Goal: Task Accomplishment & Management: Use online tool/utility

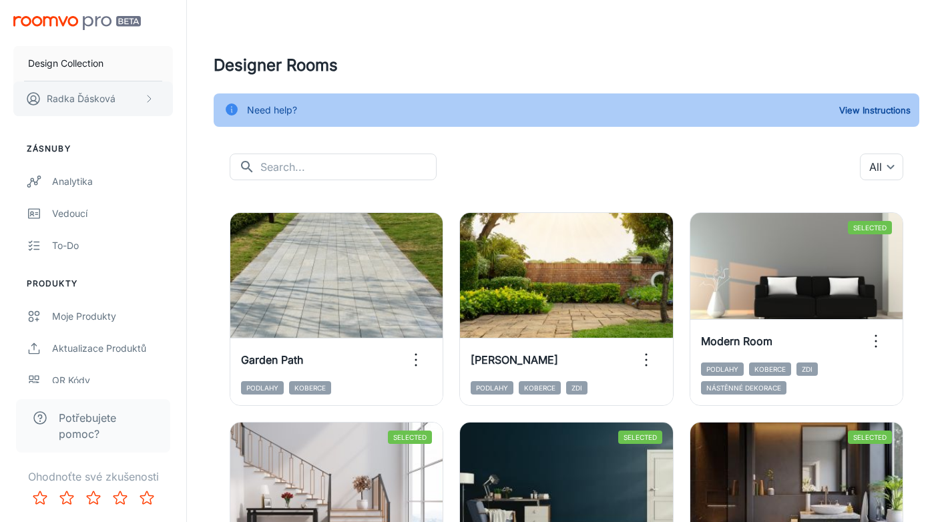
click at [152, 101] on icon "scrollable content" at bounding box center [149, 98] width 11 height 11
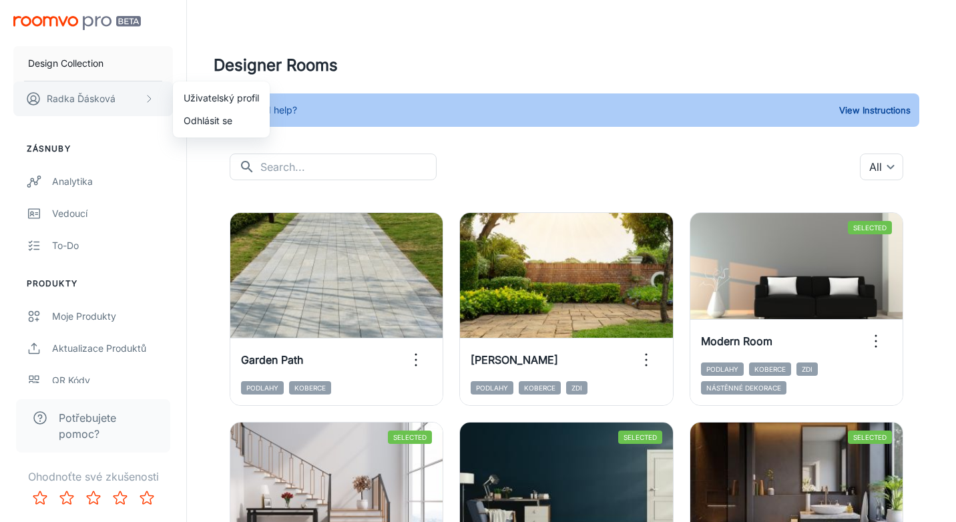
click at [152, 101] on div at bounding box center [478, 261] width 956 height 522
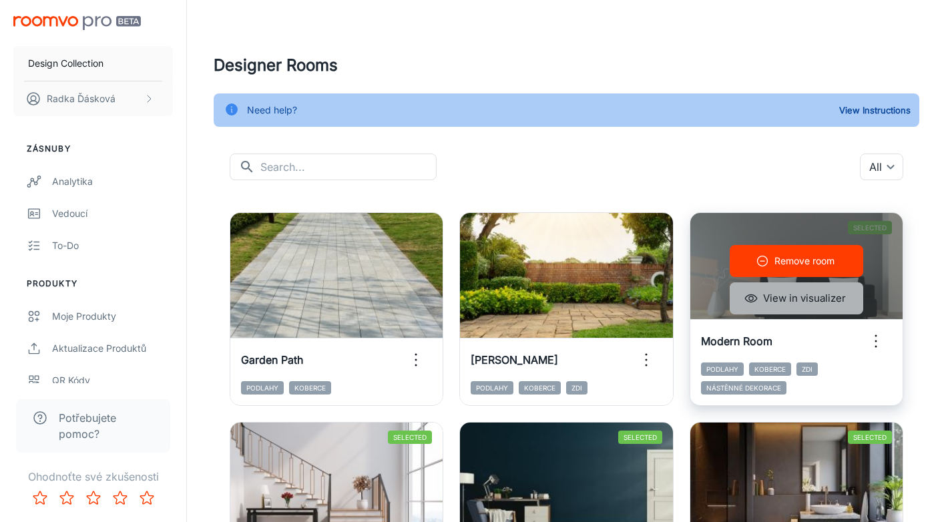
click at [759, 299] on button "View in visualizer" at bounding box center [796, 298] width 133 height 32
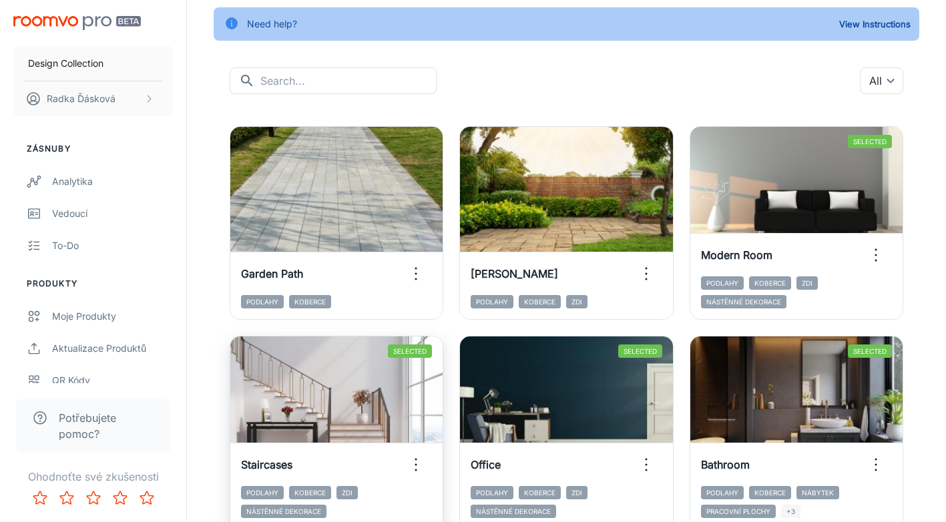
scroll to position [87, 0]
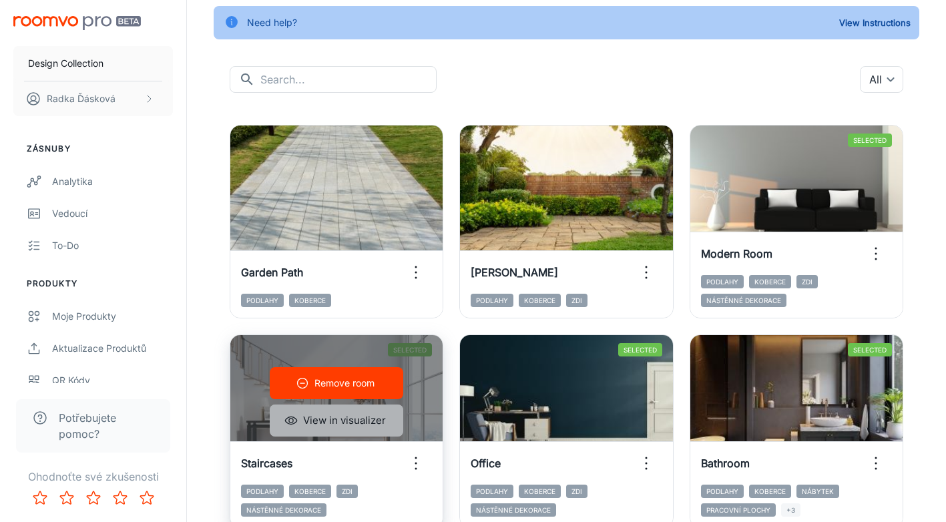
click at [361, 428] on button "View in visualizer" at bounding box center [336, 420] width 133 height 32
click at [384, 380] on button "Remove room" at bounding box center [336, 383] width 133 height 32
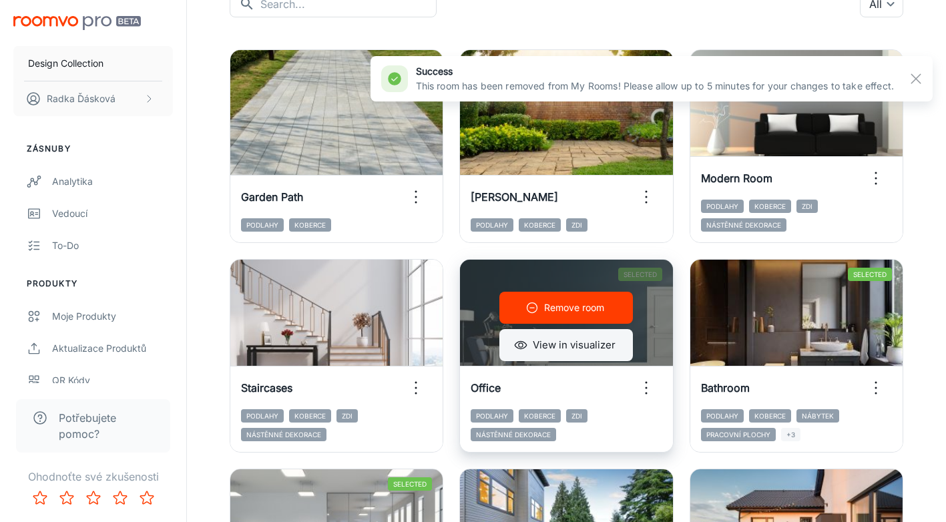
scroll to position [166, 0]
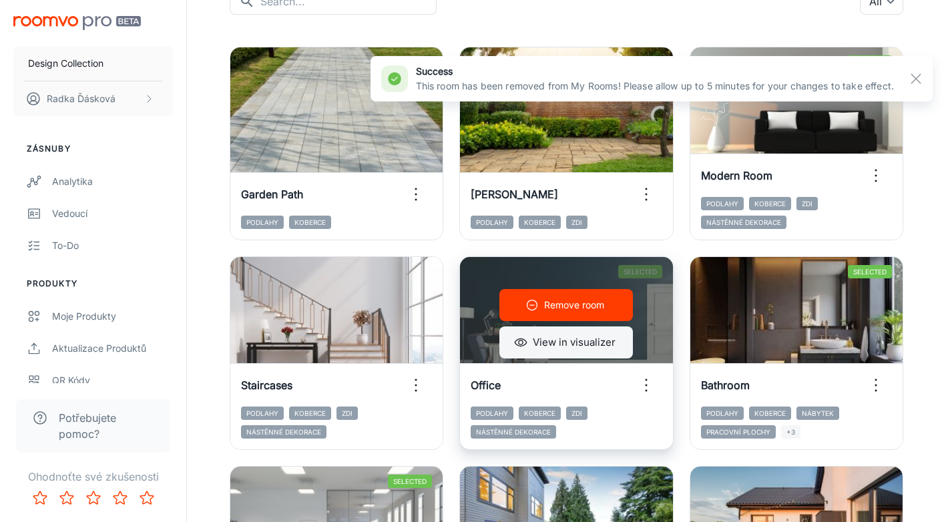
click at [547, 345] on button "View in visualizer" at bounding box center [565, 342] width 133 height 32
click at [595, 308] on p "Remove room" at bounding box center [574, 305] width 60 height 15
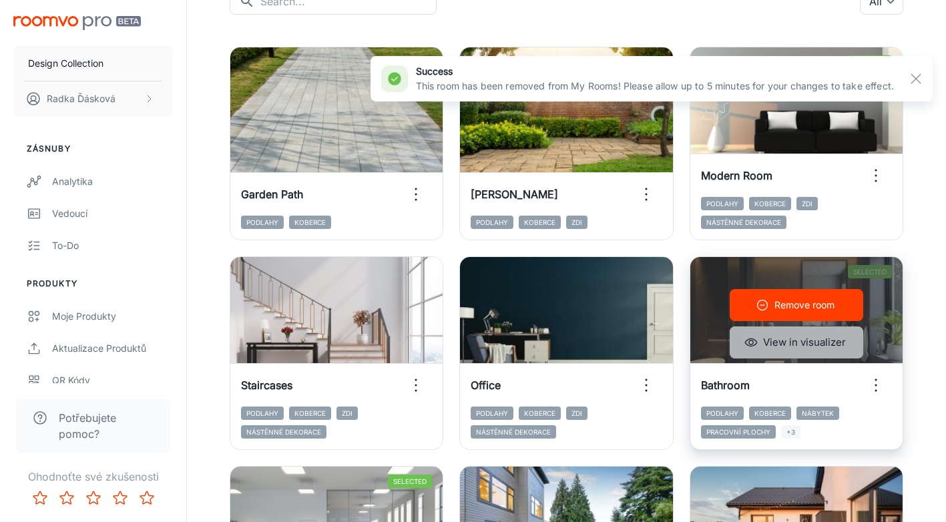
click at [774, 345] on button "View in visualizer" at bounding box center [796, 342] width 133 height 32
click at [776, 315] on button "Remove room" at bounding box center [796, 305] width 133 height 32
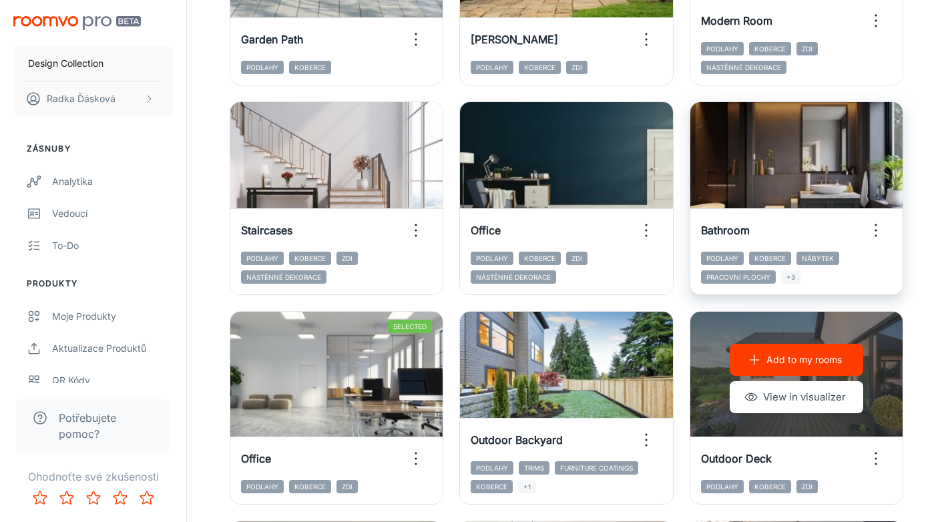
scroll to position [337, 0]
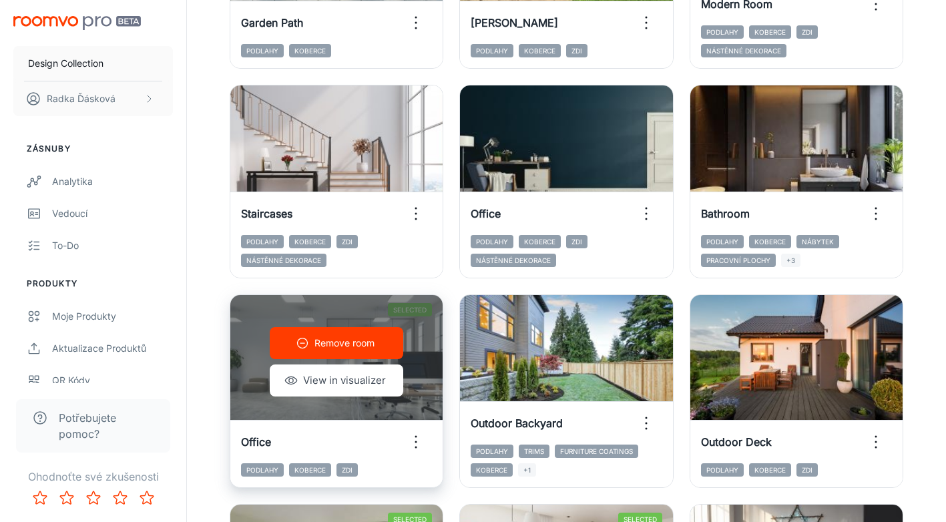
click at [350, 354] on button "Remove room" at bounding box center [336, 343] width 133 height 32
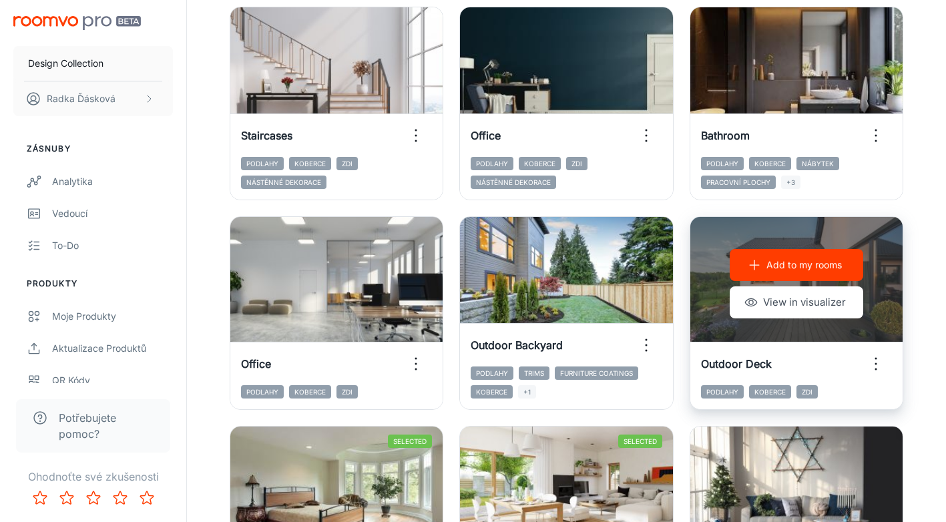
scroll to position [481, 0]
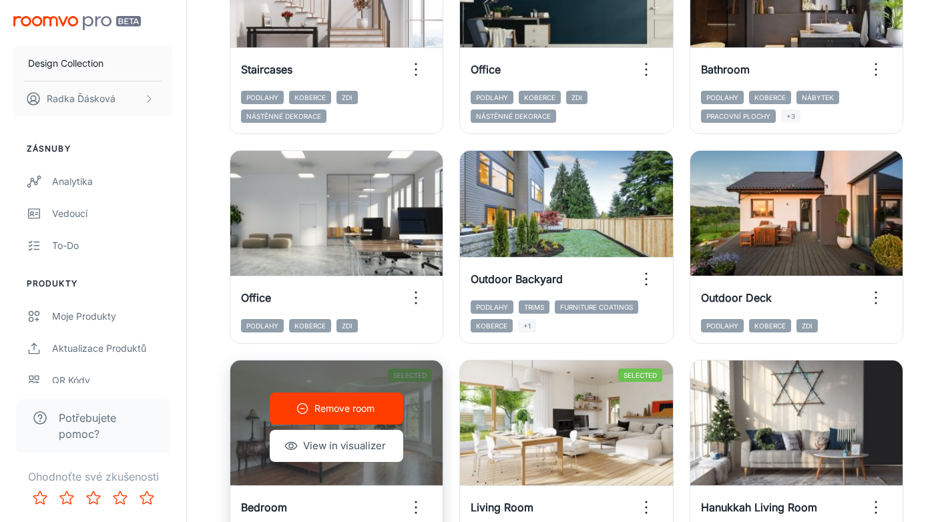
click at [343, 402] on p "Remove room" at bounding box center [344, 408] width 60 height 15
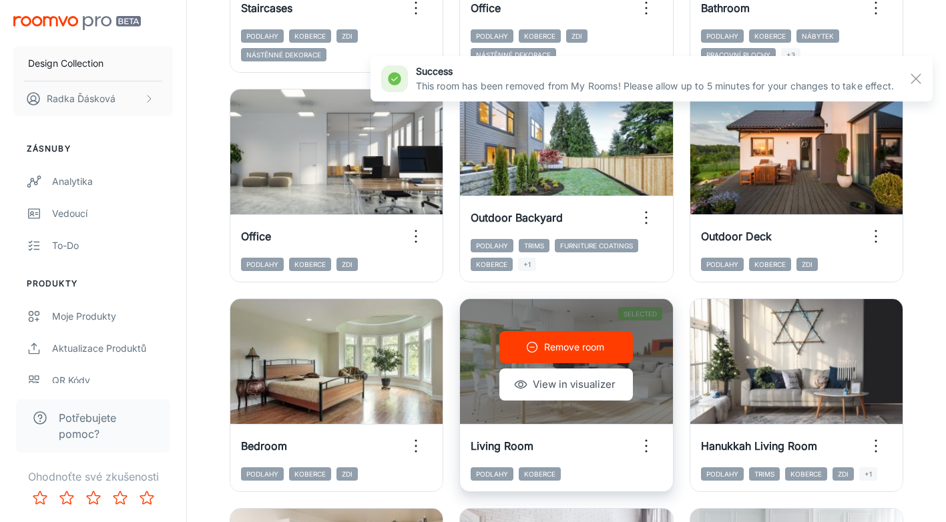
scroll to position [558, 0]
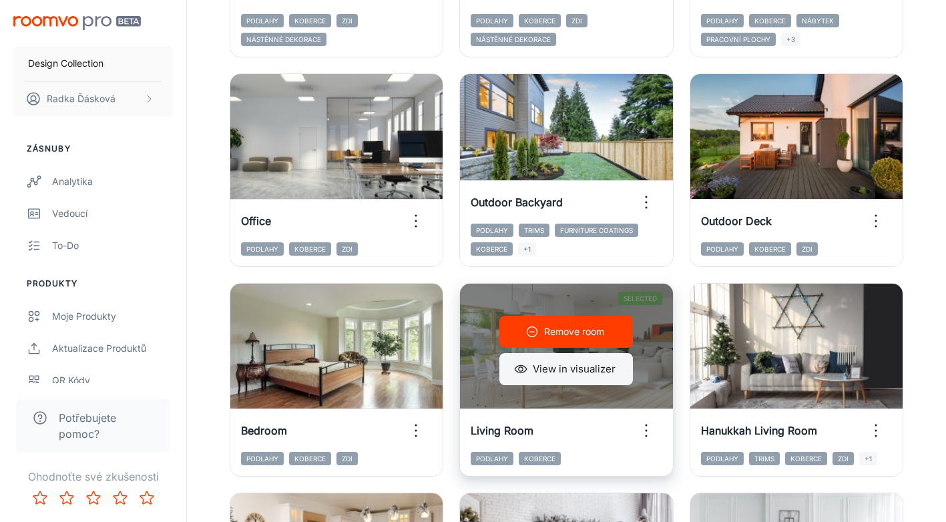
click at [563, 373] on button "View in visualizer" at bounding box center [565, 369] width 133 height 32
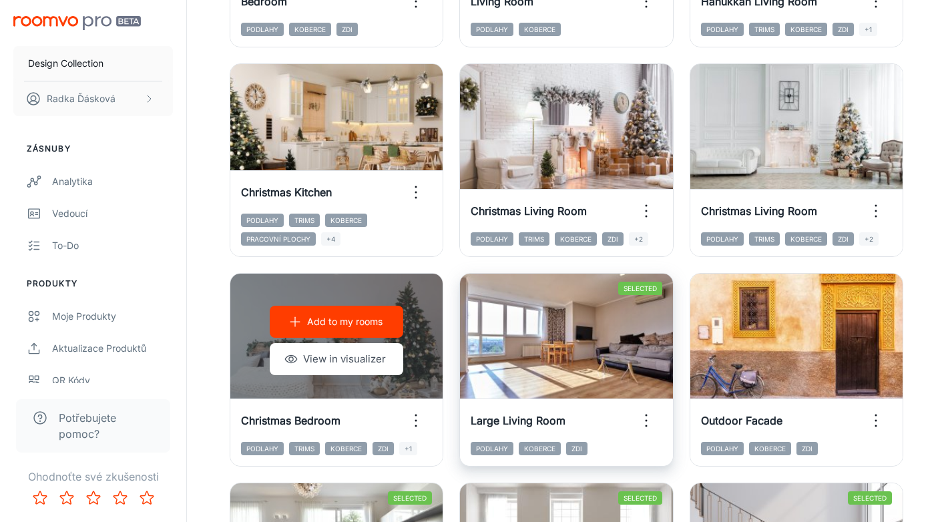
scroll to position [988, 0]
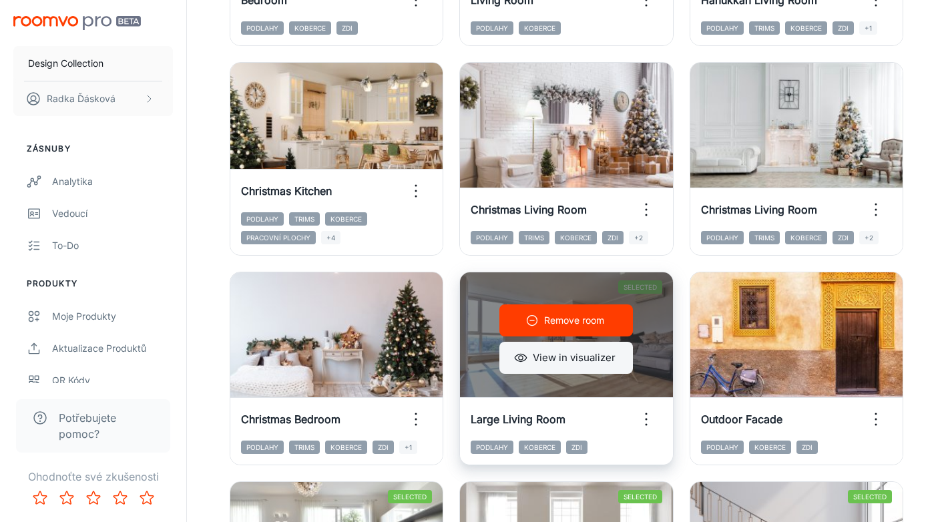
click at [547, 356] on button "View in visualizer" at bounding box center [565, 358] width 133 height 32
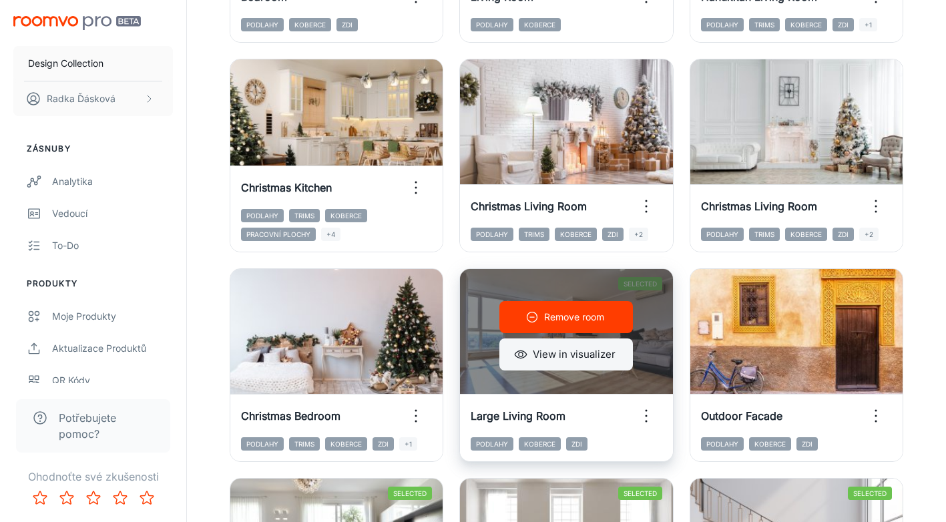
scroll to position [993, 0]
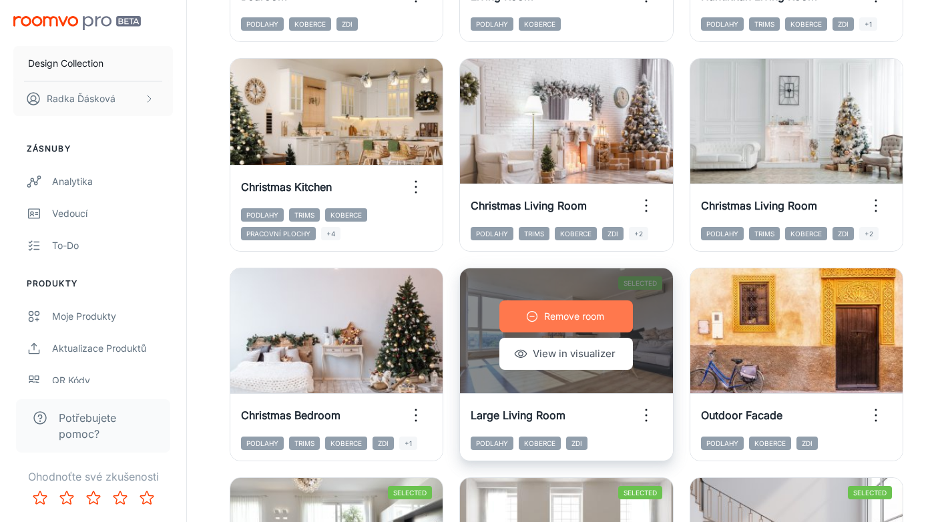
click at [567, 320] on p "Remove room" at bounding box center [574, 316] width 60 height 15
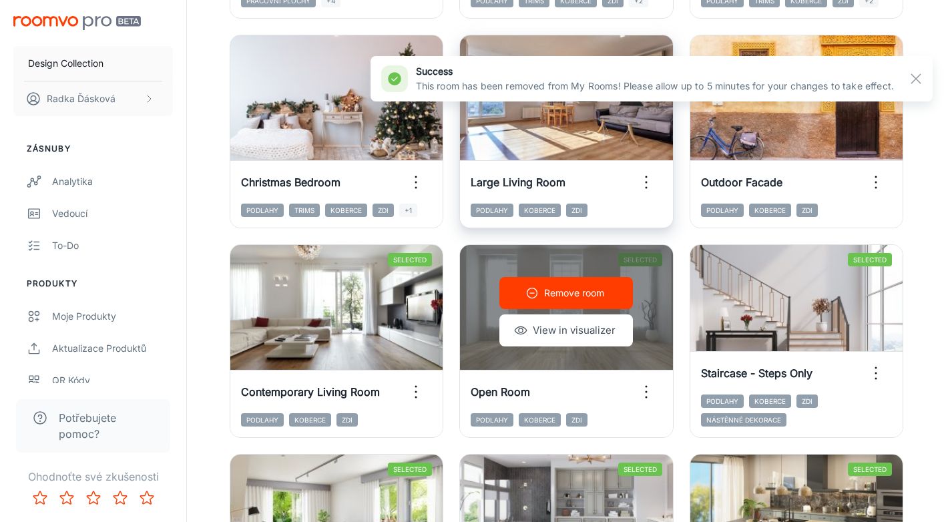
scroll to position [1227, 0]
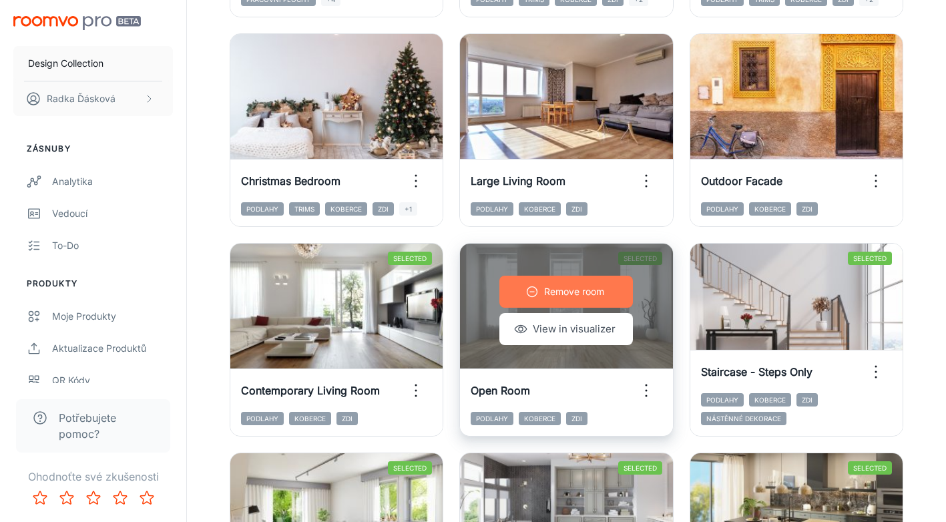
click at [563, 291] on p "Remove room" at bounding box center [574, 291] width 60 height 15
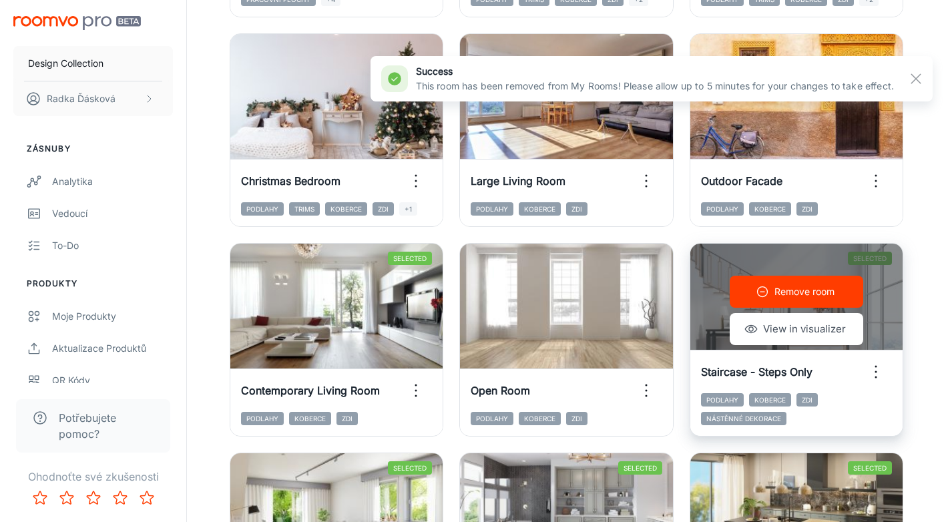
click at [778, 292] on p "Remove room" at bounding box center [804, 291] width 60 height 15
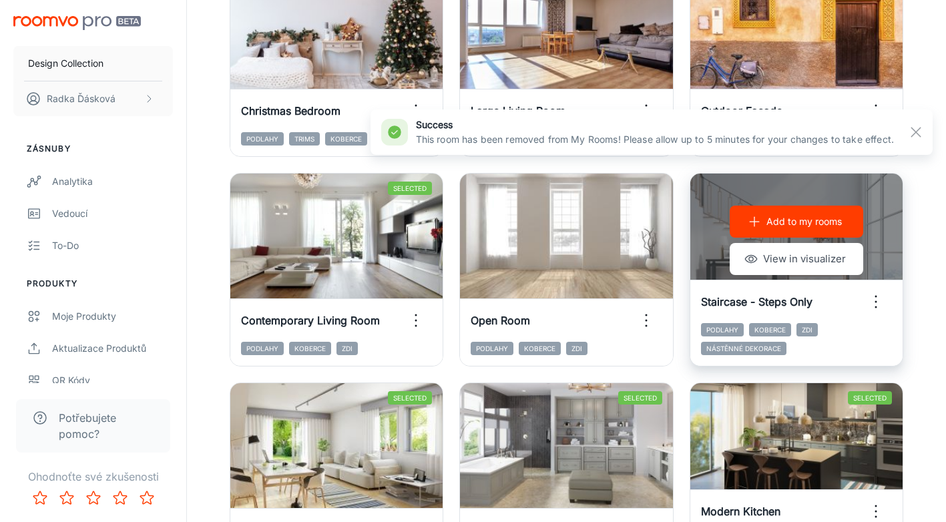
scroll to position [1315, 0]
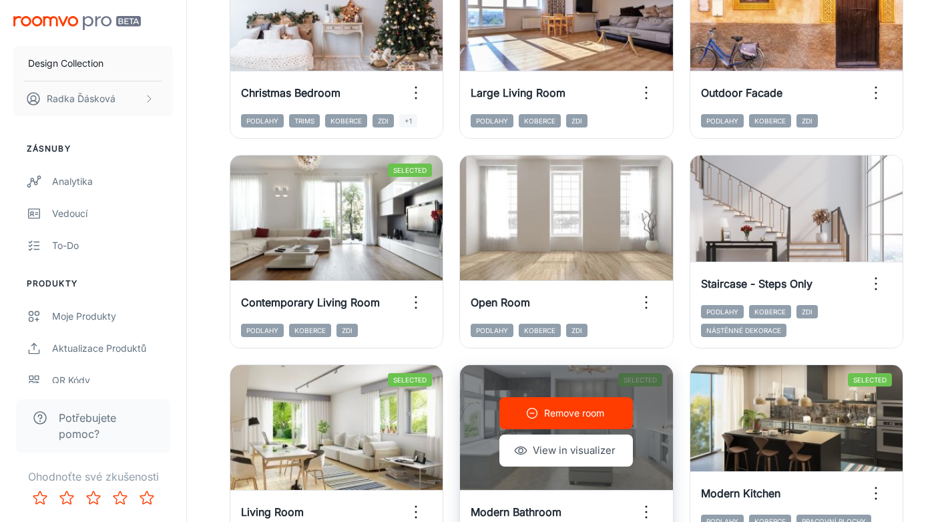
click at [553, 414] on p "Remove room" at bounding box center [574, 413] width 60 height 15
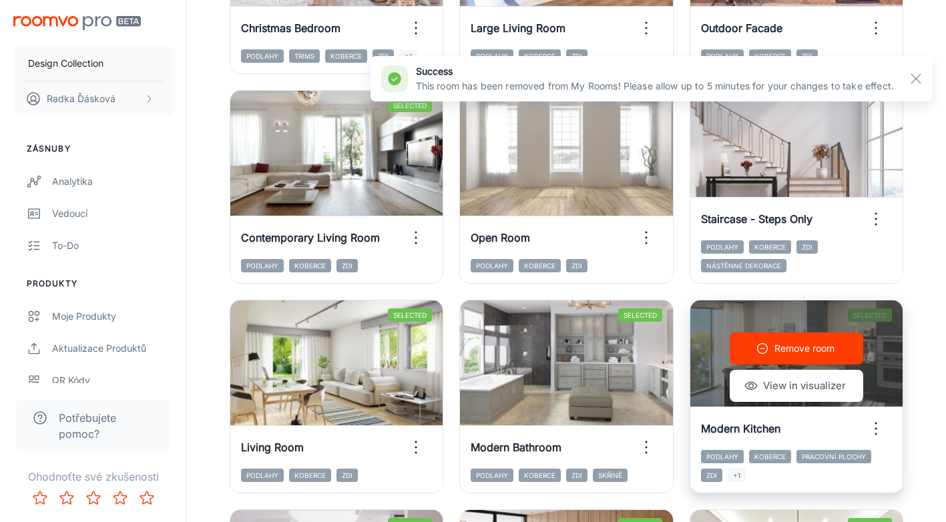
scroll to position [1448, 0]
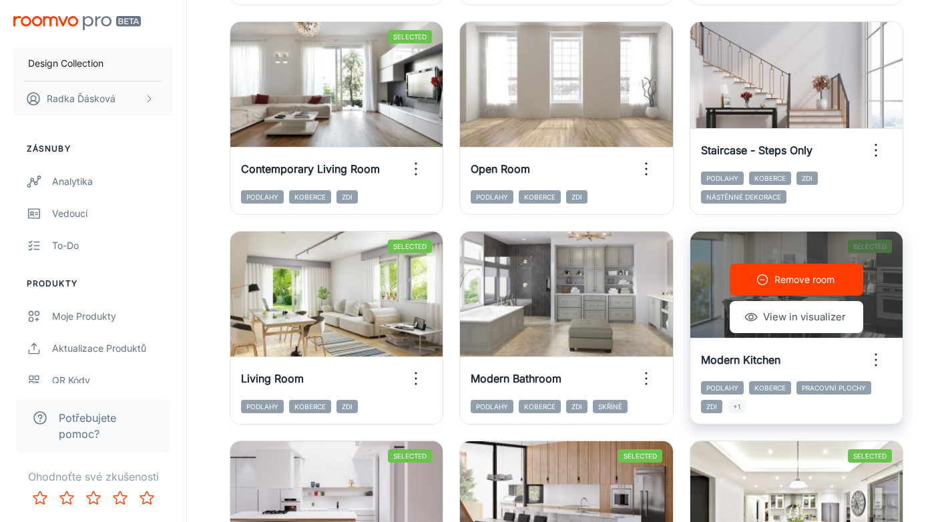
click at [813, 285] on p "Remove room" at bounding box center [804, 279] width 60 height 15
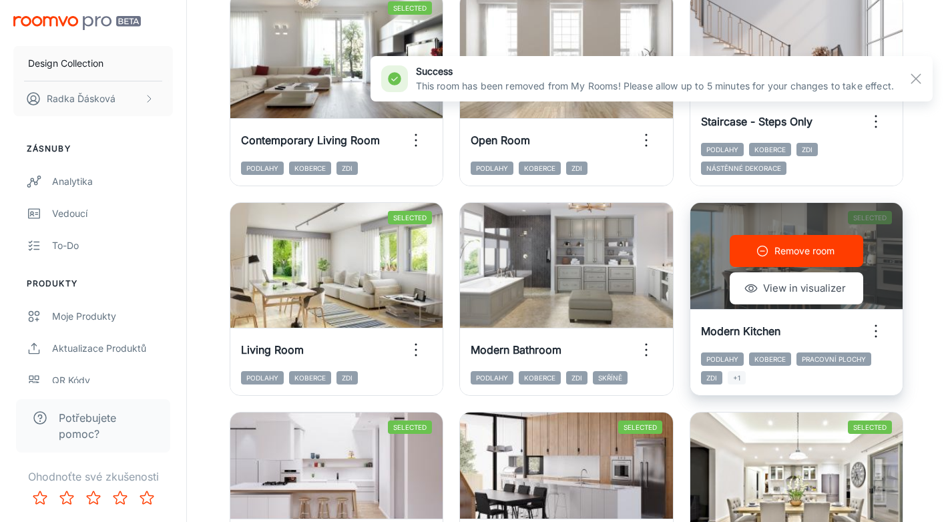
scroll to position [1494, 0]
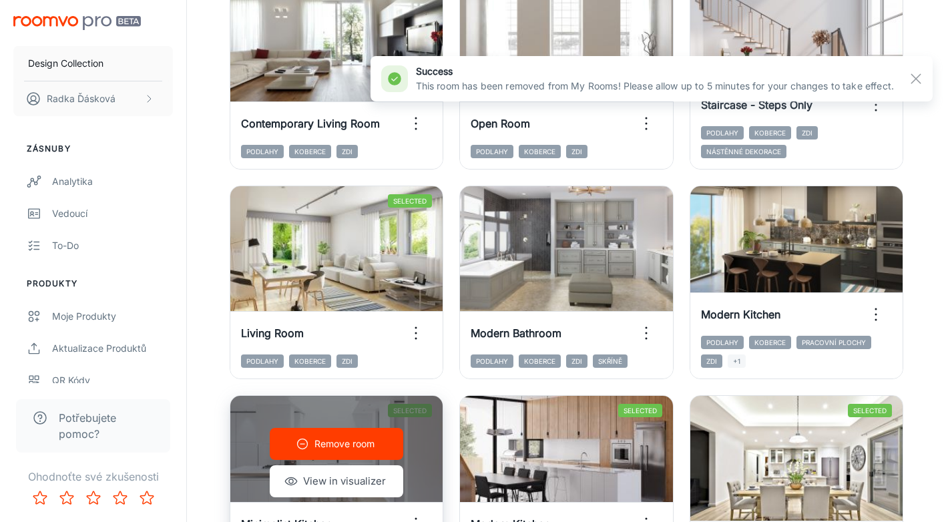
click at [396, 436] on button "Remove room" at bounding box center [336, 444] width 133 height 32
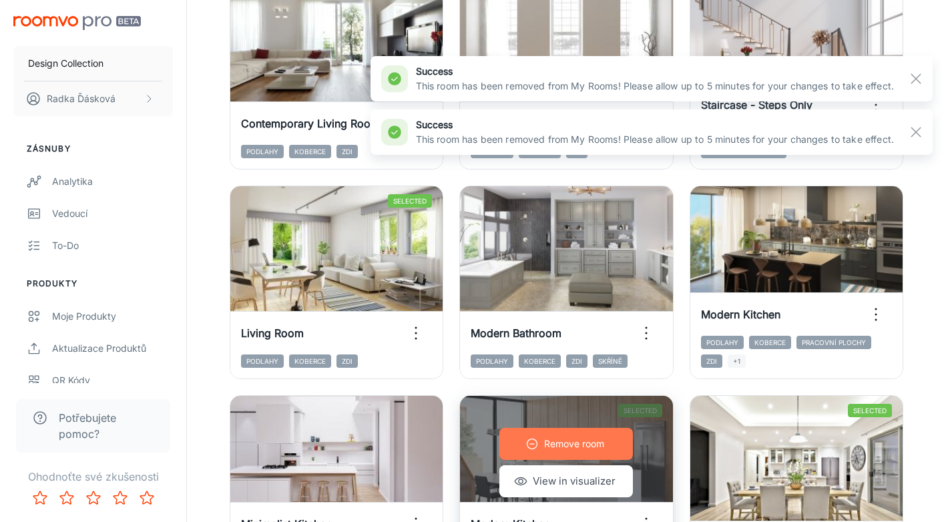
click at [539, 440] on button "Remove room" at bounding box center [565, 444] width 133 height 32
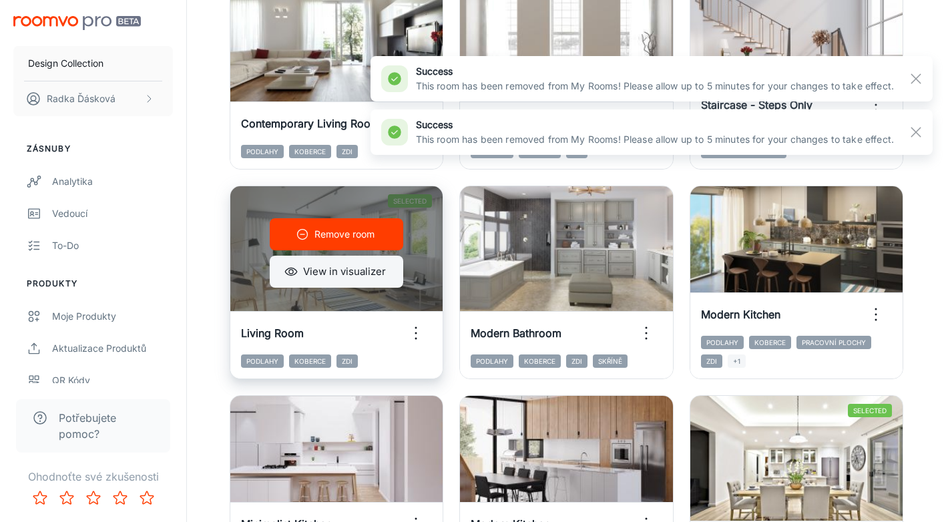
click at [350, 273] on button "View in visualizer" at bounding box center [336, 272] width 133 height 32
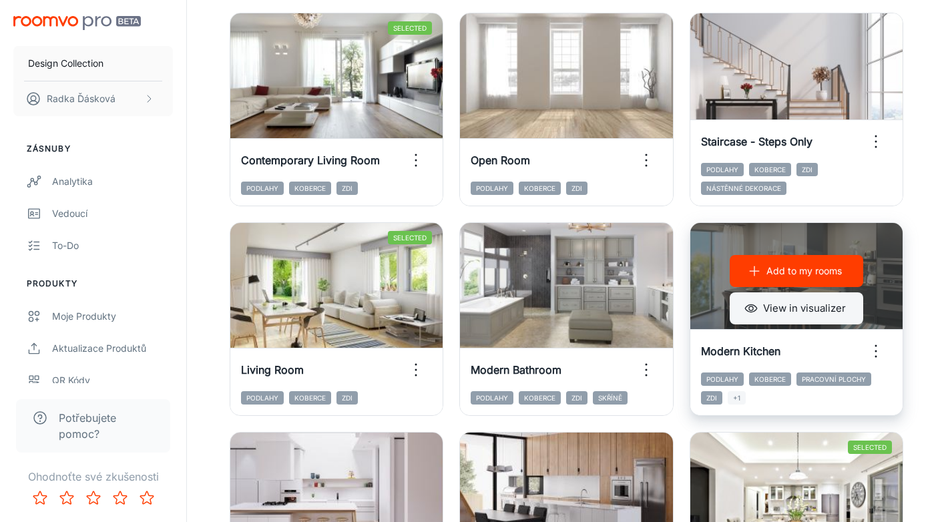
scroll to position [1443, 0]
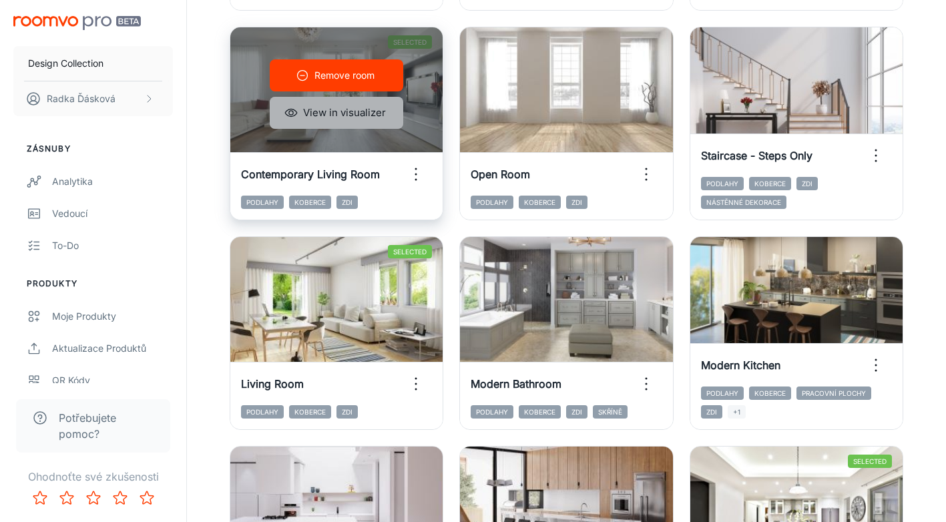
click at [355, 109] on button "View in visualizer" at bounding box center [336, 113] width 133 height 32
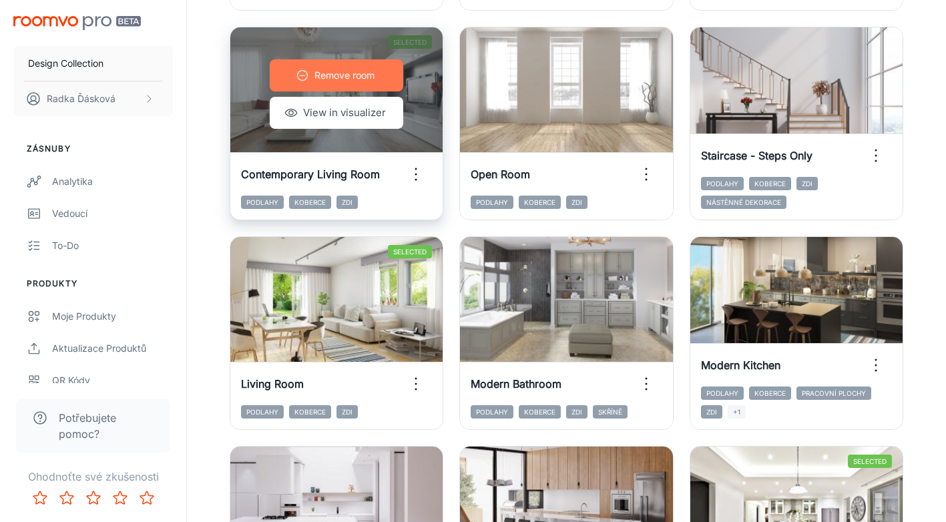
click at [324, 79] on p "Remove room" at bounding box center [344, 75] width 60 height 15
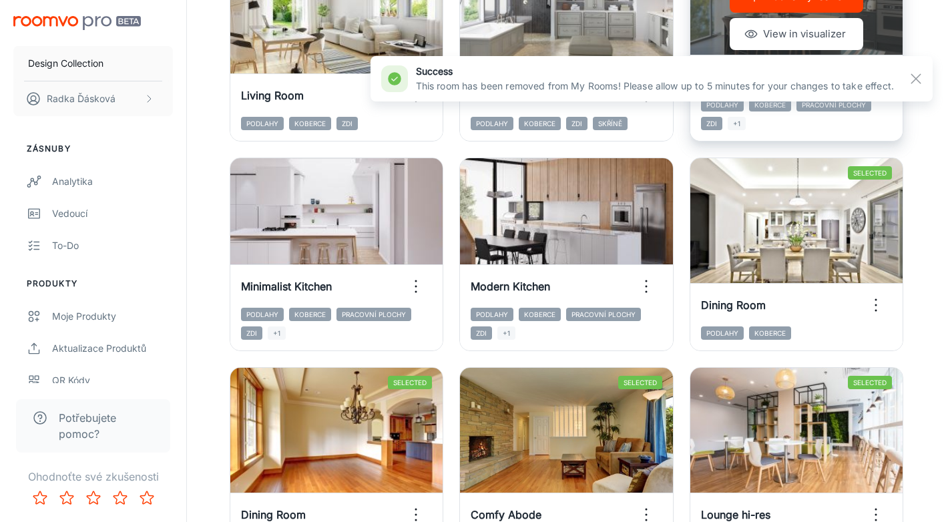
scroll to position [1739, 0]
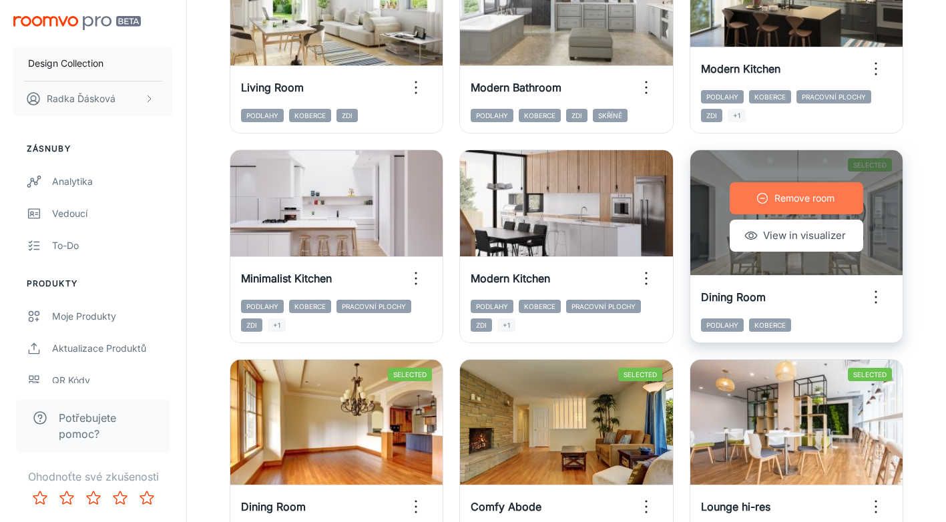
click at [762, 202] on icon "button" at bounding box center [762, 198] width 13 height 13
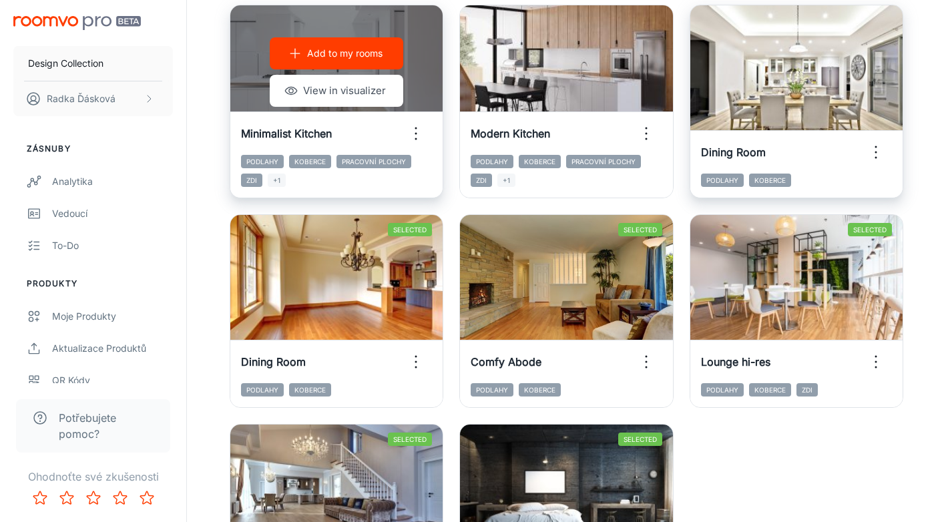
scroll to position [1912, 0]
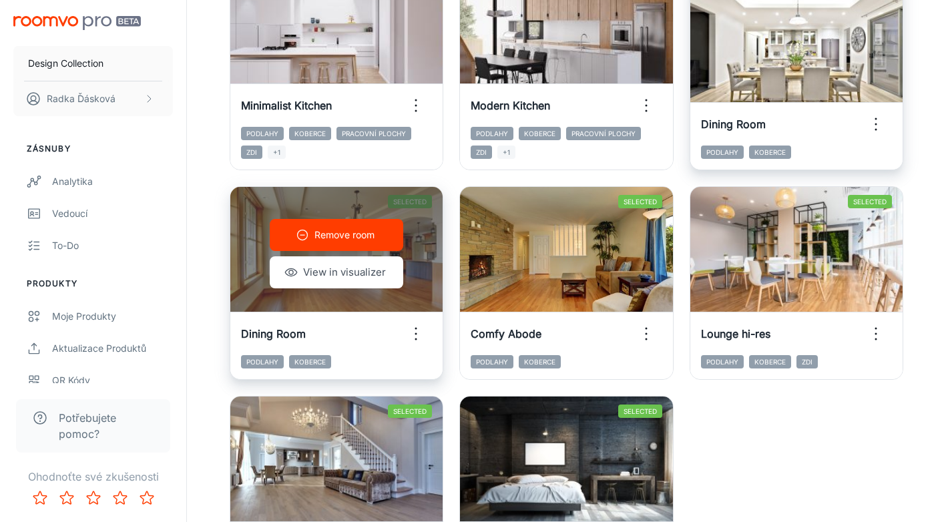
click at [331, 239] on p "Remove room" at bounding box center [344, 235] width 60 height 15
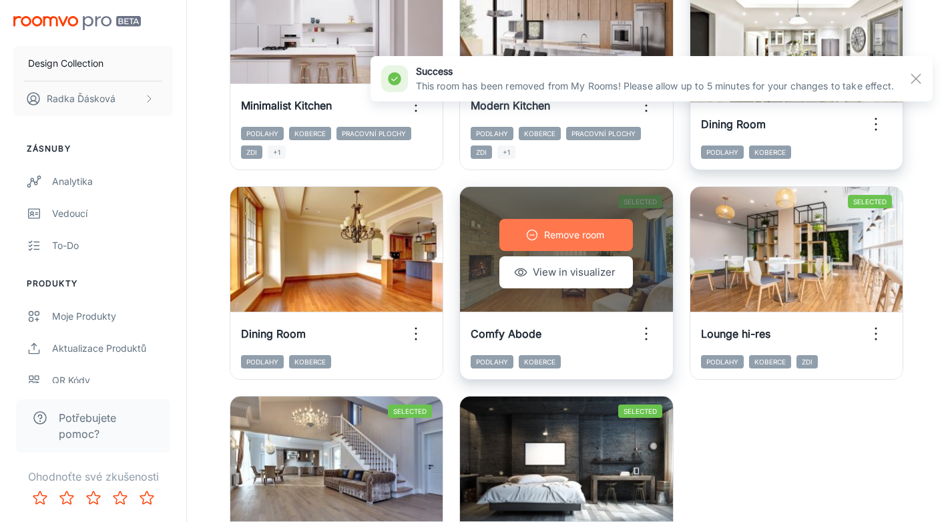
click at [575, 241] on p "Remove room" at bounding box center [574, 235] width 60 height 15
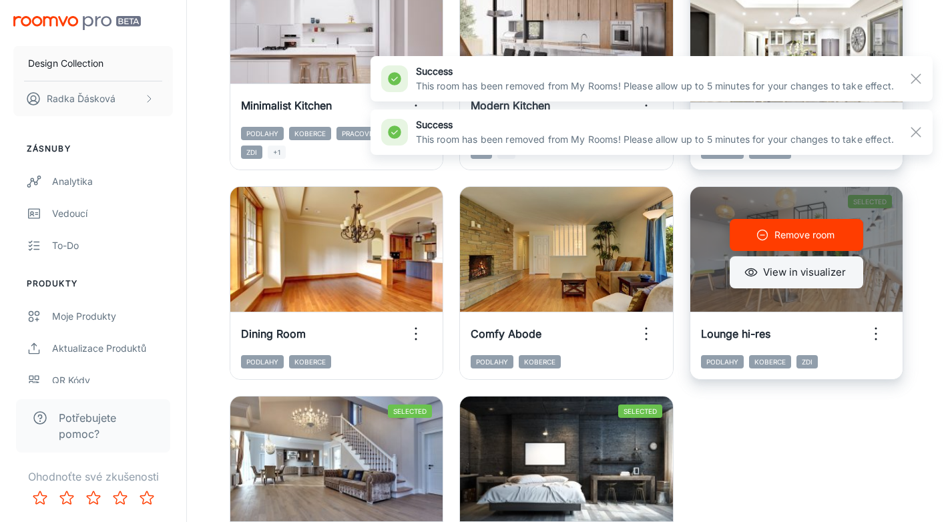
click at [767, 280] on button "View in visualizer" at bounding box center [796, 272] width 133 height 32
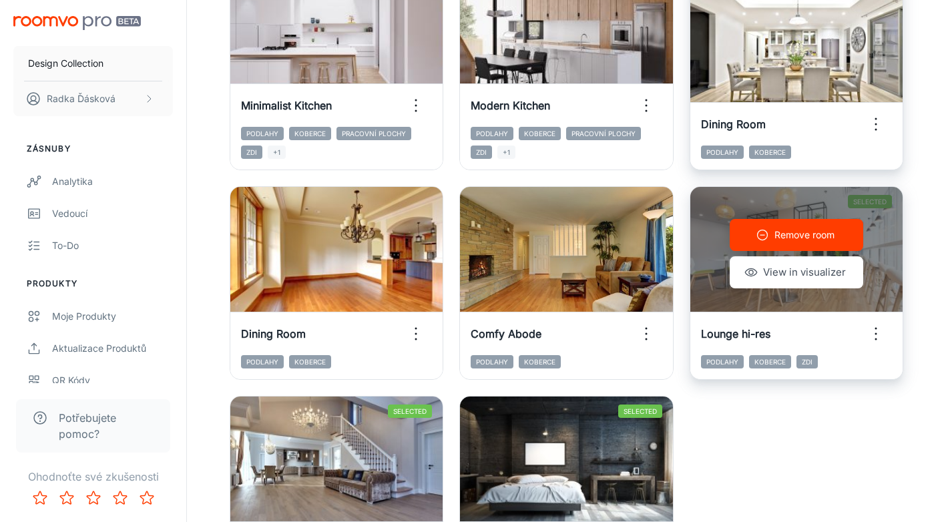
click at [770, 238] on button "Remove room" at bounding box center [796, 235] width 133 height 32
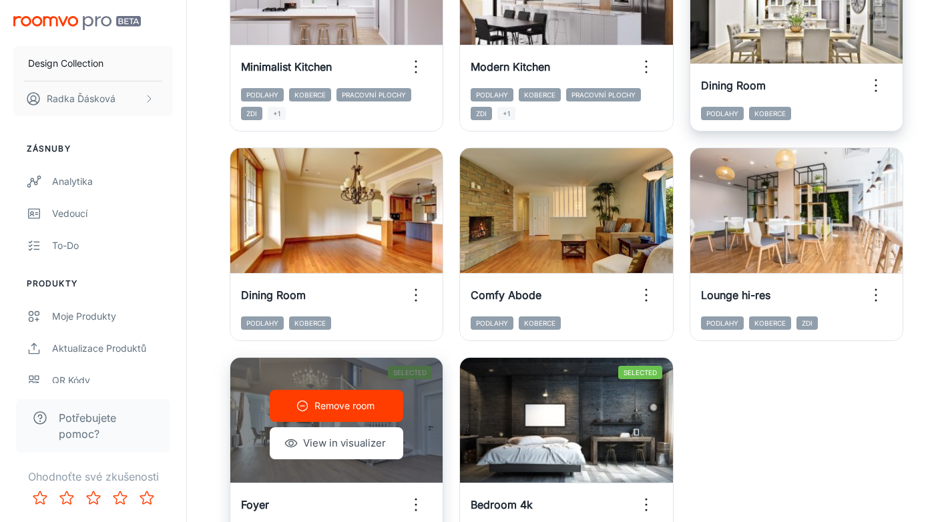
scroll to position [1992, 0]
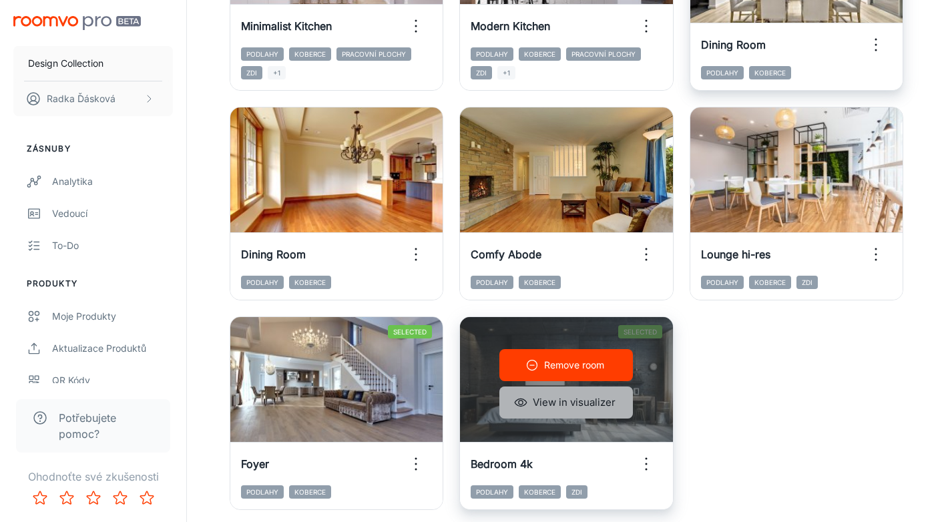
click at [543, 405] on button "View in visualizer" at bounding box center [565, 402] width 133 height 32
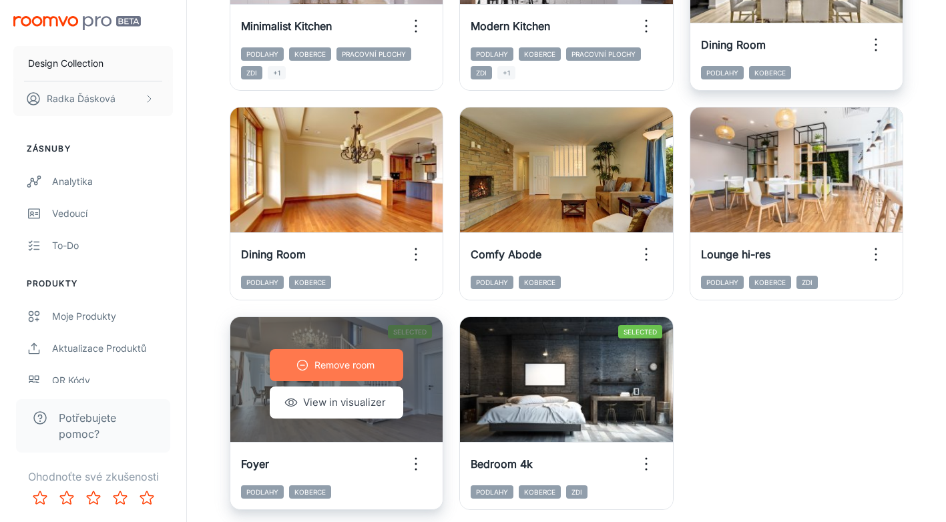
click at [317, 370] on p "Remove room" at bounding box center [344, 365] width 60 height 15
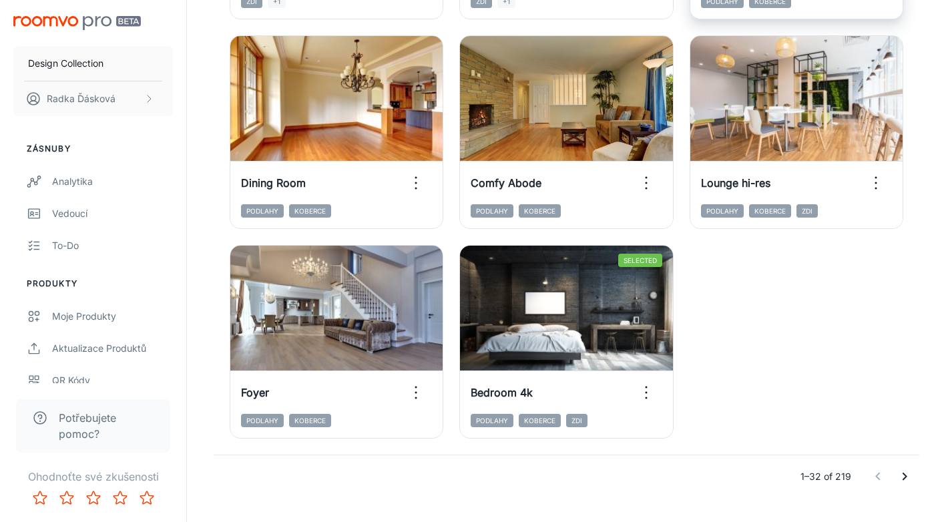
scroll to position [2092, 0]
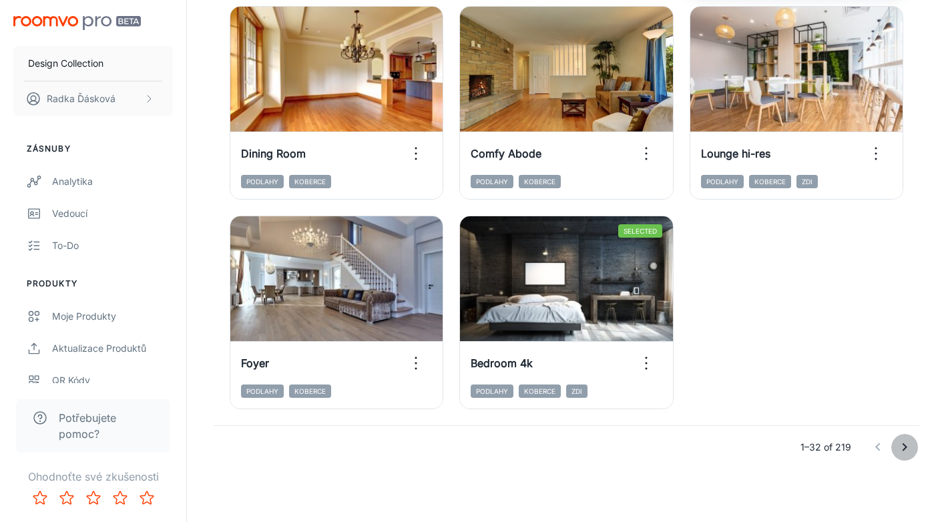
click at [910, 446] on icon "Go to next page" at bounding box center [904, 447] width 16 height 16
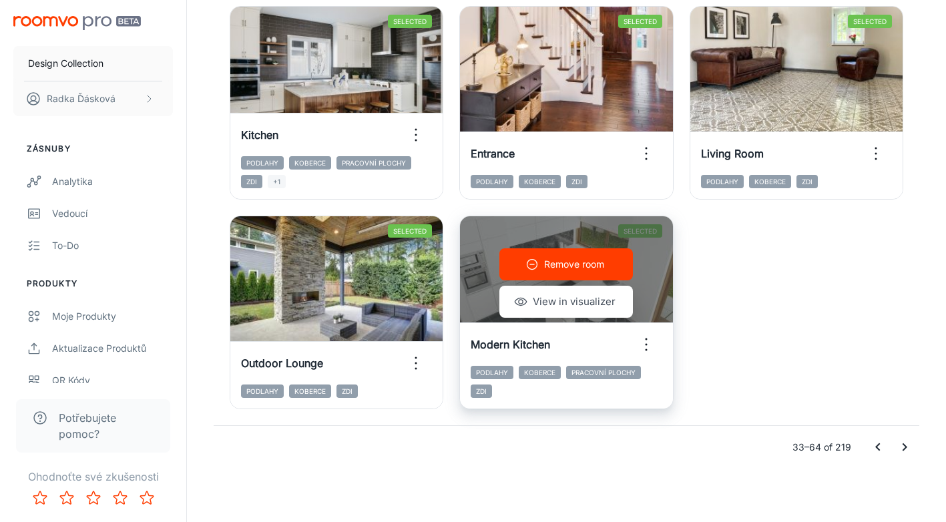
click at [585, 257] on p "Remove room" at bounding box center [574, 264] width 60 height 15
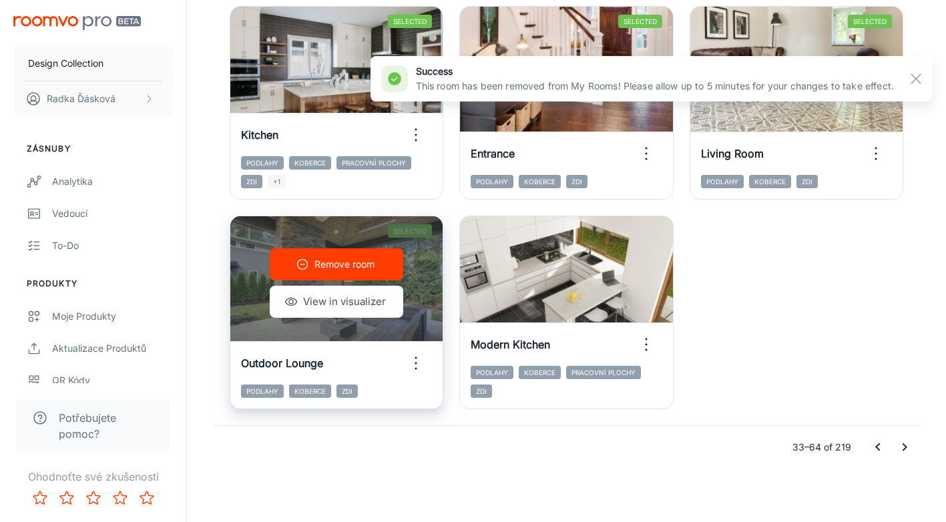
click at [325, 262] on p "Remove room" at bounding box center [344, 264] width 60 height 15
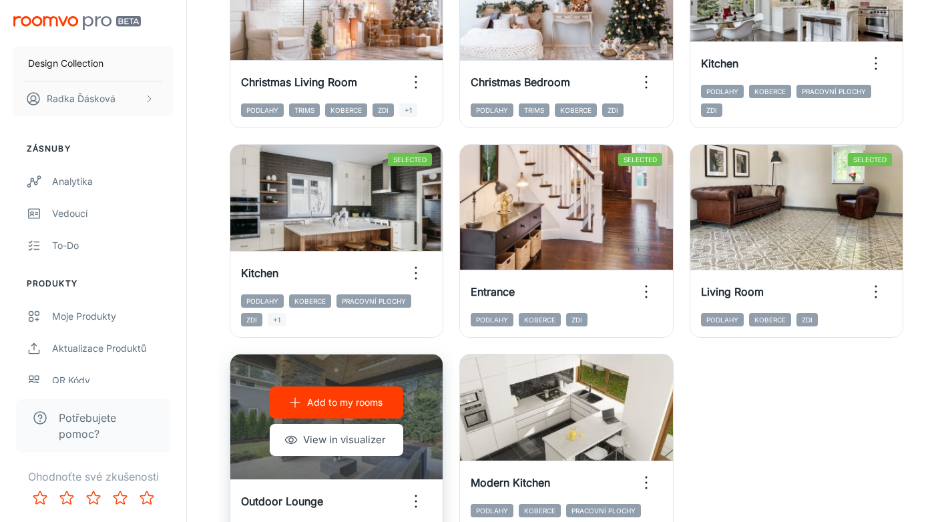
scroll to position [1760, 0]
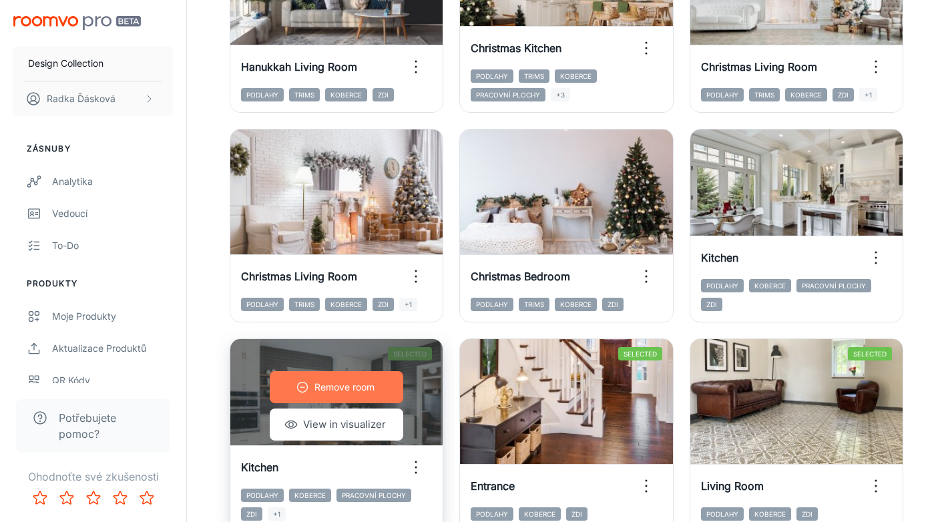
click at [336, 393] on p "Remove room" at bounding box center [344, 387] width 60 height 15
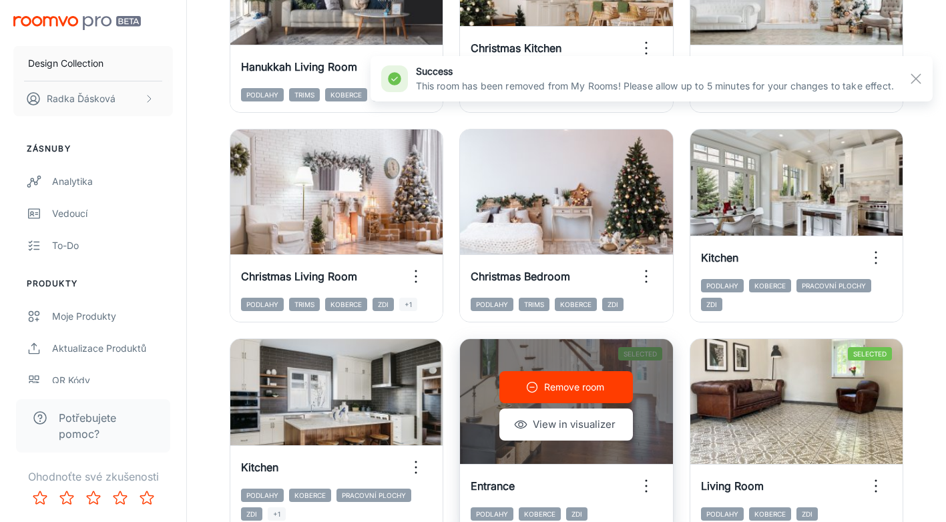
click at [541, 392] on button "Remove room" at bounding box center [565, 387] width 133 height 32
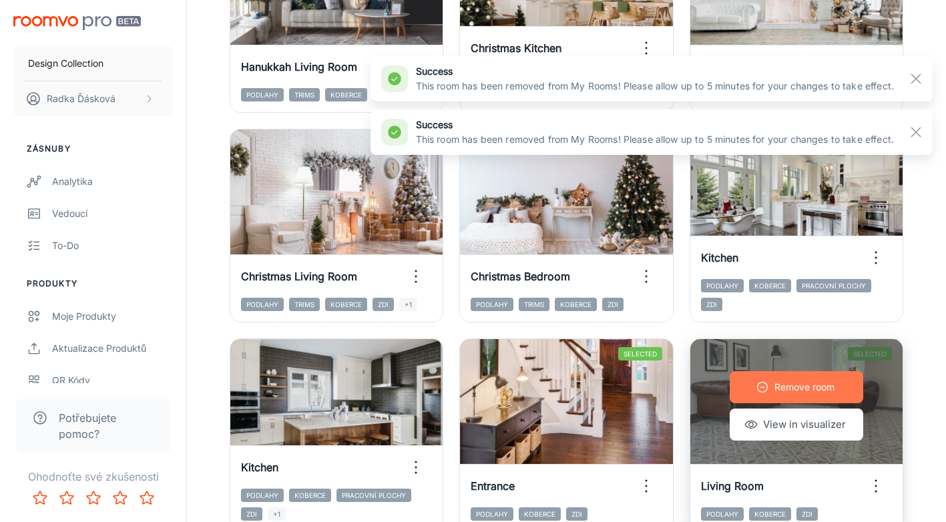
click at [766, 384] on circle "button" at bounding box center [762, 387] width 10 height 10
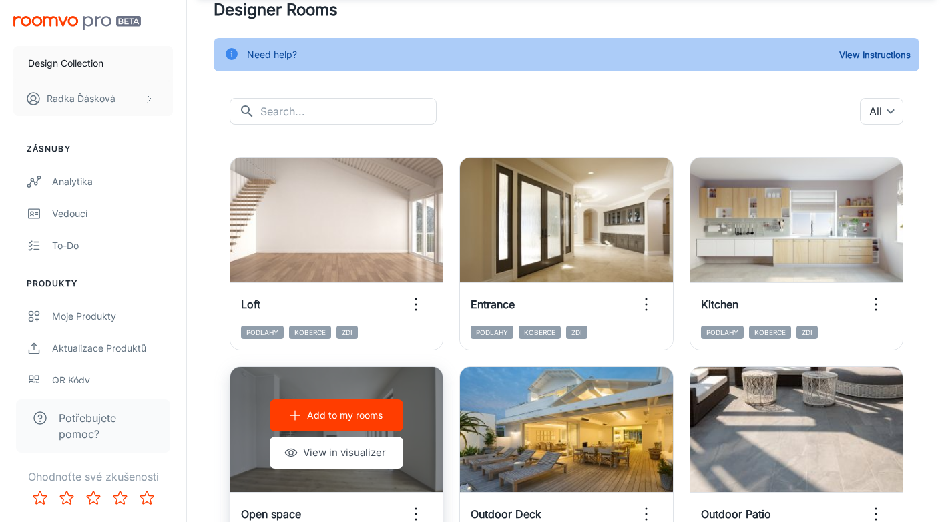
scroll to position [0, 0]
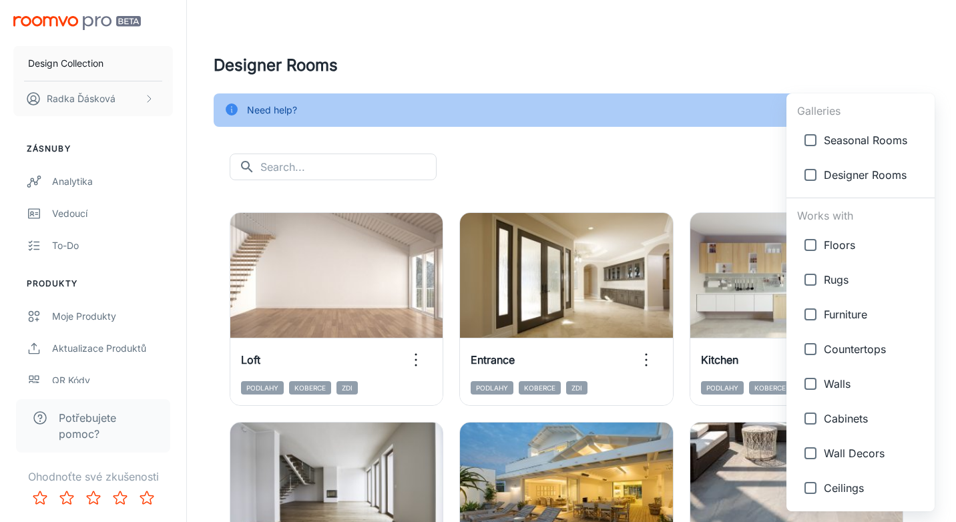
click at [891, 168] on body "Design Collection Radka Ďásková Zásnuby Analytika Vedoucí To-do Produkty Moje p…" at bounding box center [478, 261] width 956 height 522
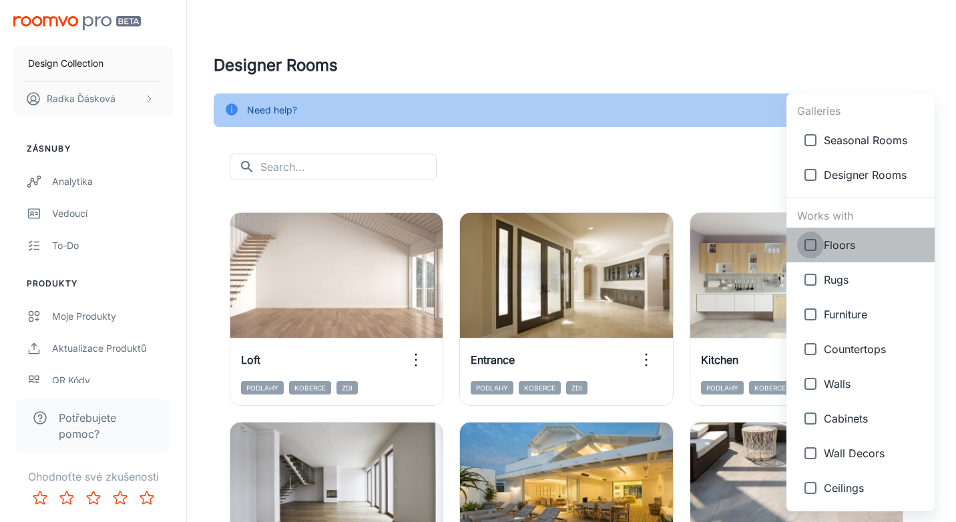
click at [816, 244] on input "checkbox" at bounding box center [810, 245] width 27 height 27
checkbox input "true"
type input "{"type":"productType","id":"1"}"
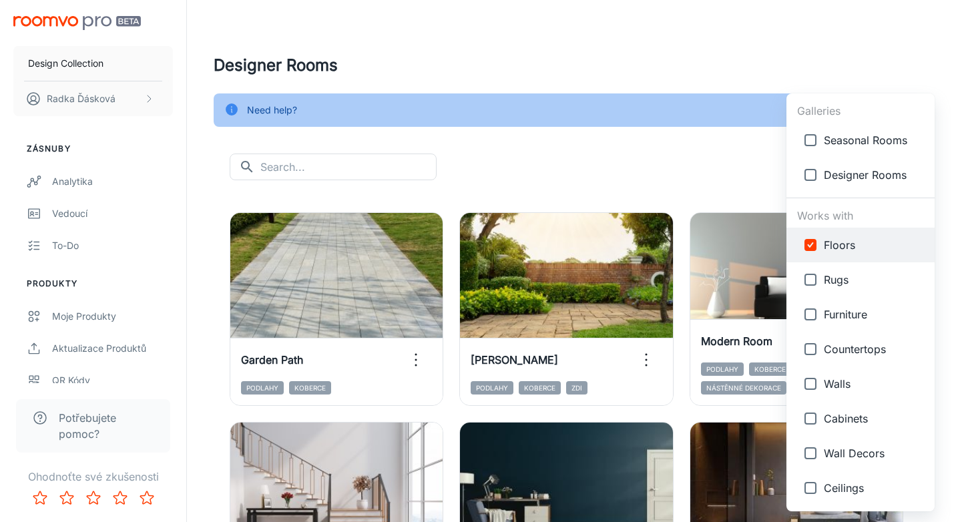
click at [710, 180] on div at bounding box center [478, 261] width 956 height 522
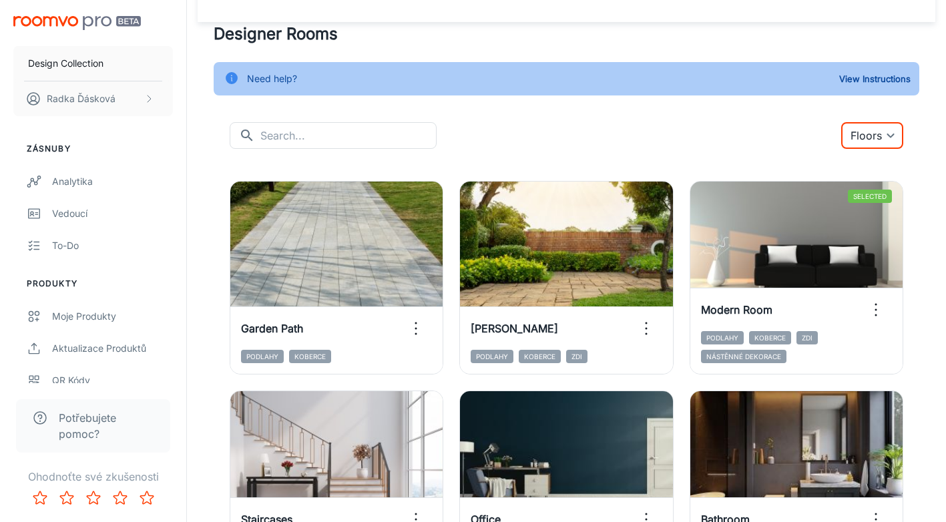
scroll to position [39, 0]
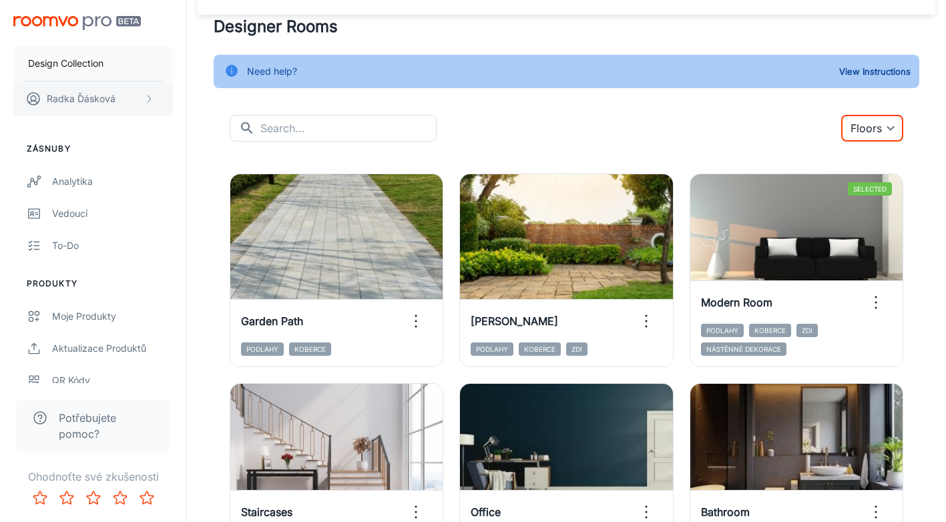
click at [146, 98] on icon "scrollable content" at bounding box center [149, 98] width 11 height 11
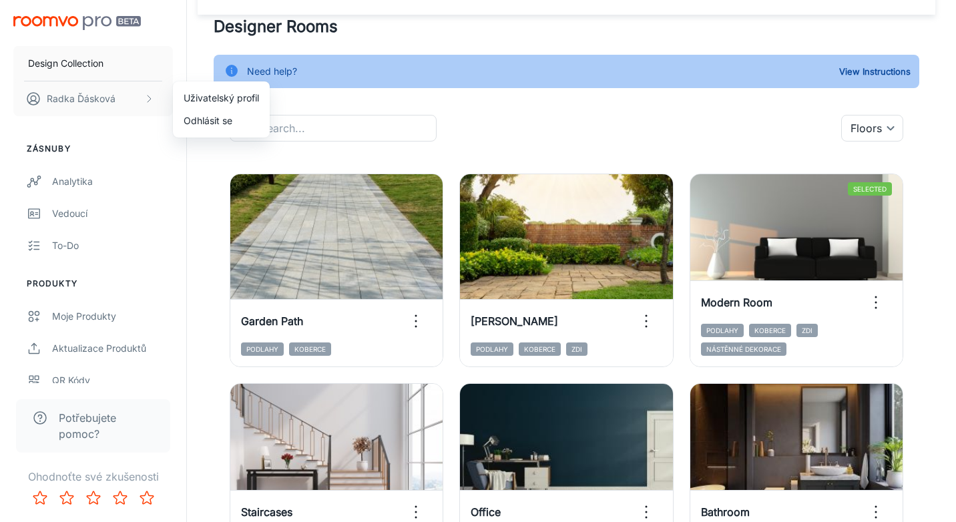
click at [158, 257] on div at bounding box center [478, 261] width 956 height 522
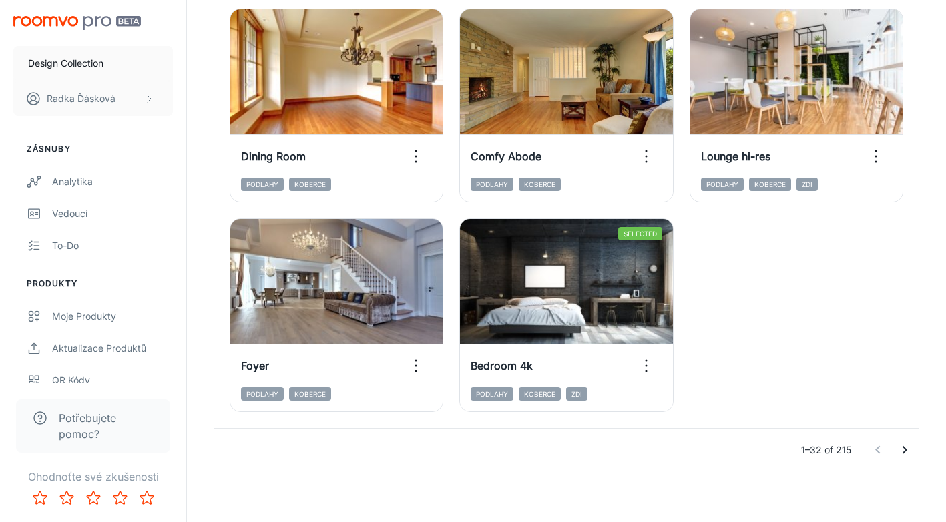
scroll to position [2092, 0]
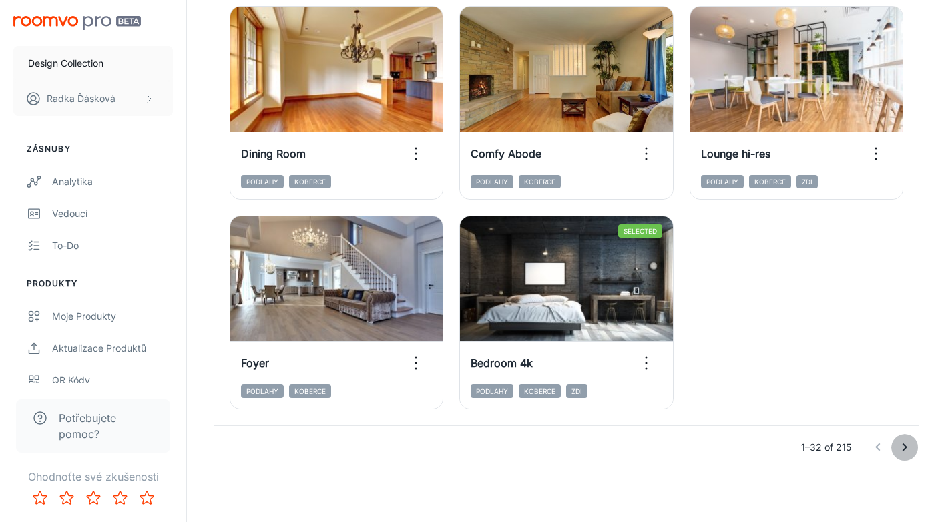
click at [904, 448] on icon "Go to next page" at bounding box center [904, 447] width 16 height 16
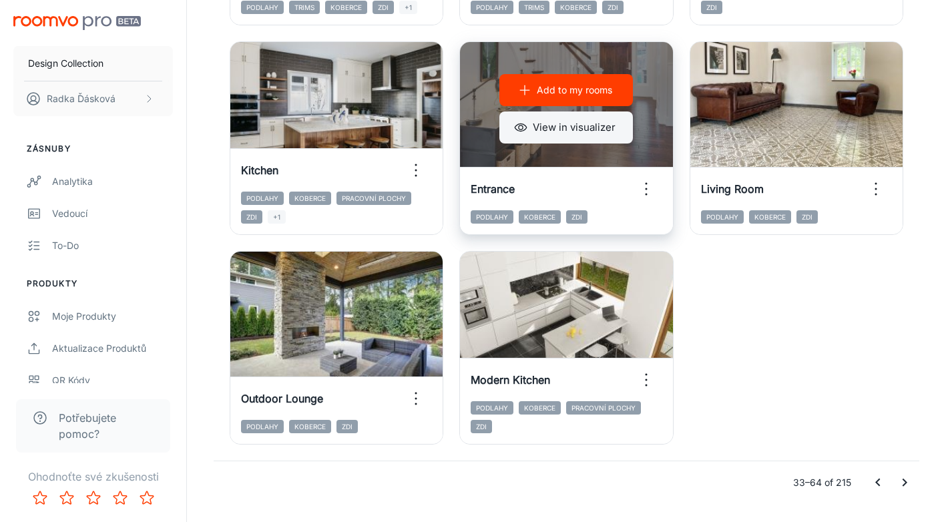
scroll to position [2064, 0]
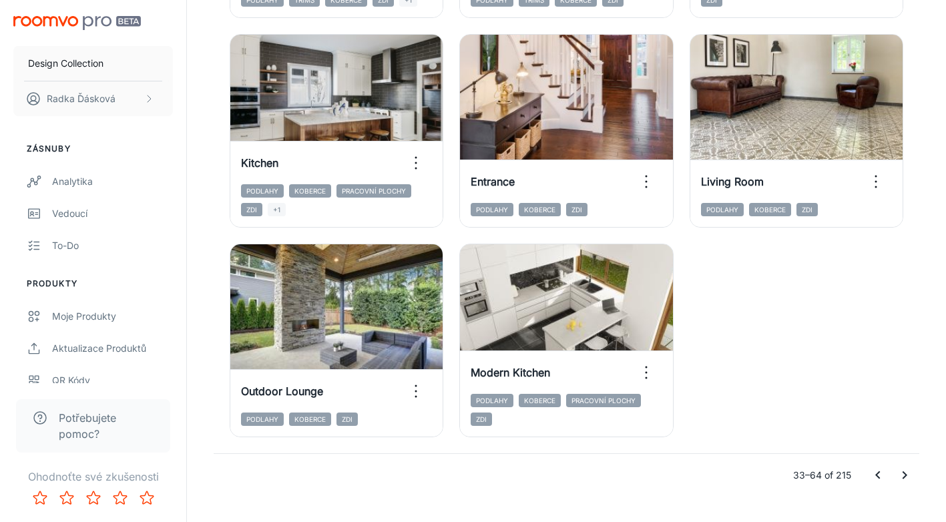
click at [911, 478] on icon "Go to next page" at bounding box center [904, 475] width 16 height 16
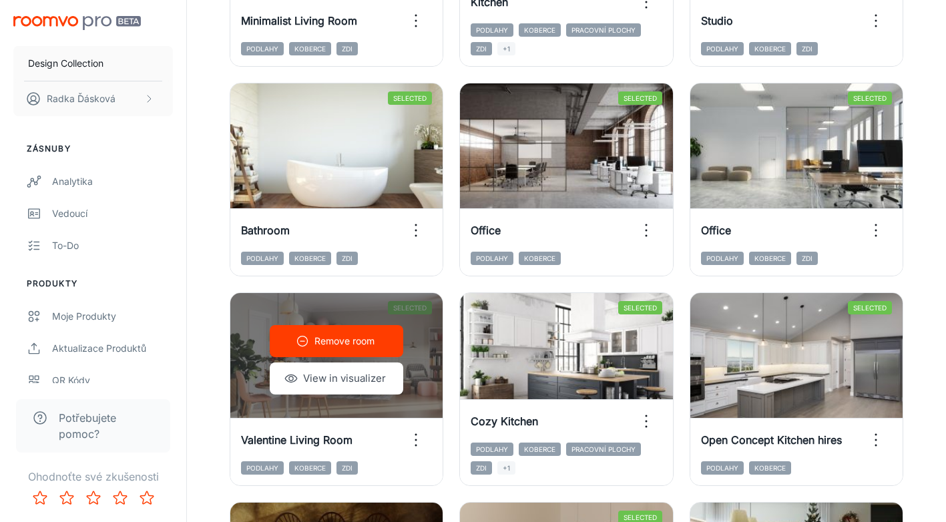
scroll to position [0, 0]
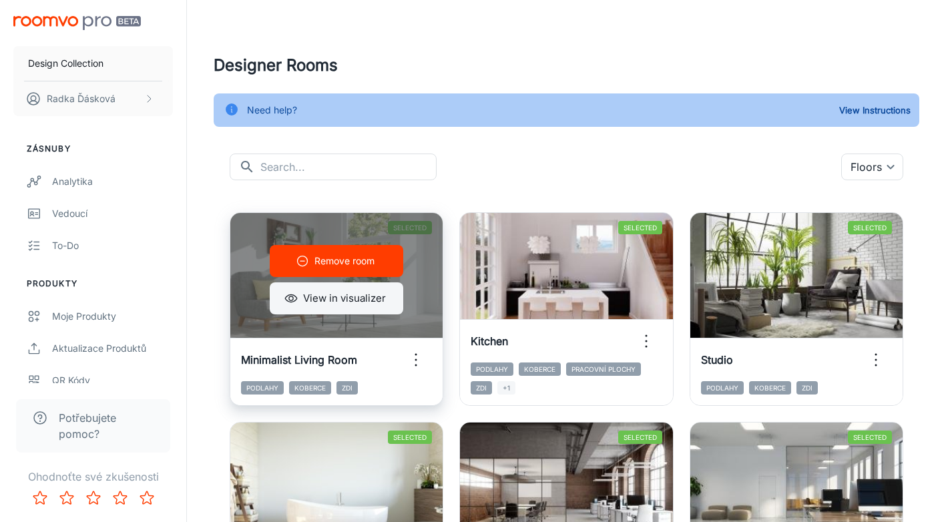
click at [314, 300] on button "View in visualizer" at bounding box center [336, 298] width 133 height 32
click at [342, 260] on p "Remove room" at bounding box center [344, 261] width 60 height 15
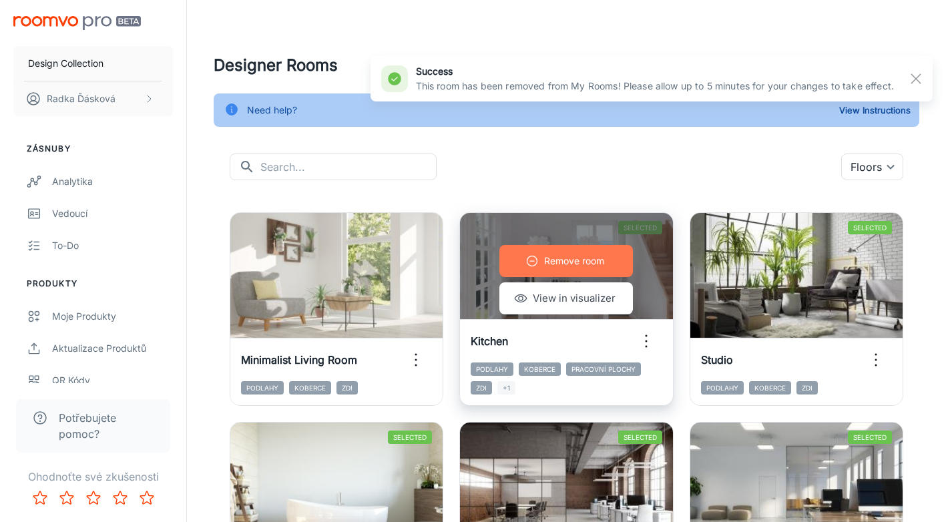
click at [579, 256] on p "Remove room" at bounding box center [574, 261] width 60 height 15
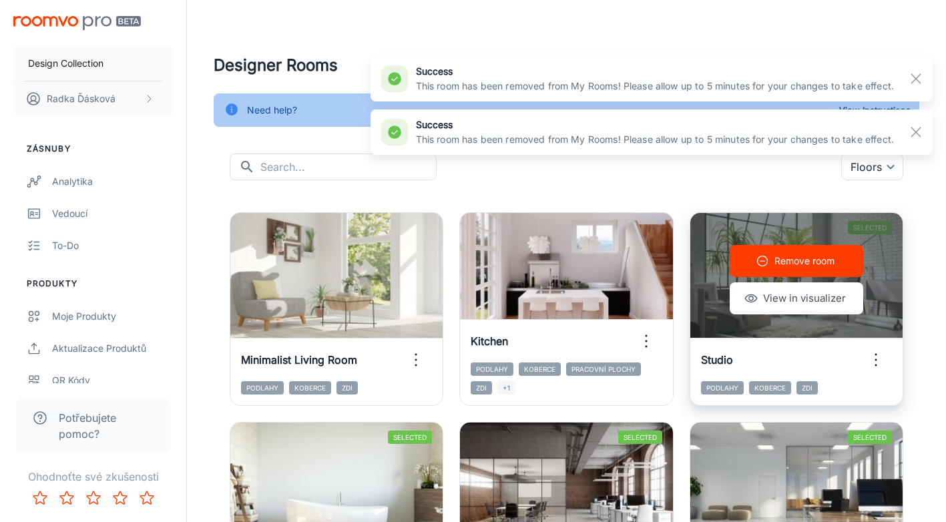
click at [770, 263] on button "Remove room" at bounding box center [796, 261] width 133 height 32
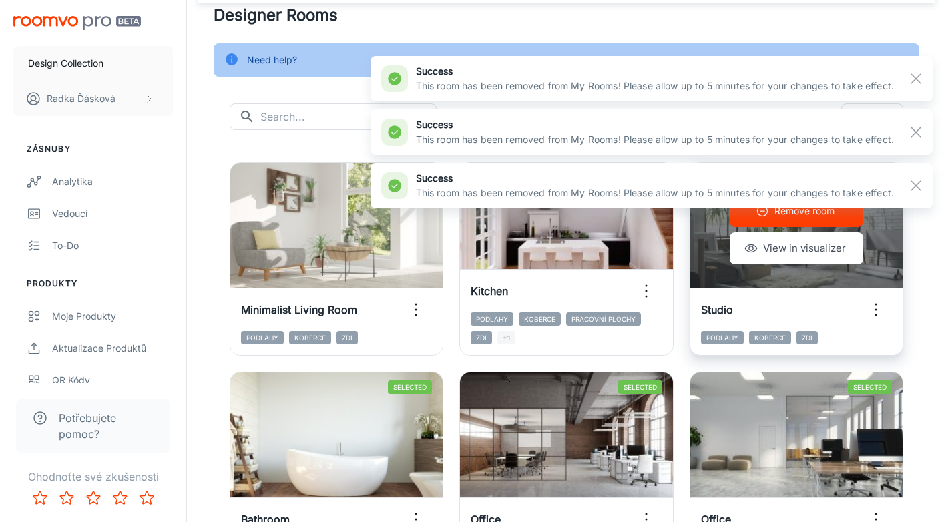
scroll to position [65, 0]
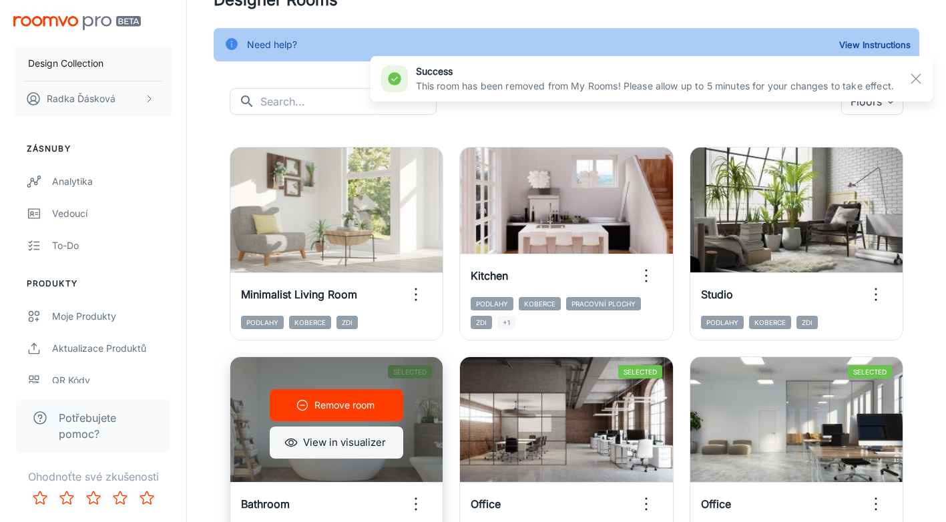
click at [348, 444] on button "View in visualizer" at bounding box center [336, 443] width 133 height 32
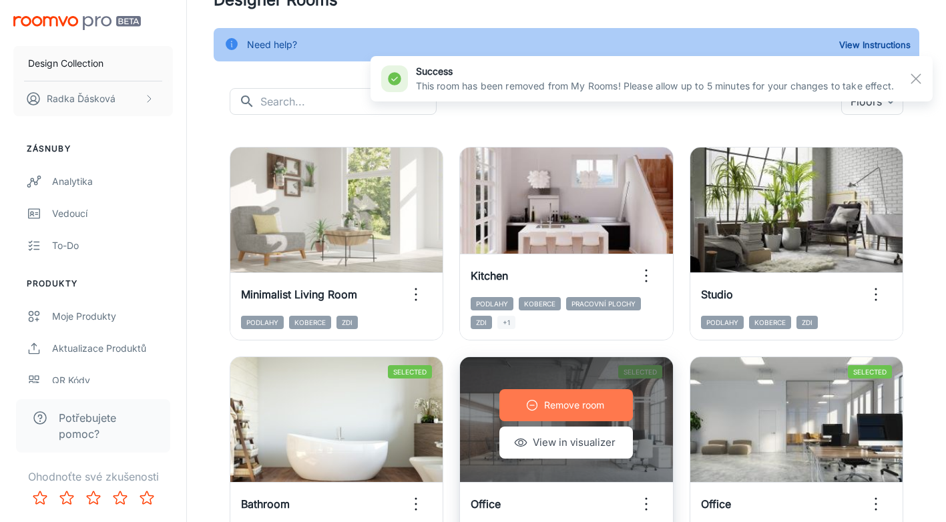
click at [583, 403] on p "Remove room" at bounding box center [574, 405] width 60 height 15
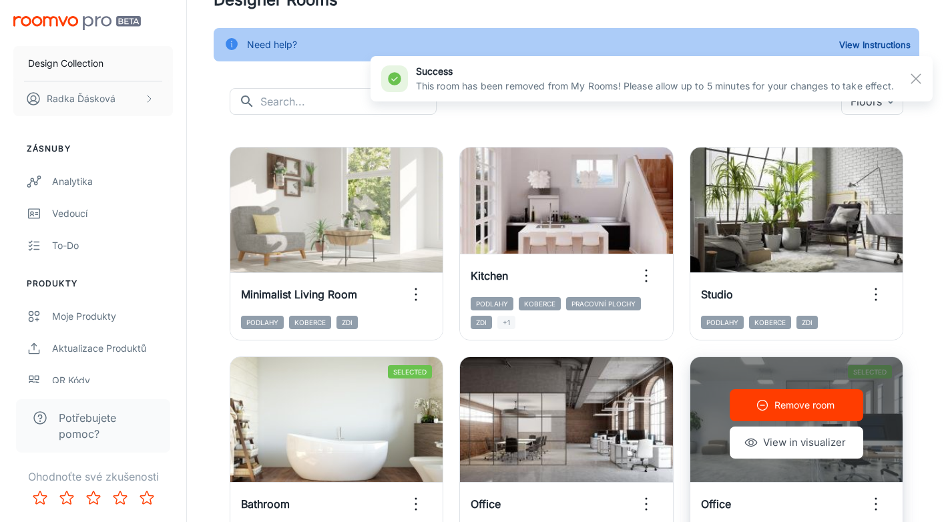
click at [778, 412] on button "Remove room" at bounding box center [796, 405] width 133 height 32
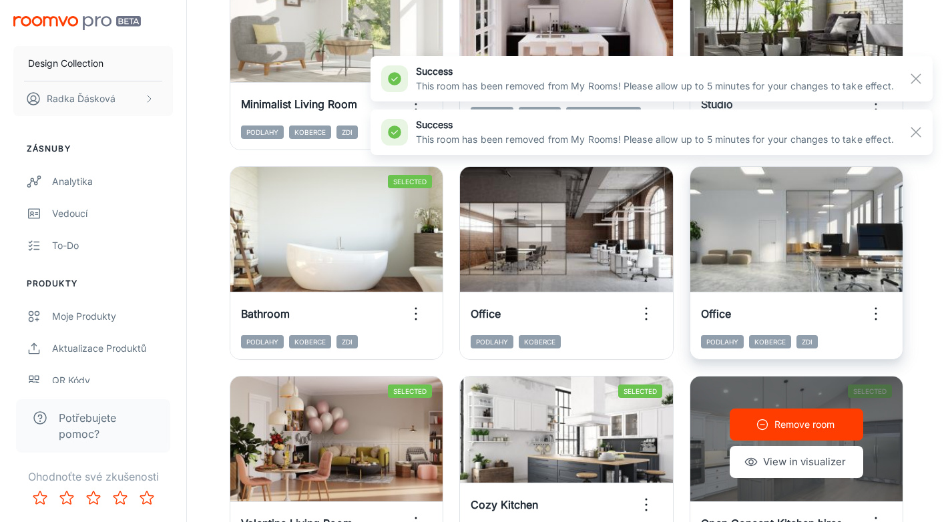
scroll to position [310, 0]
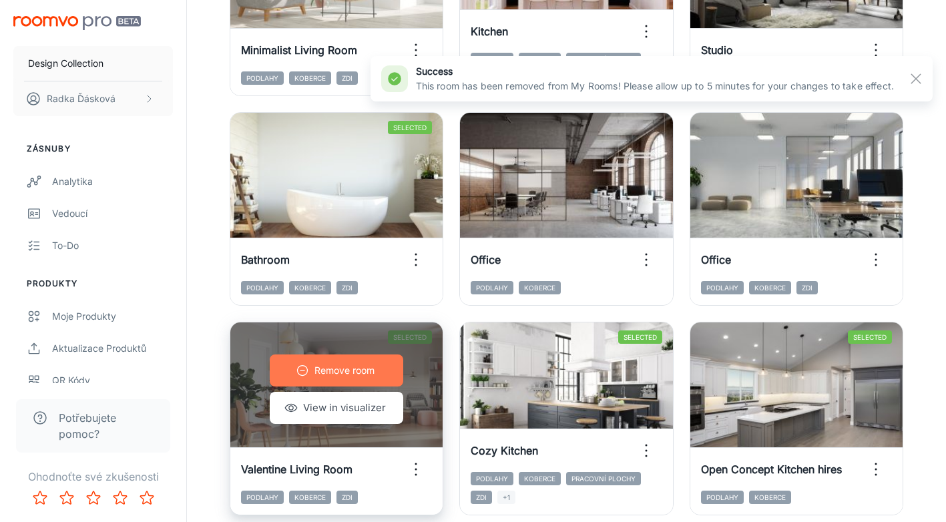
click at [376, 368] on button "Remove room" at bounding box center [336, 370] width 133 height 32
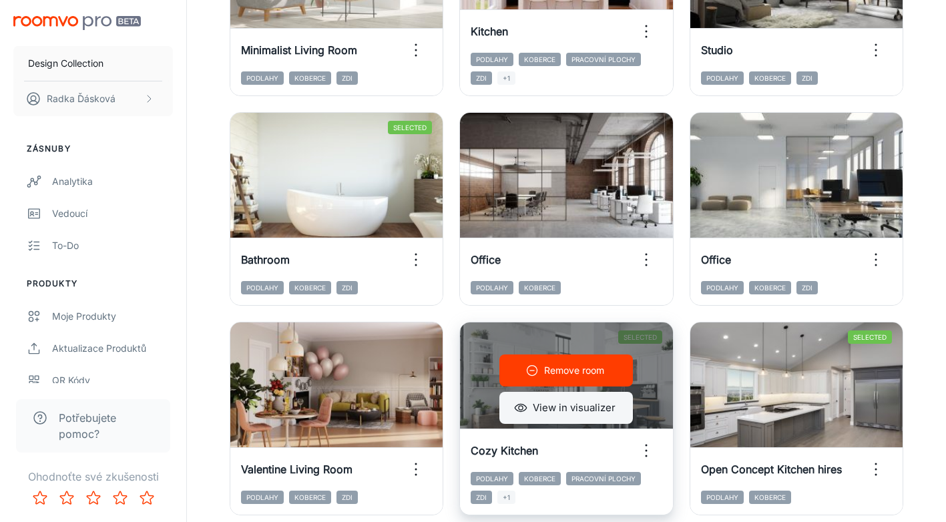
click at [562, 415] on button "View in visualizer" at bounding box center [565, 408] width 133 height 32
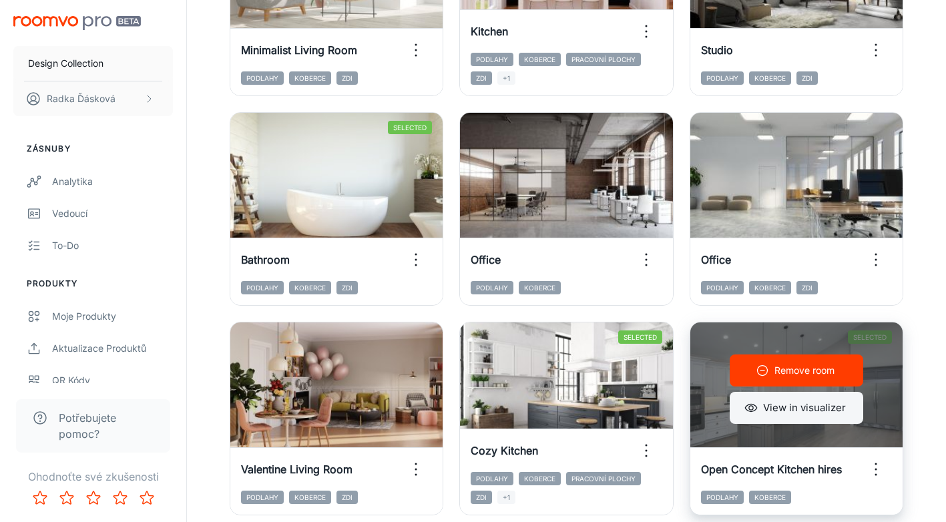
click at [786, 409] on button "View in visualizer" at bounding box center [796, 408] width 133 height 32
click at [788, 380] on button "Remove room" at bounding box center [796, 370] width 133 height 32
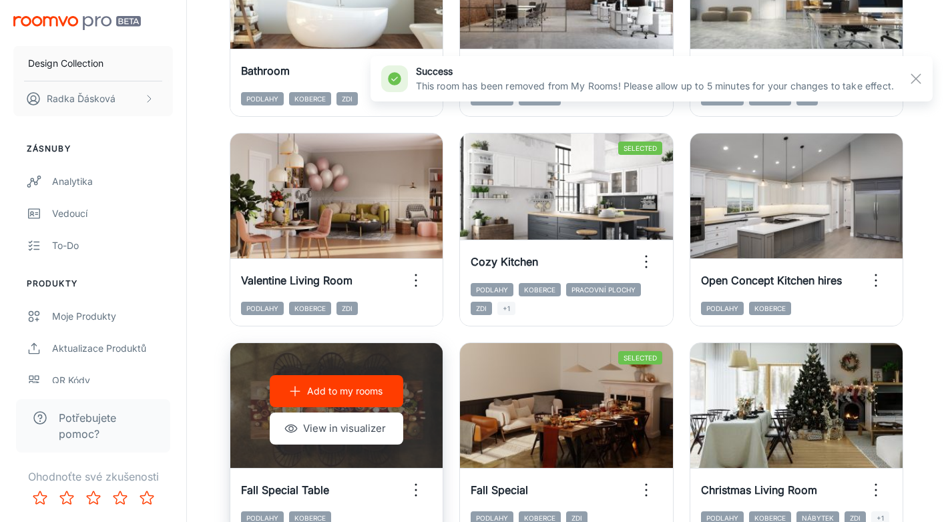
scroll to position [515, 0]
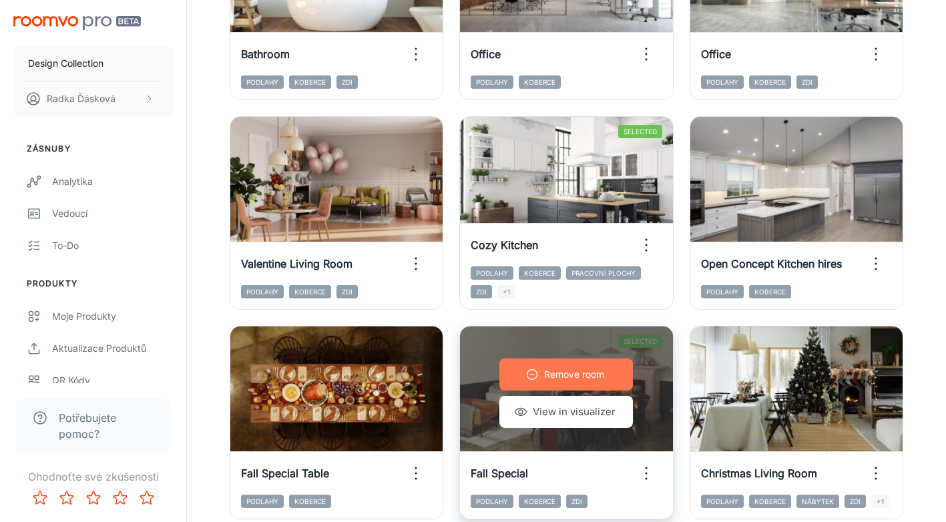
click at [569, 376] on p "Remove room" at bounding box center [574, 374] width 60 height 15
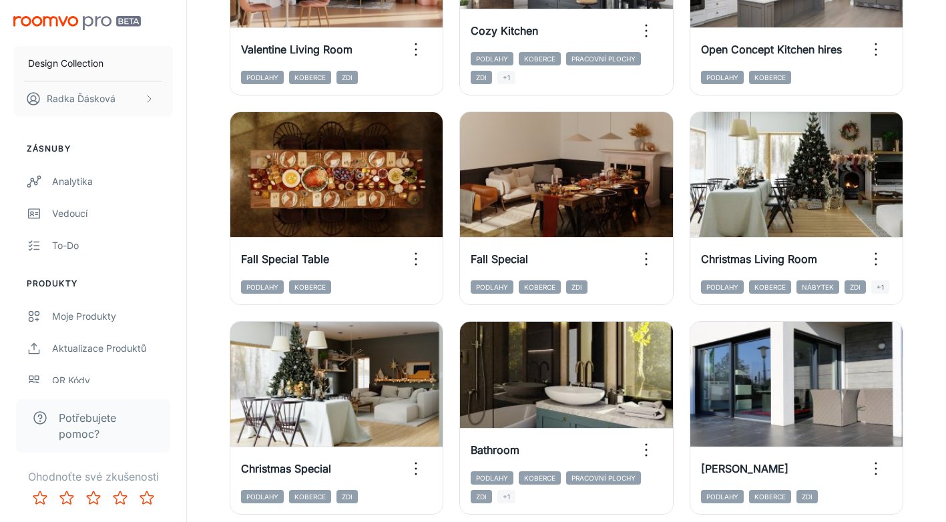
scroll to position [756, 0]
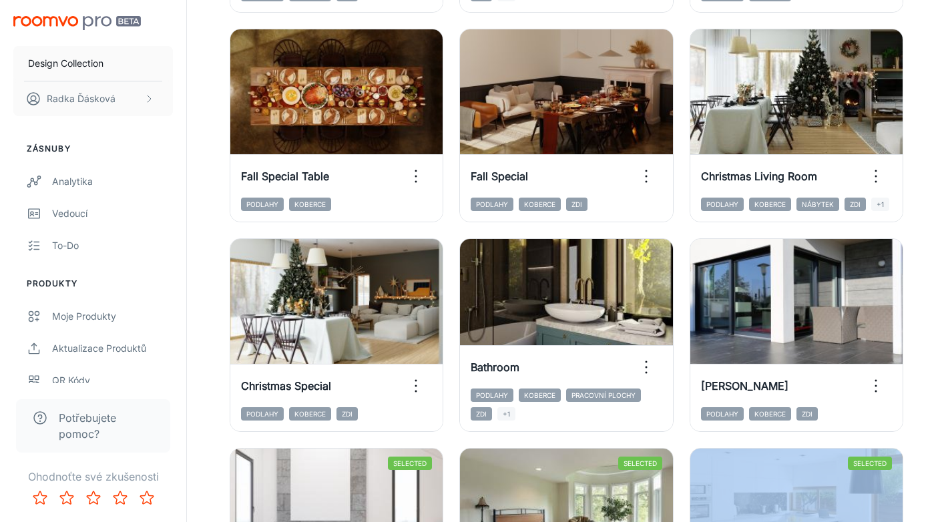
click at [945, 516] on div "Designer Rooms Need help? View Instructions ​ ​ Floors {"type":"productType","i…" at bounding box center [566, 495] width 759 height 2614
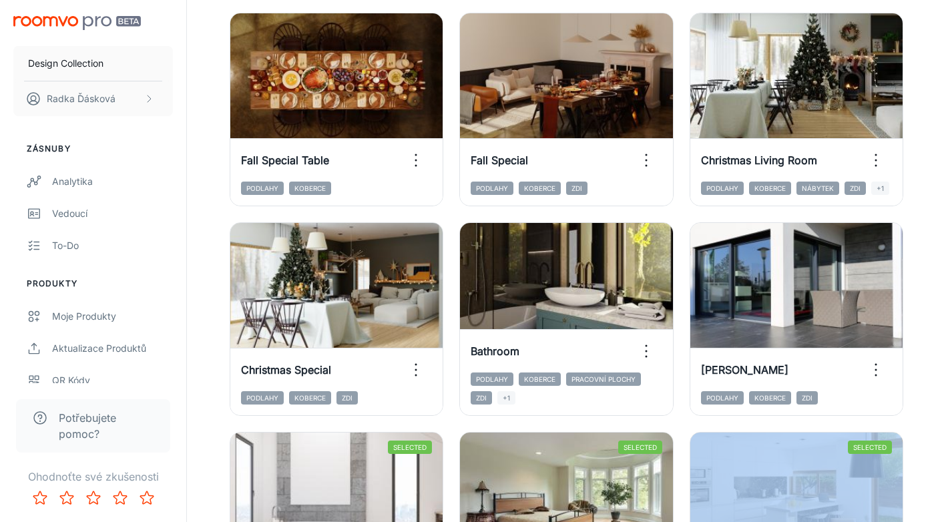
click at [945, 516] on div "Designer Rooms Need help? View Instructions ​ ​ Floors {"type":"productType","i…" at bounding box center [566, 479] width 759 height 2614
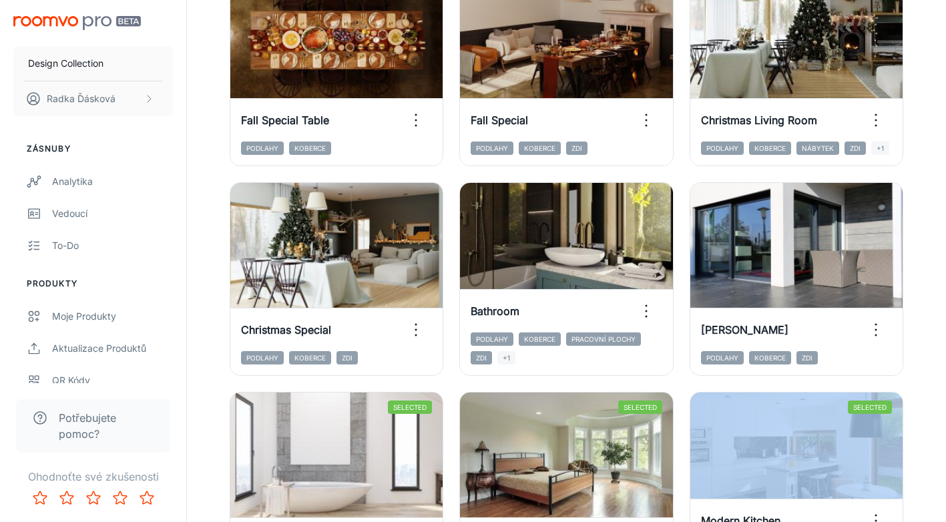
click at [945, 516] on div "Designer Rooms Need help? View Instructions ​ ​ Floors {"type":"productType","i…" at bounding box center [566, 439] width 759 height 2614
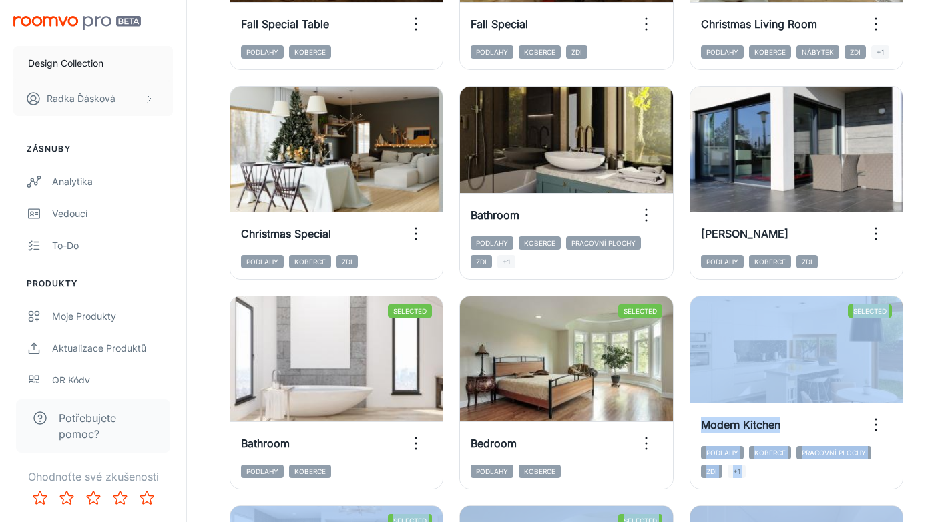
click at [945, 516] on div "Designer Rooms Need help? View Instructions ​ ​ Floors {"type":"productType","i…" at bounding box center [566, 343] width 759 height 2614
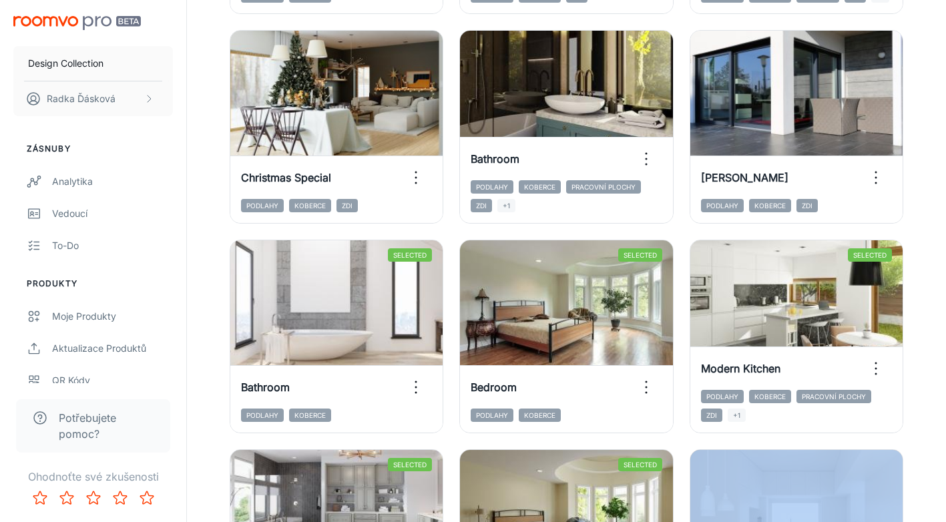
click at [945, 516] on div "Designer Rooms Need help? View Instructions ​ ​ Floors {"type":"productType","i…" at bounding box center [566, 286] width 759 height 2614
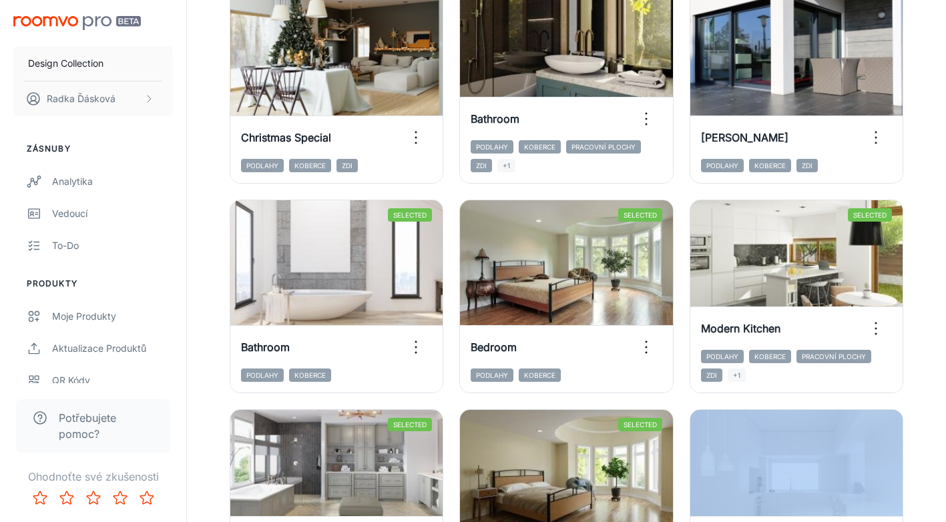
scroll to position [1101, 0]
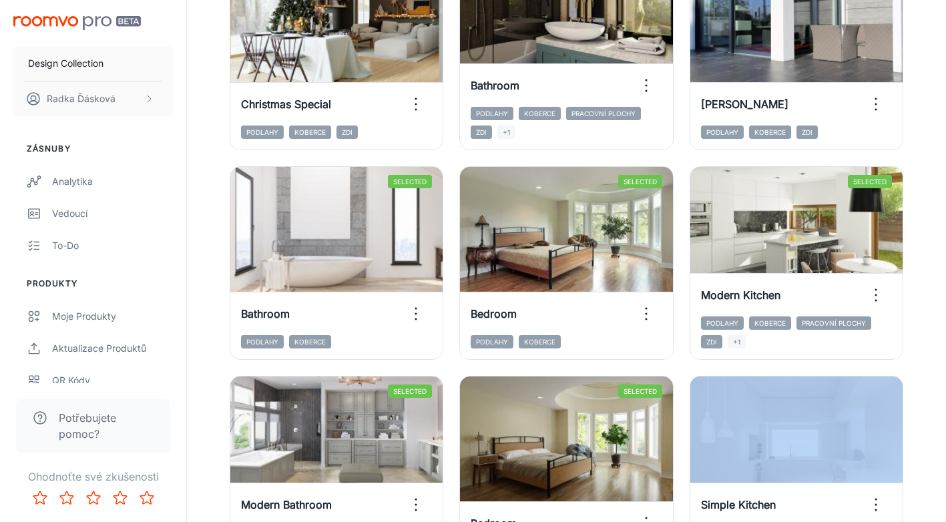
click at [945, 516] on div "Designer Rooms Need help? View Instructions ​ ​ Floors {"type":"productType","i…" at bounding box center [566, 213] width 759 height 2614
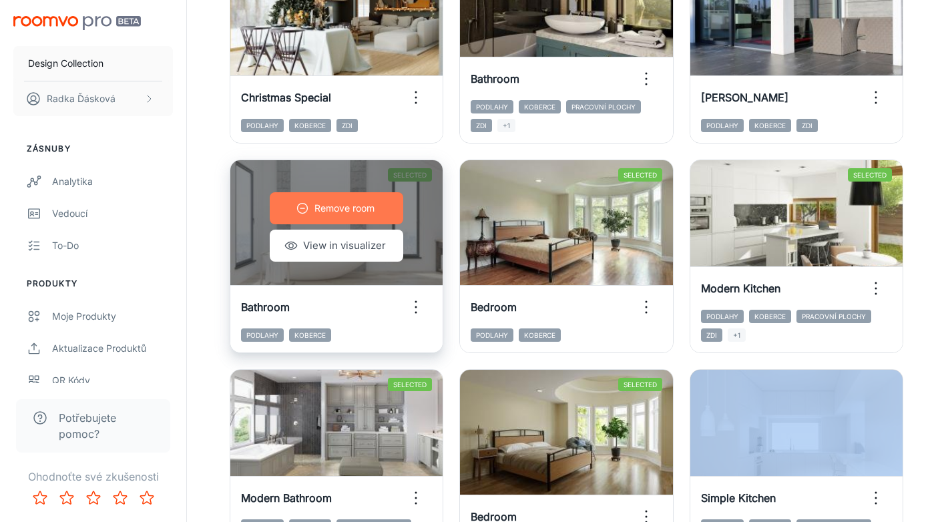
click at [314, 214] on p "Remove room" at bounding box center [344, 208] width 60 height 15
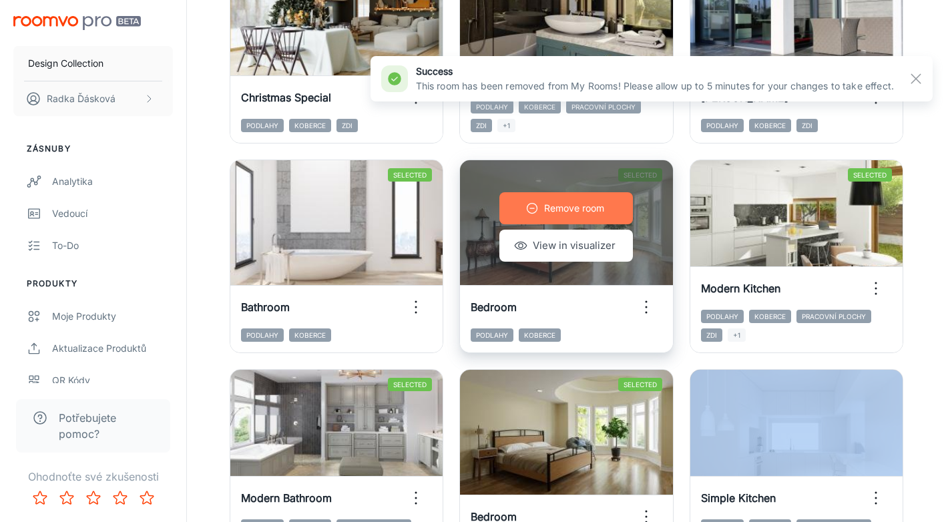
click at [557, 211] on p "Remove room" at bounding box center [574, 208] width 60 height 15
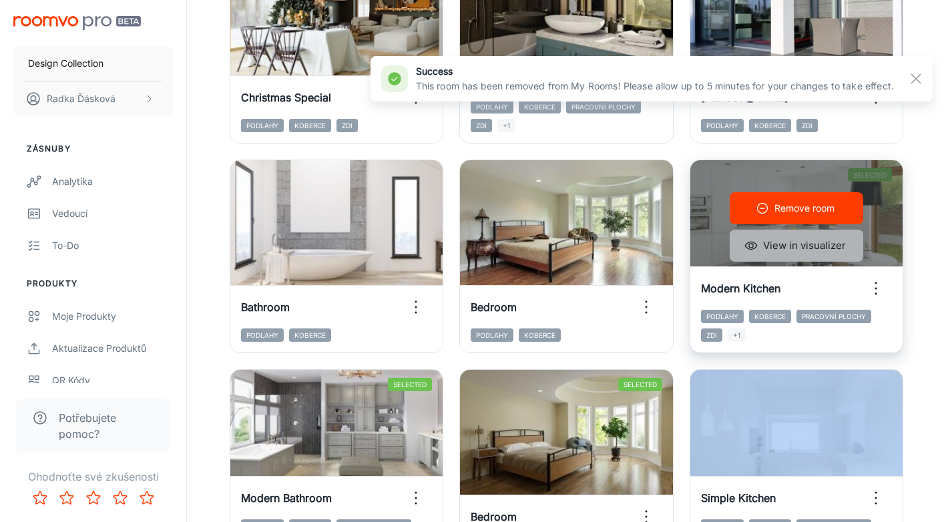
click at [786, 252] on button "View in visualizer" at bounding box center [796, 246] width 133 height 32
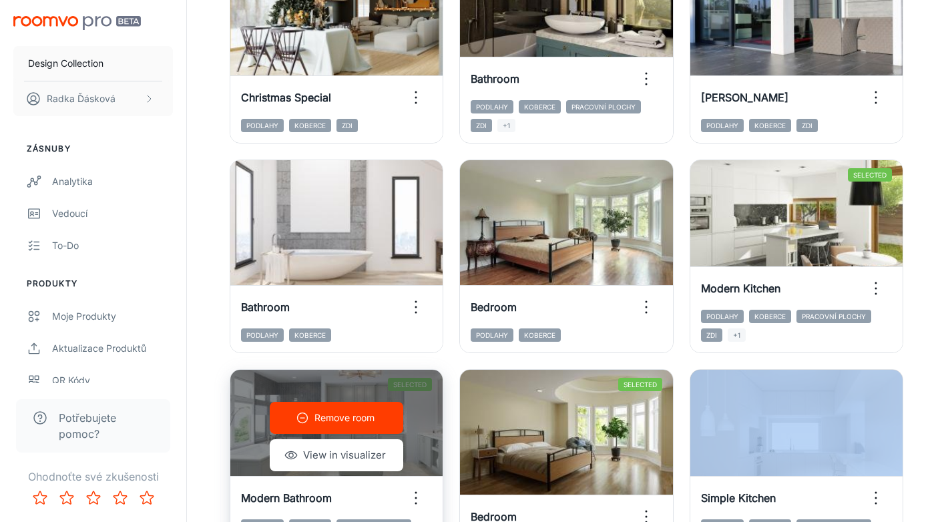
click at [350, 423] on p "Remove room" at bounding box center [344, 417] width 60 height 15
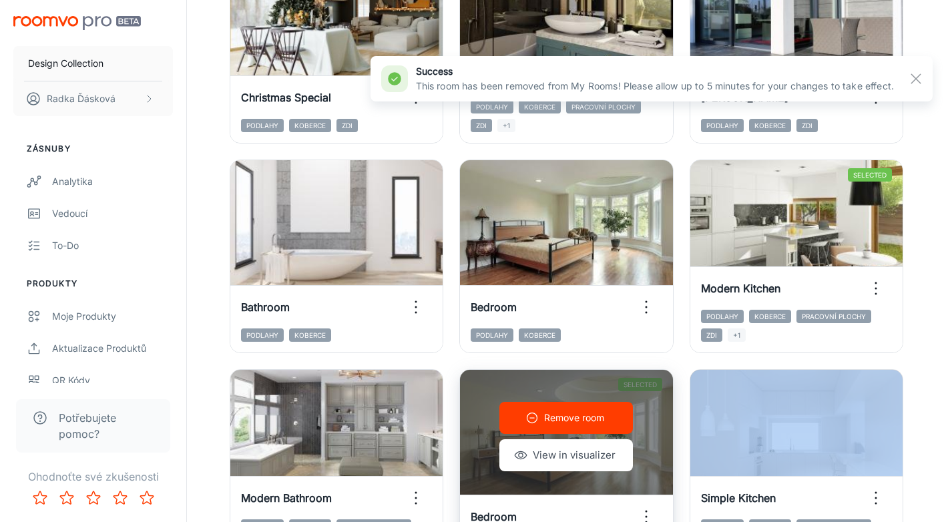
click at [562, 414] on p "Remove room" at bounding box center [574, 417] width 60 height 15
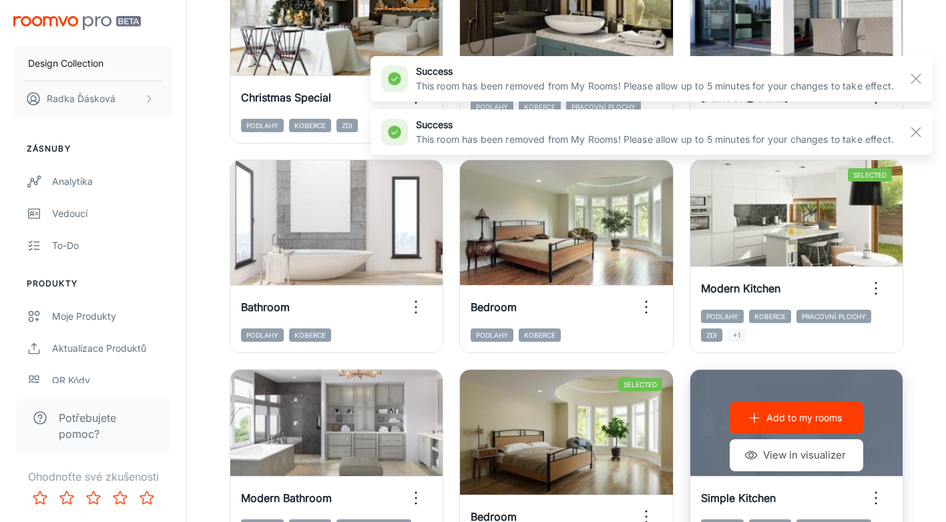
click at [802, 416] on p "Add to my rooms" at bounding box center [803, 417] width 75 height 15
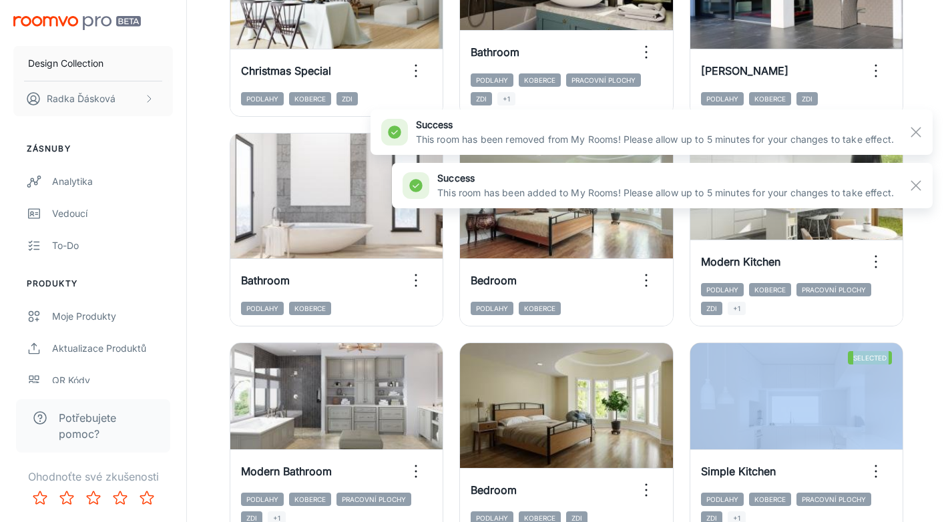
scroll to position [1133, 0]
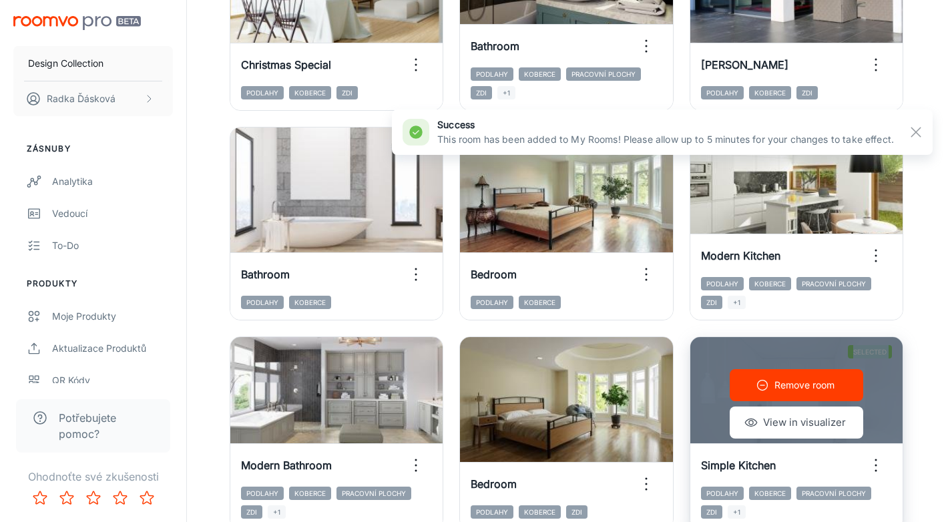
click at [807, 386] on p "Remove room" at bounding box center [804, 385] width 60 height 15
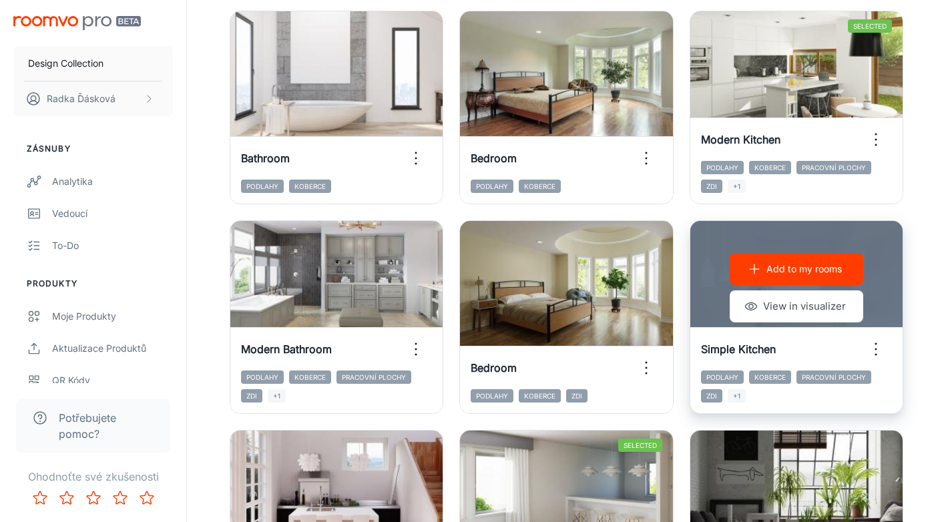
scroll to position [1304, 0]
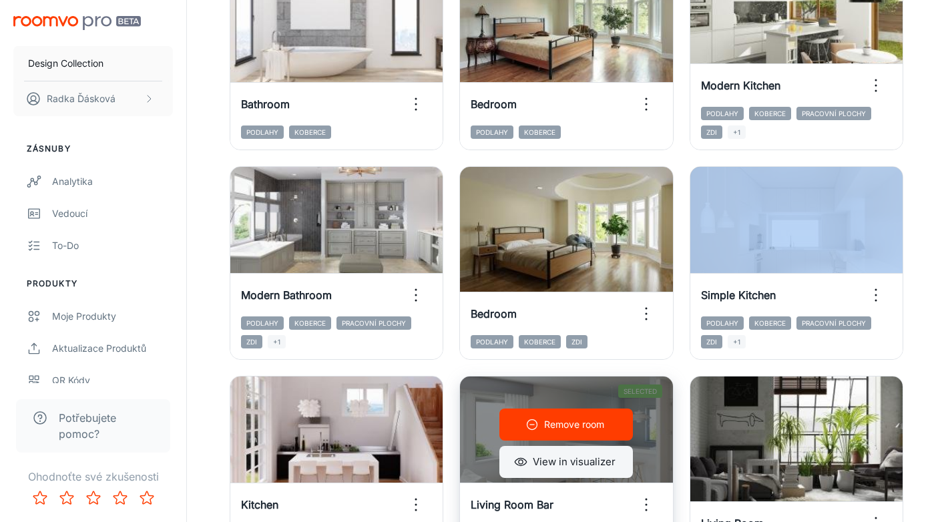
click at [589, 468] on button "View in visualizer" at bounding box center [565, 462] width 133 height 32
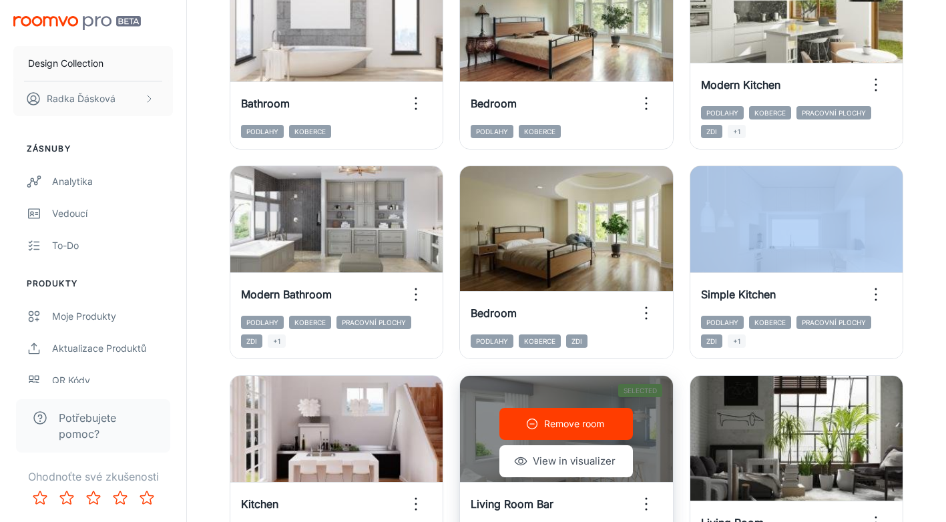
click at [597, 423] on p "Remove room" at bounding box center [574, 423] width 60 height 15
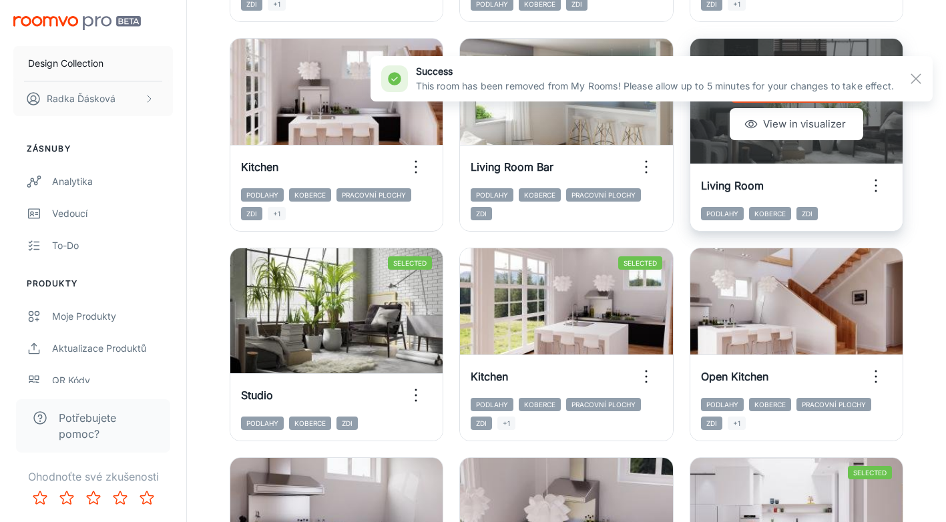
scroll to position [1659, 0]
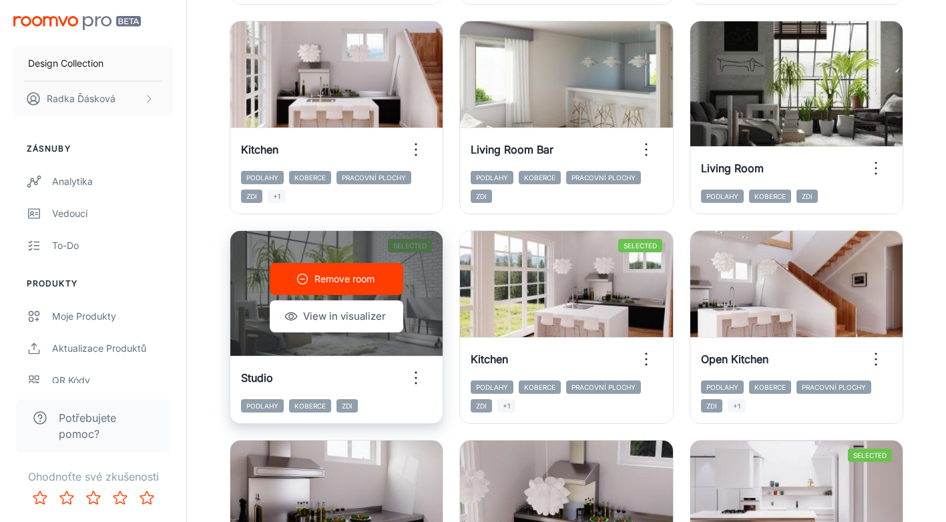
click at [360, 286] on button "Remove room" at bounding box center [336, 279] width 133 height 32
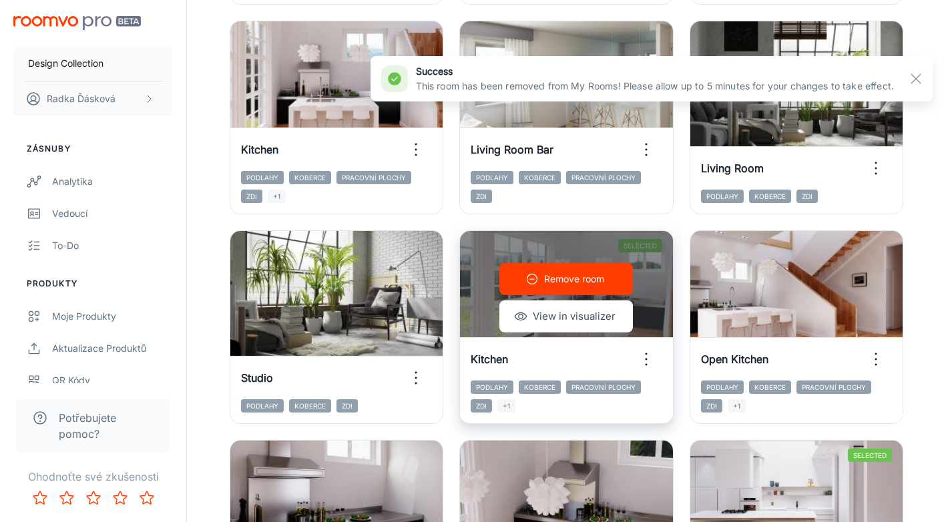
click at [553, 274] on p "Remove room" at bounding box center [574, 279] width 60 height 15
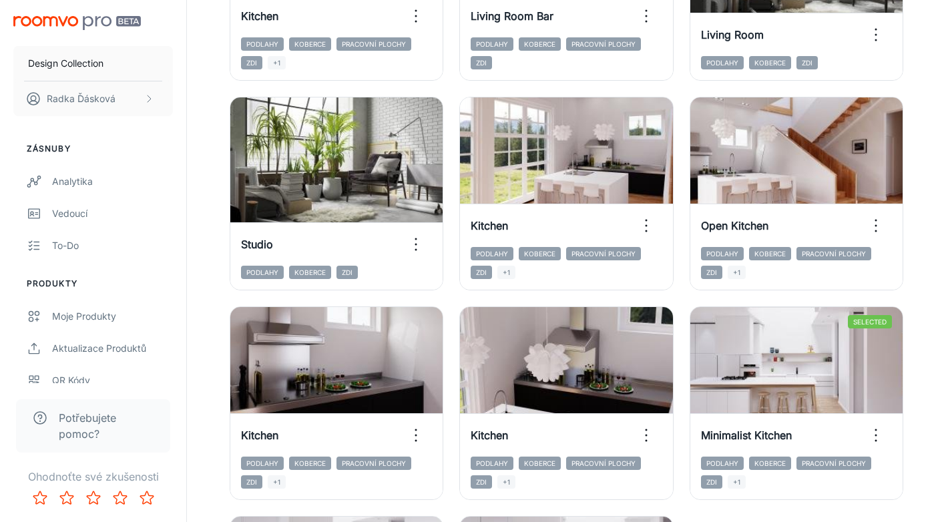
scroll to position [1819, 0]
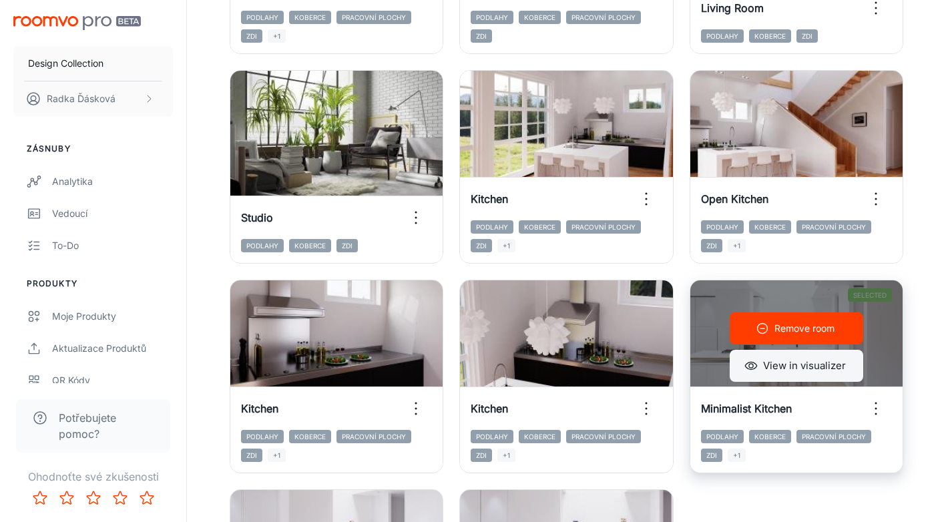
click at [787, 368] on button "View in visualizer" at bounding box center [796, 366] width 133 height 32
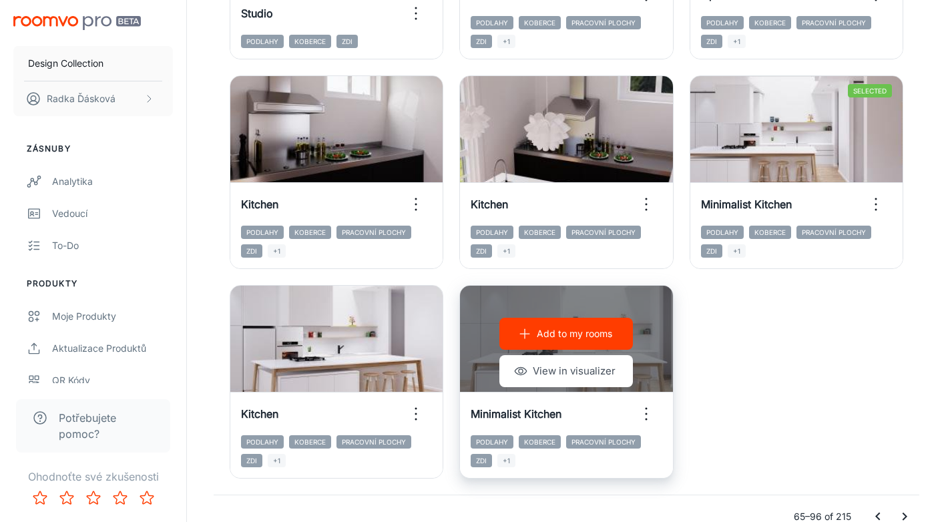
scroll to position [2092, 0]
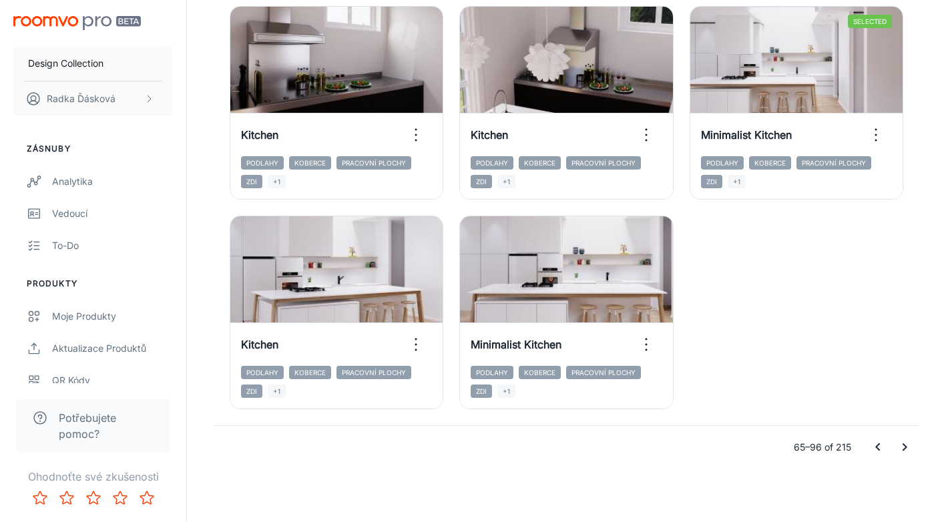
click at [906, 449] on icon "Go to next page" at bounding box center [904, 447] width 16 height 16
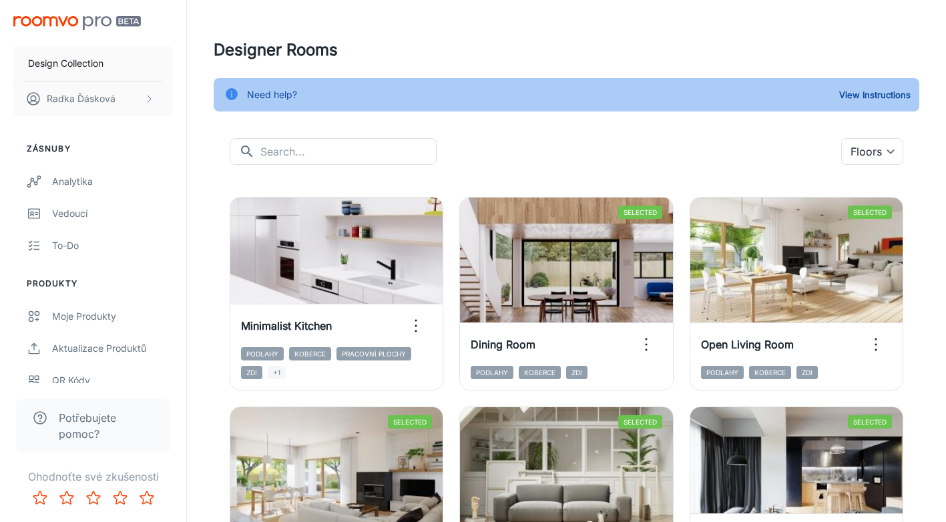
scroll to position [0, 0]
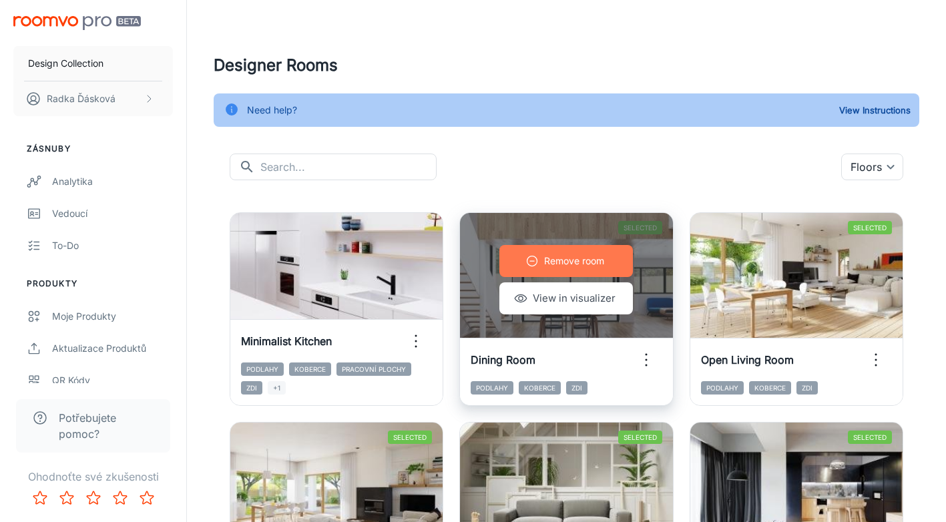
click at [549, 272] on button "Remove room" at bounding box center [565, 261] width 133 height 32
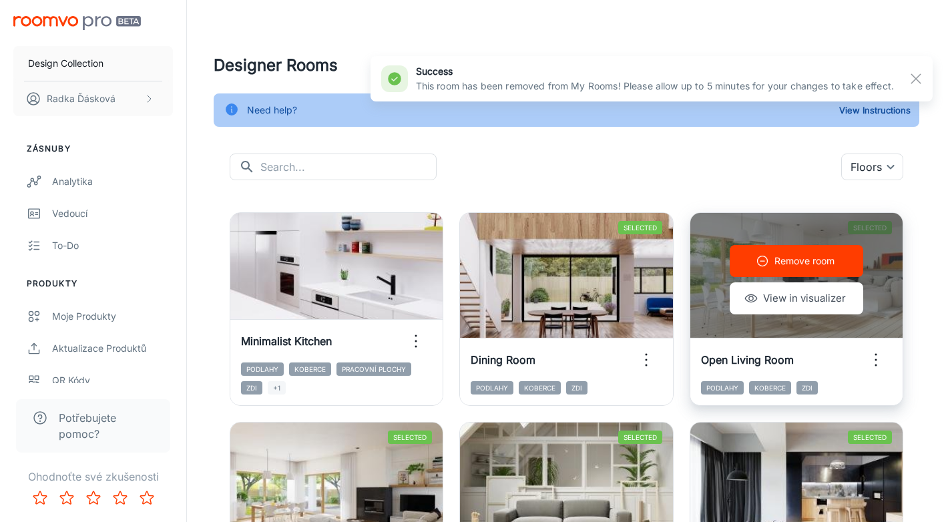
click at [770, 260] on button "Remove room" at bounding box center [796, 261] width 133 height 32
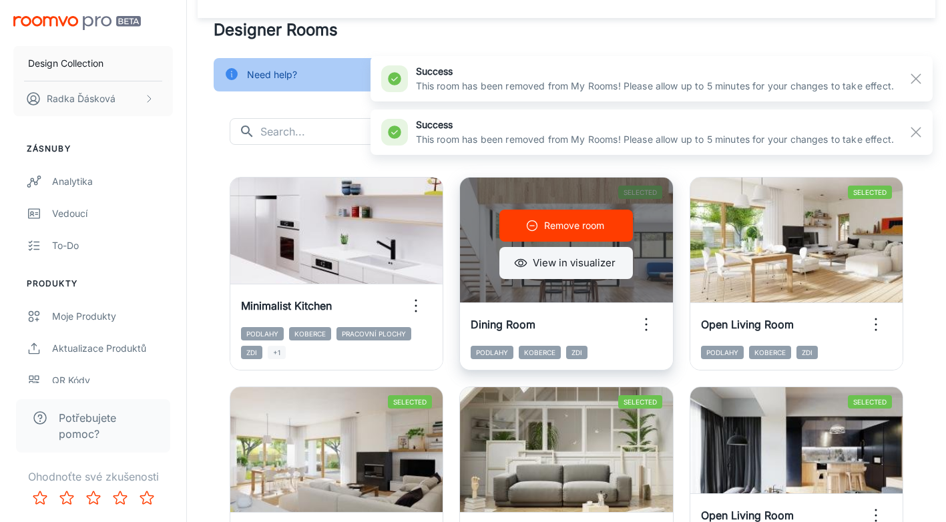
scroll to position [52, 0]
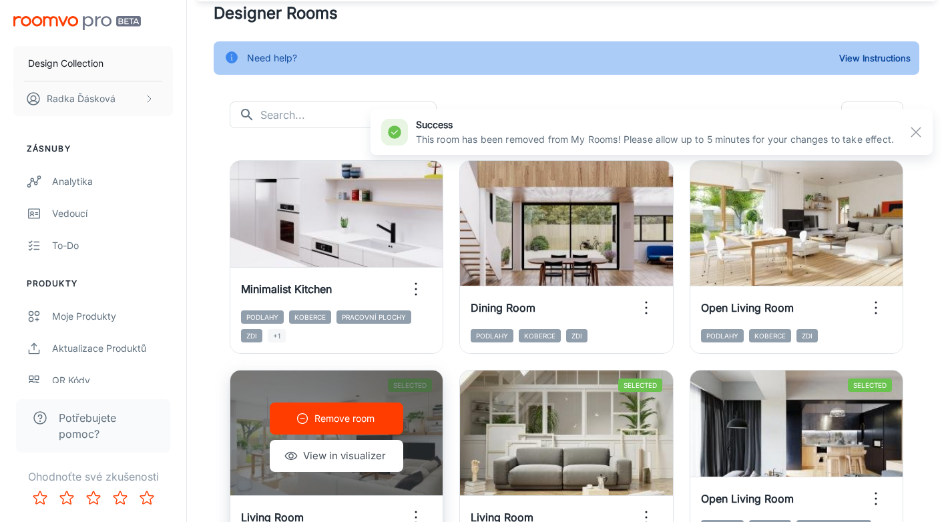
click at [332, 423] on p "Remove room" at bounding box center [344, 418] width 60 height 15
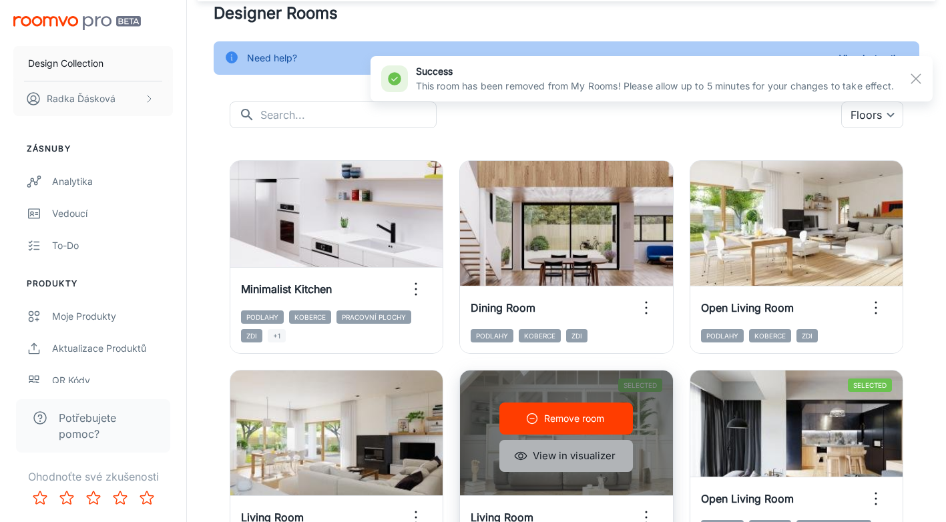
click at [541, 457] on button "View in visualizer" at bounding box center [565, 456] width 133 height 32
click at [611, 425] on button "Remove room" at bounding box center [565, 418] width 133 height 32
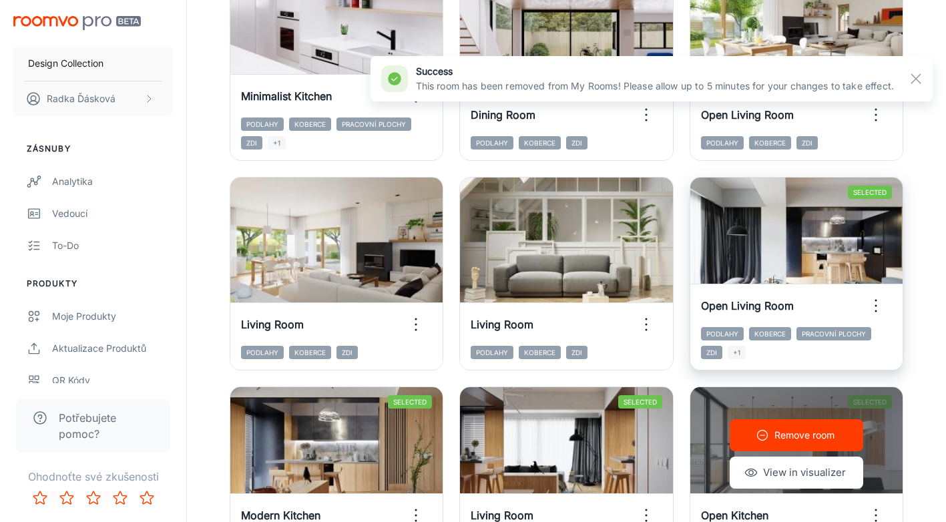
scroll to position [252, 0]
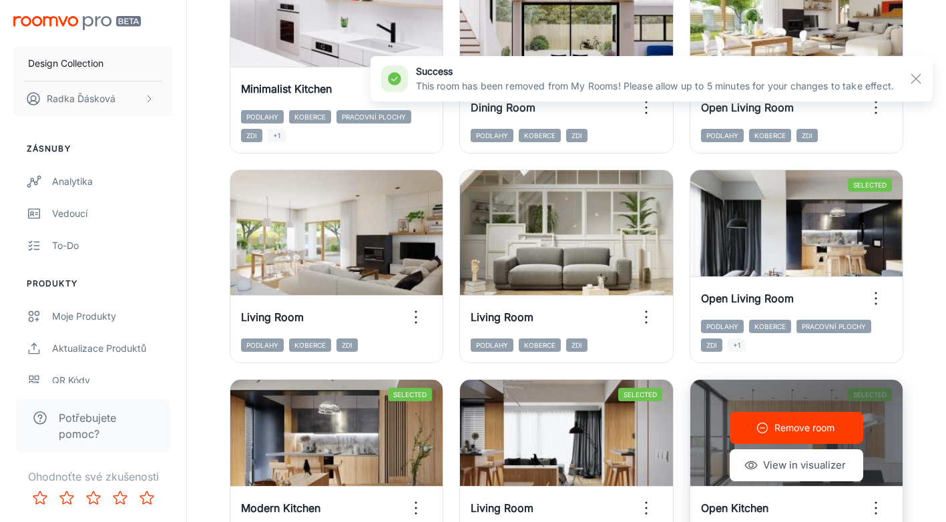
click at [824, 388] on div "Remove room View in visualizer" at bounding box center [796, 446] width 212 height 133
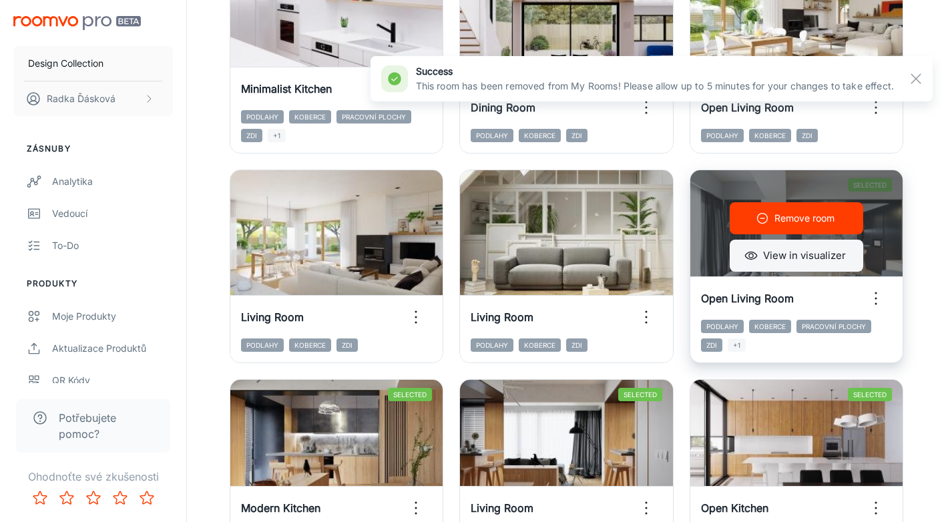
click at [805, 256] on button "View in visualizer" at bounding box center [796, 256] width 133 height 32
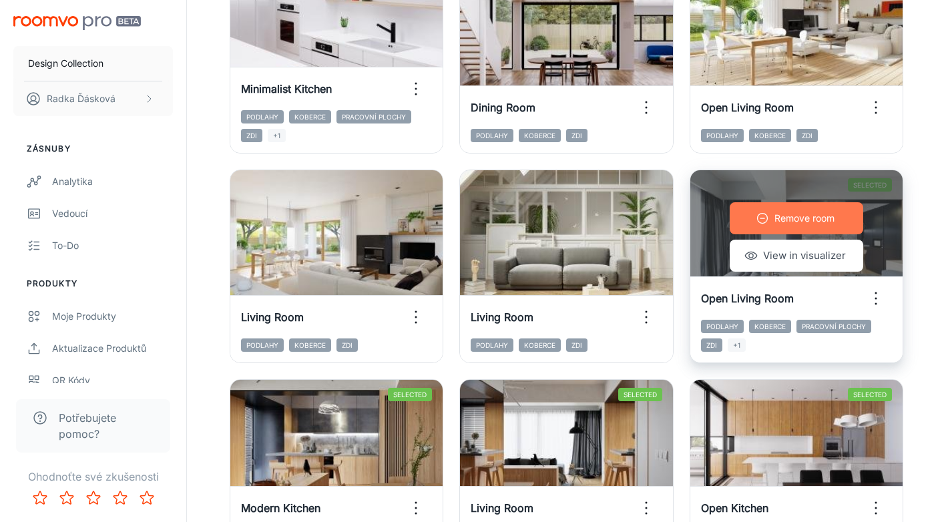
drag, startPoint x: 815, startPoint y: 225, endPoint x: 726, endPoint y: 244, distance: 90.9
click at [815, 224] on p "Remove room" at bounding box center [804, 218] width 60 height 15
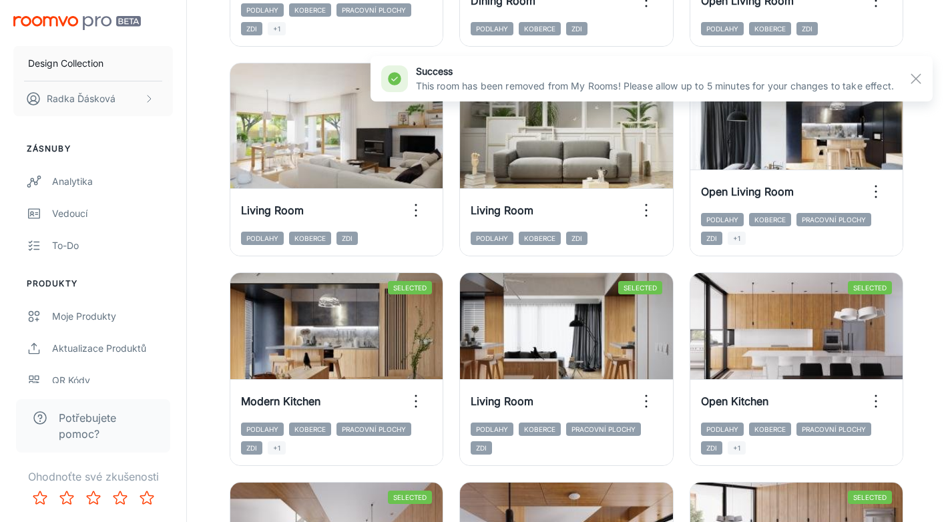
scroll to position [386, 0]
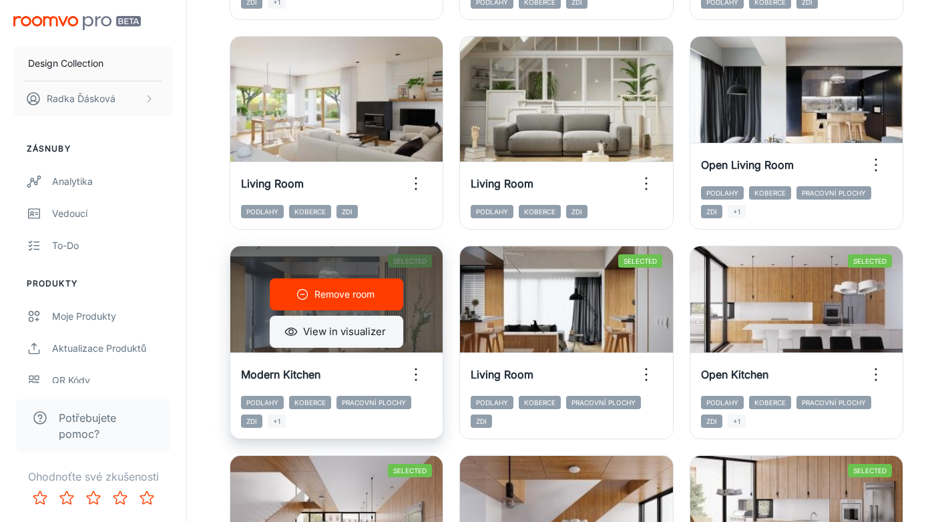
click at [338, 326] on button "View in visualizer" at bounding box center [336, 332] width 133 height 32
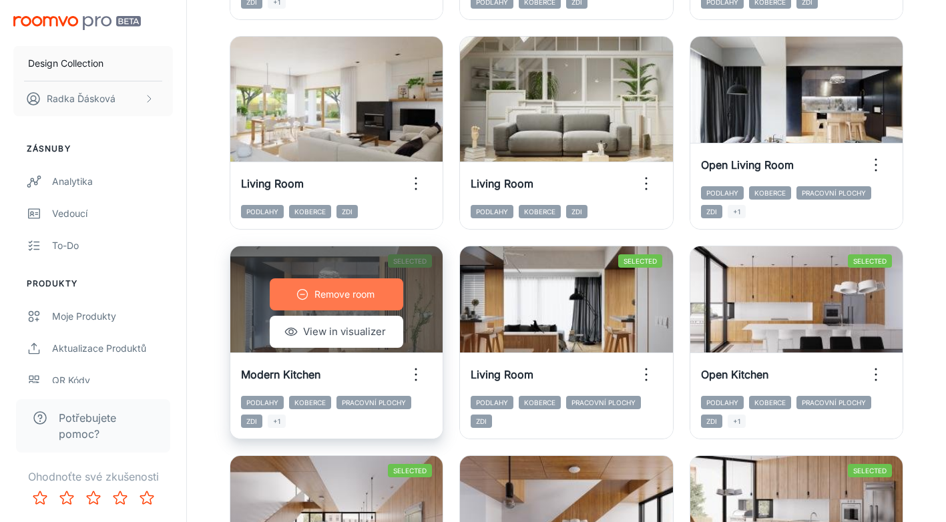
click at [355, 294] on p "Remove room" at bounding box center [344, 294] width 60 height 15
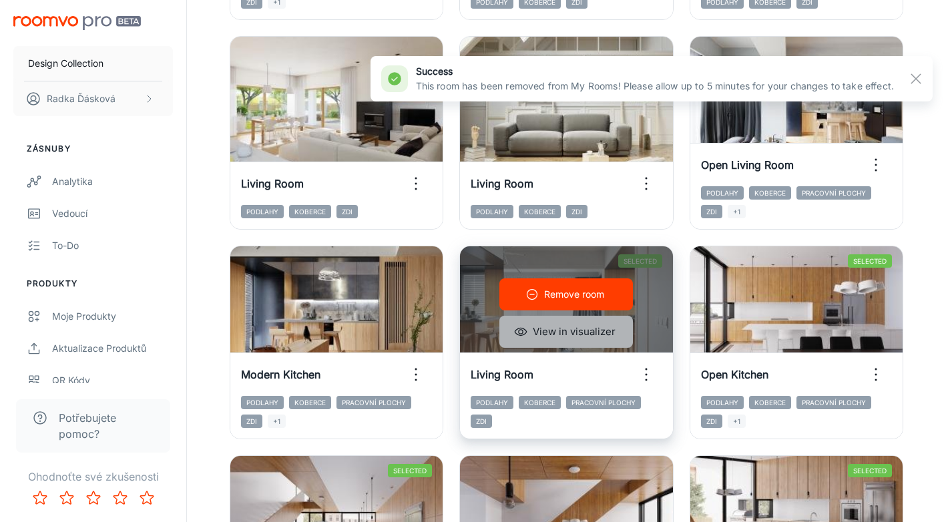
click at [567, 335] on button "View in visualizer" at bounding box center [565, 332] width 133 height 32
click at [565, 295] on p "Remove room" at bounding box center [574, 294] width 60 height 15
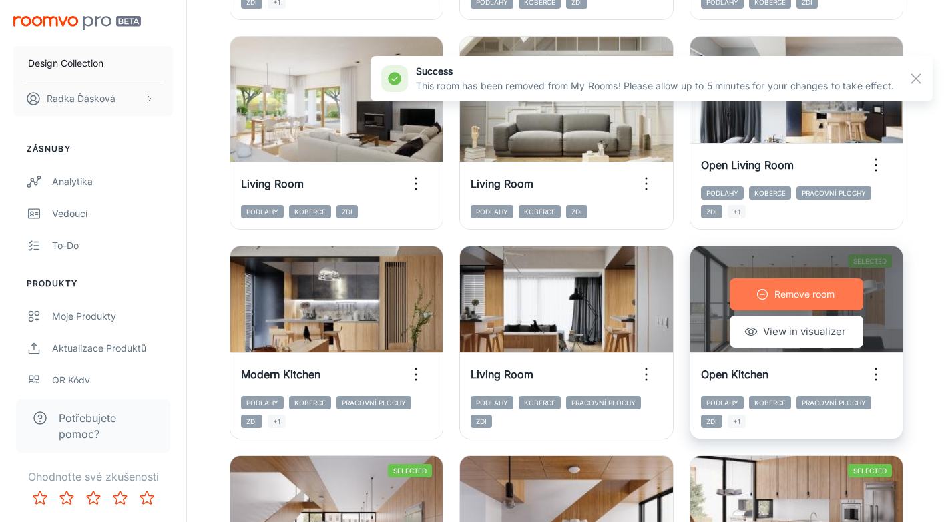
click at [772, 294] on button "Remove room" at bounding box center [796, 294] width 133 height 32
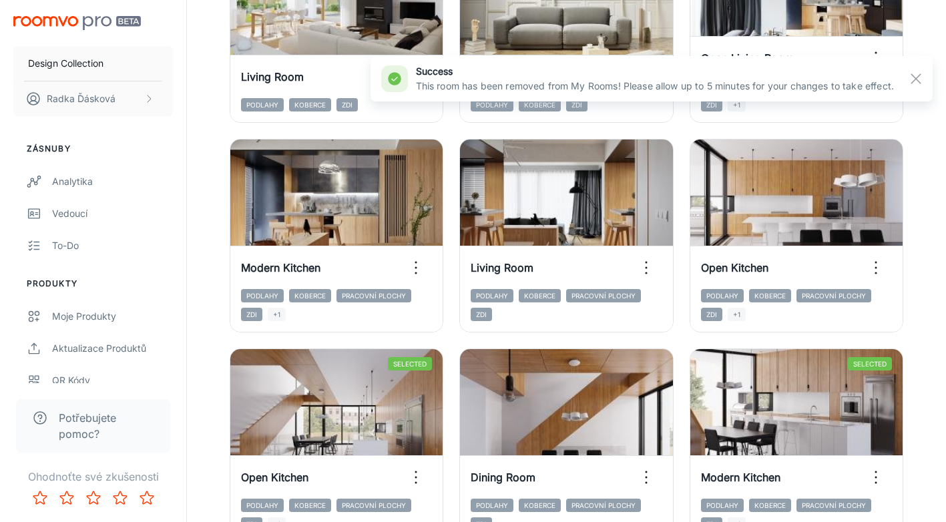
scroll to position [519, 0]
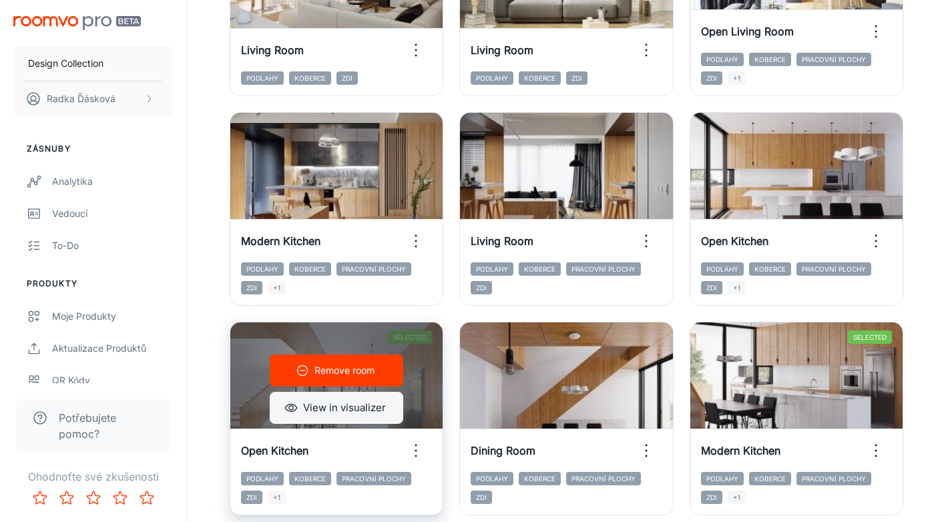
click at [342, 406] on button "View in visualizer" at bounding box center [336, 408] width 133 height 32
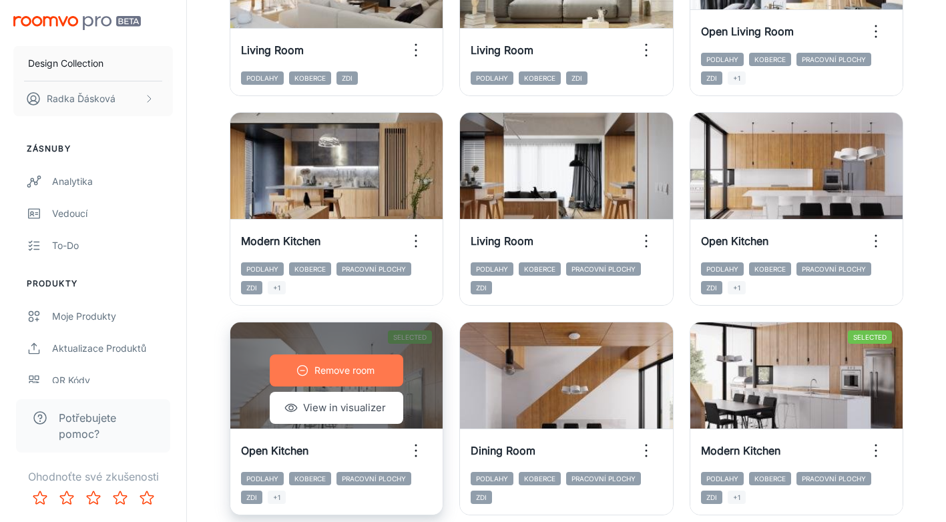
click at [366, 376] on p "Remove room" at bounding box center [344, 370] width 60 height 15
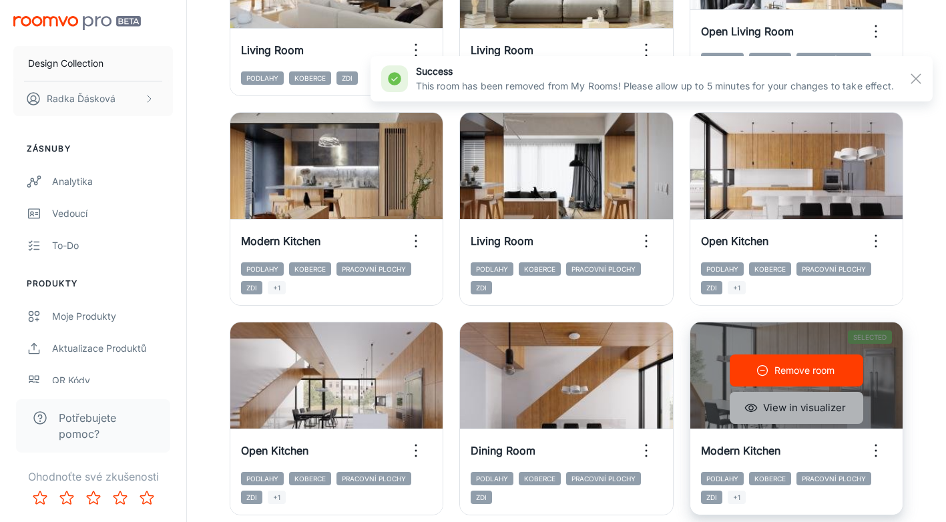
click at [804, 406] on button "View in visualizer" at bounding box center [796, 408] width 133 height 32
click at [812, 377] on p "Remove room" at bounding box center [804, 370] width 60 height 15
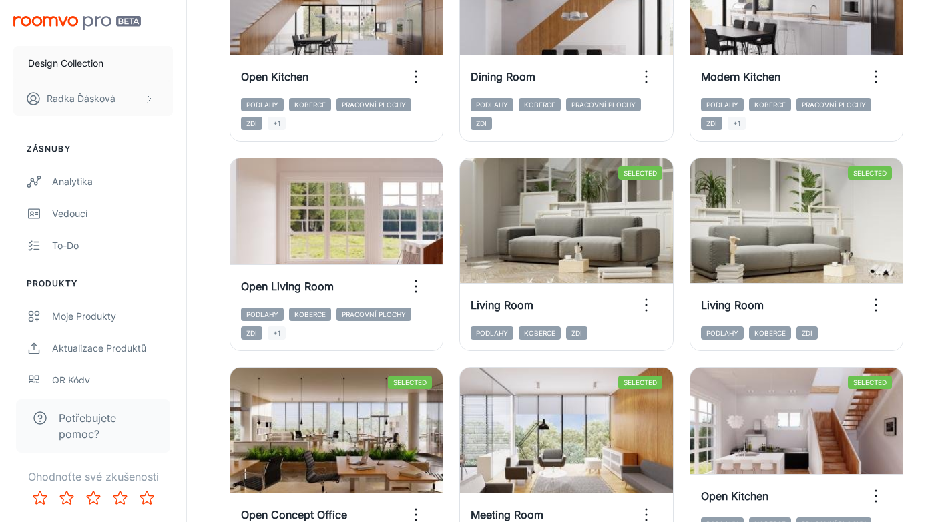
scroll to position [920, 0]
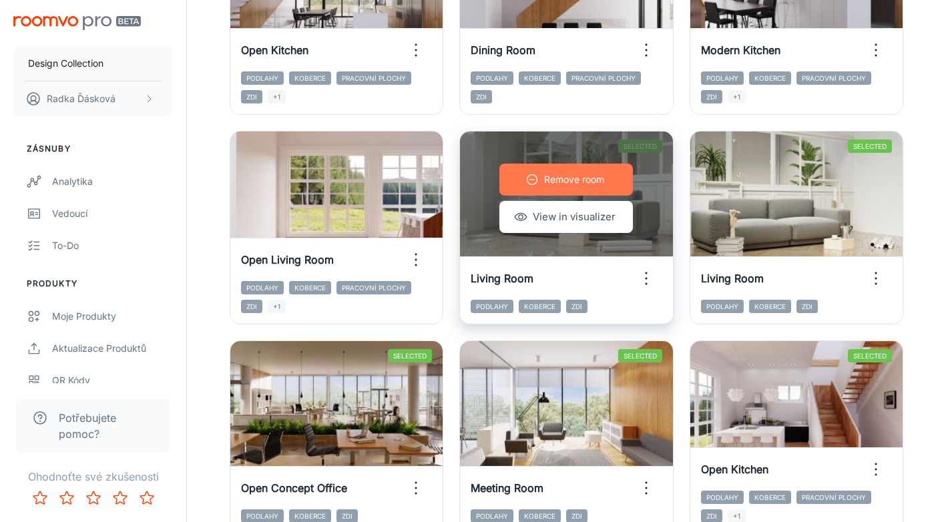
click at [565, 184] on p "Remove room" at bounding box center [574, 179] width 60 height 15
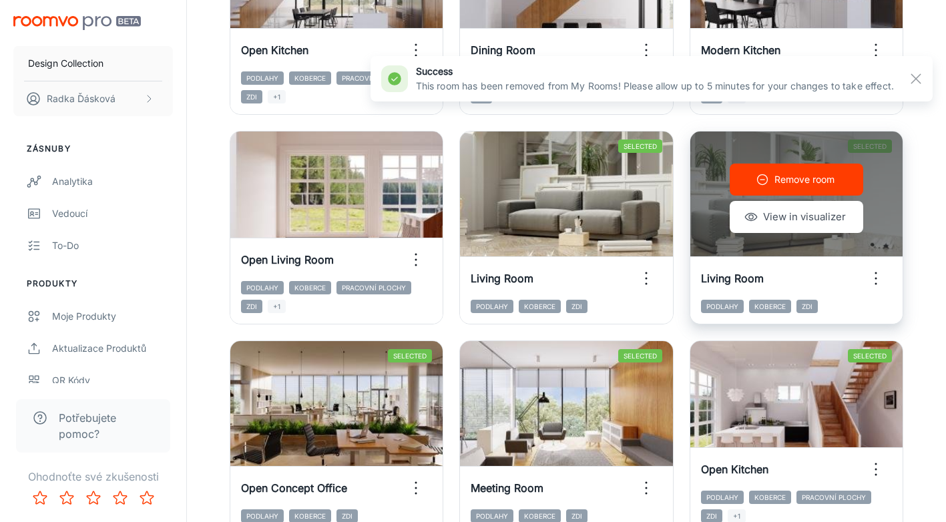
click at [810, 186] on p "Remove room" at bounding box center [804, 179] width 60 height 15
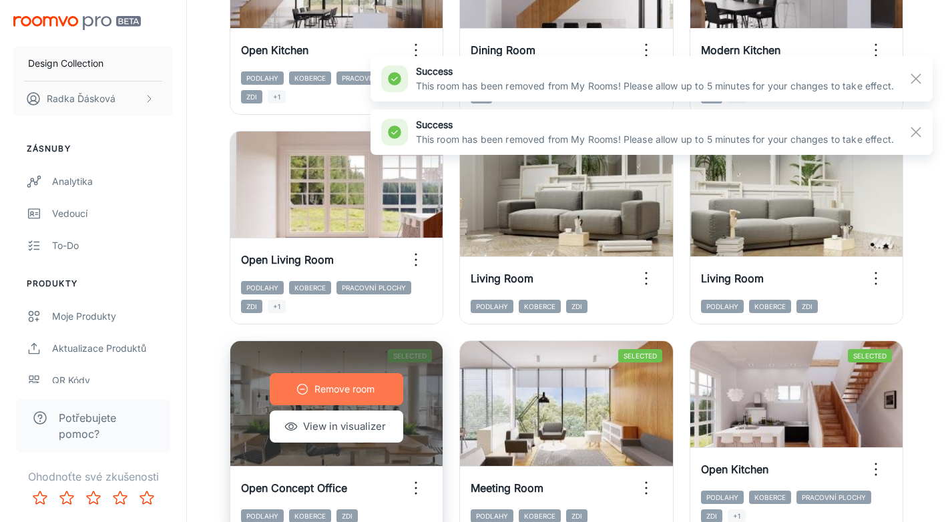
click at [366, 394] on p "Remove room" at bounding box center [344, 389] width 60 height 15
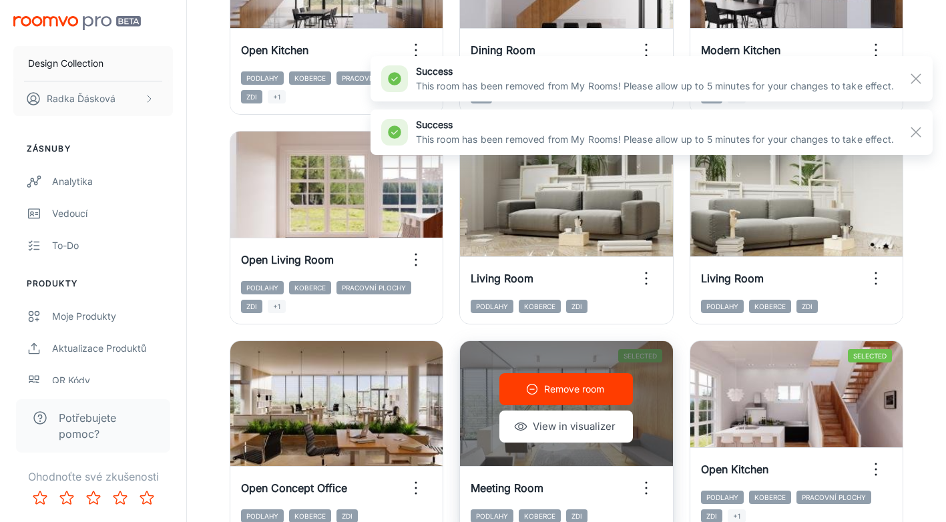
click at [558, 390] on p "Remove room" at bounding box center [574, 389] width 60 height 15
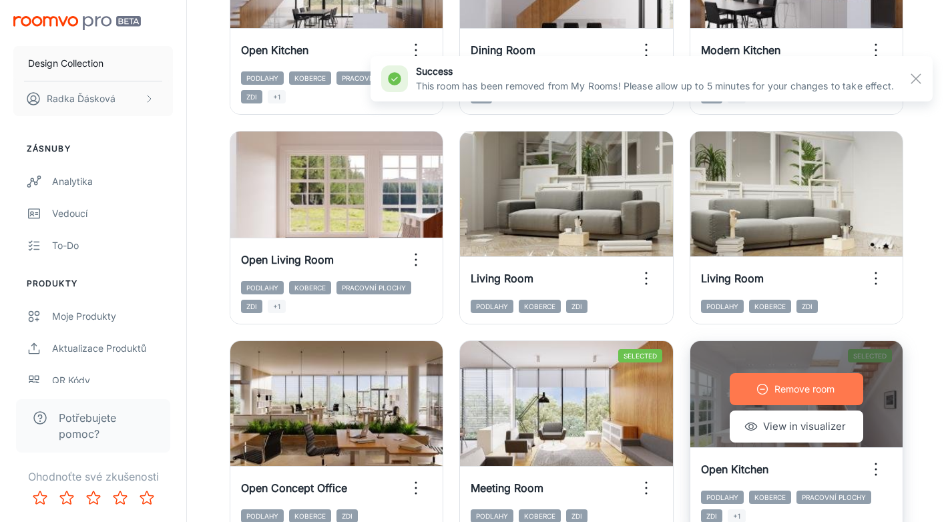
click at [778, 387] on p "Remove room" at bounding box center [804, 389] width 60 height 15
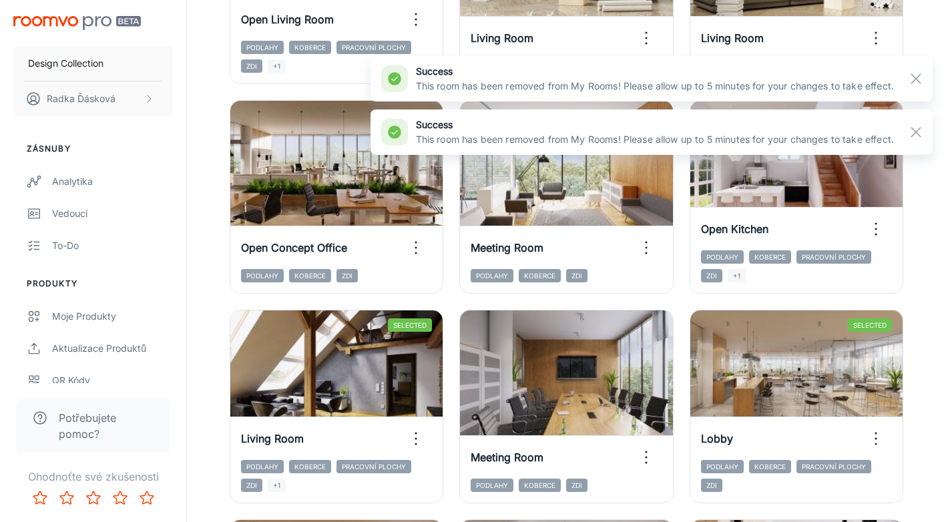
scroll to position [1187, 0]
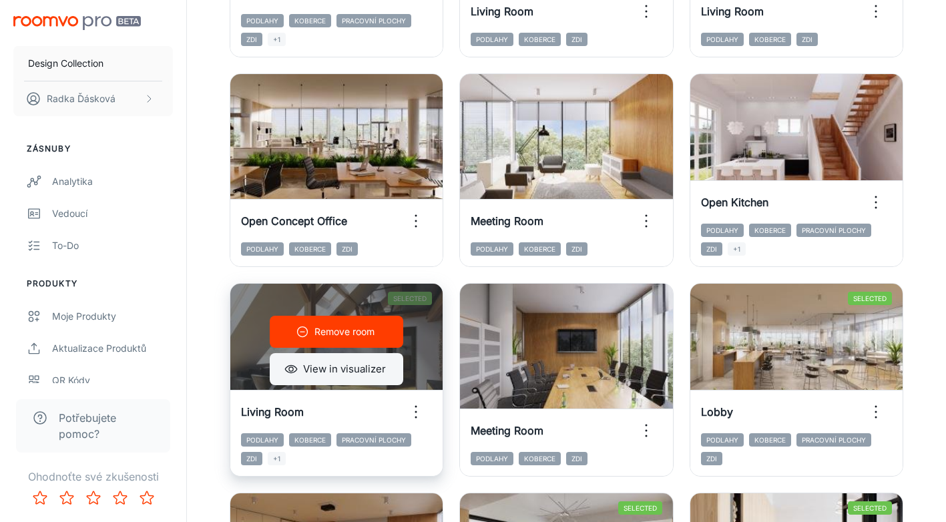
click at [341, 370] on button "View in visualizer" at bounding box center [336, 369] width 133 height 32
click at [338, 329] on p "Remove room" at bounding box center [344, 331] width 60 height 15
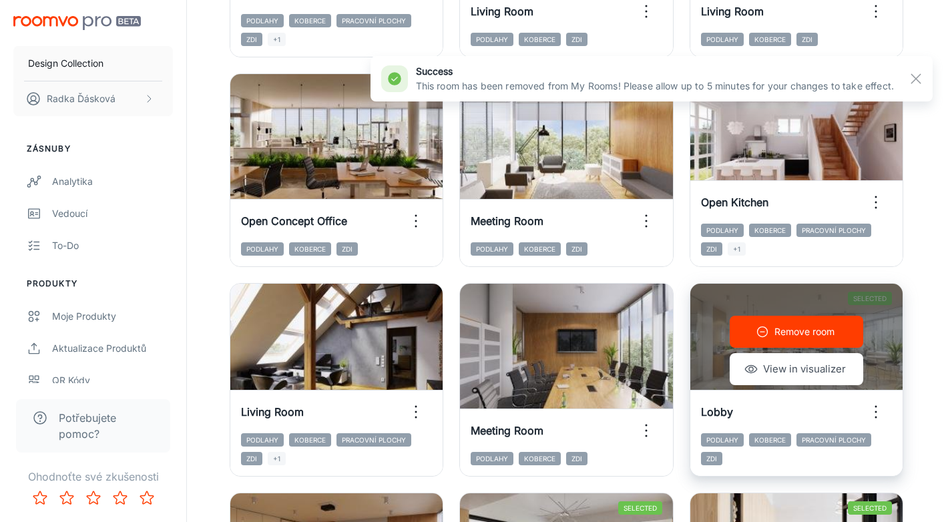
click at [788, 328] on p "Remove room" at bounding box center [804, 331] width 60 height 15
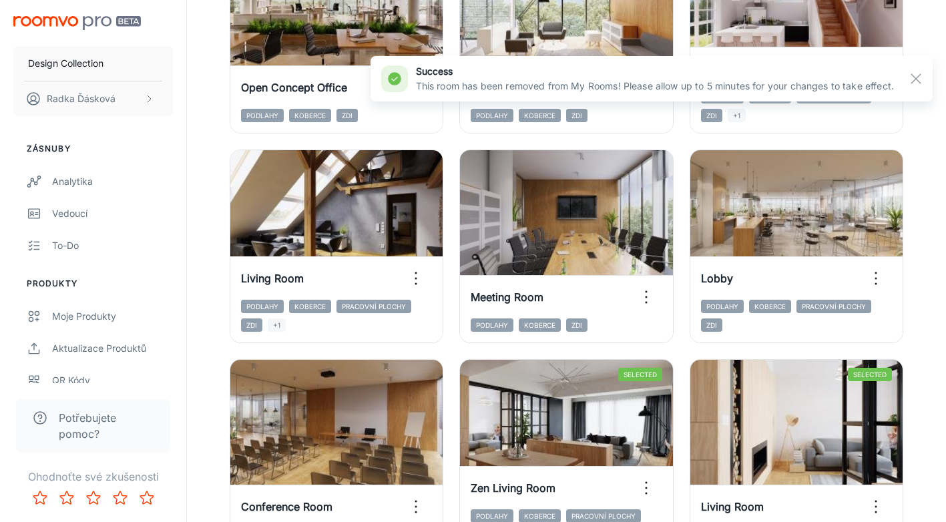
scroll to position [1347, 0]
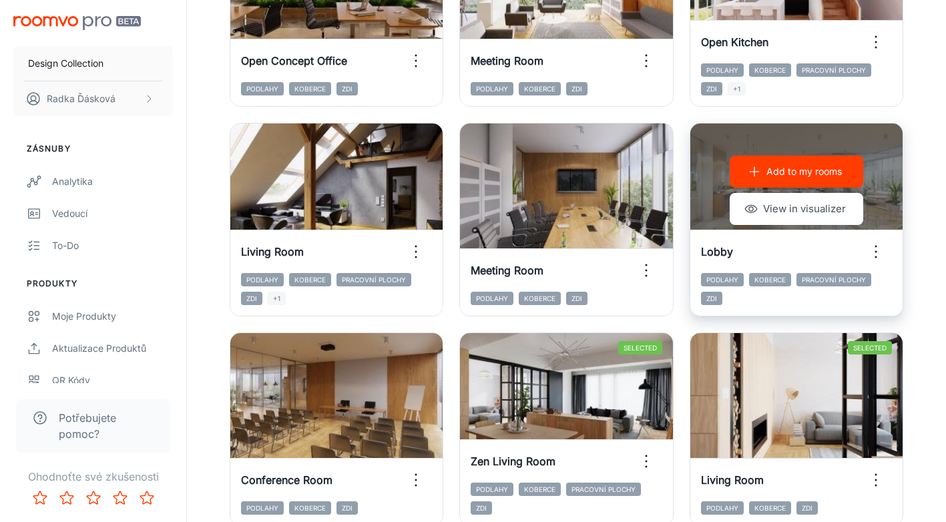
click at [891, 156] on div "Add to my rooms View in visualizer" at bounding box center [796, 189] width 212 height 133
click at [819, 145] on div "Add to my rooms View in visualizer" at bounding box center [796, 189] width 212 height 133
click at [808, 208] on button "View in visualizer" at bounding box center [796, 209] width 133 height 32
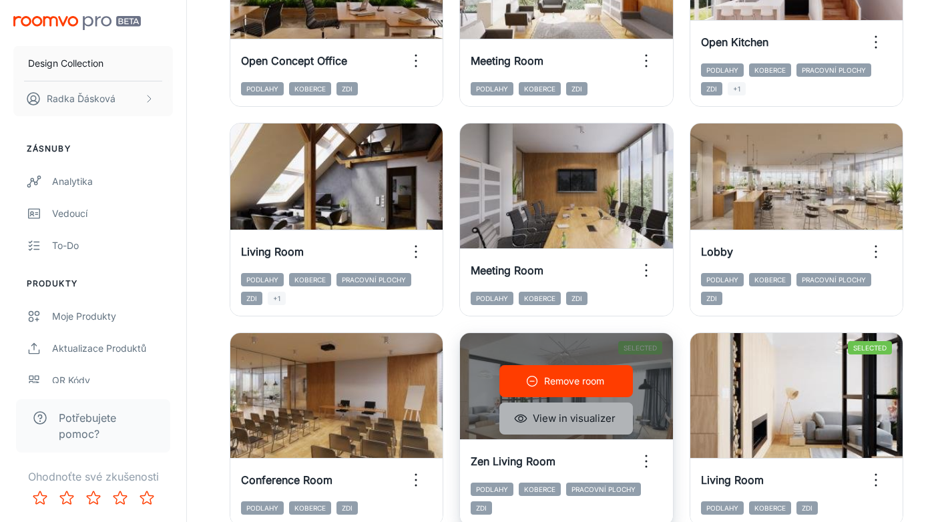
click at [561, 418] on button "View in visualizer" at bounding box center [565, 418] width 133 height 32
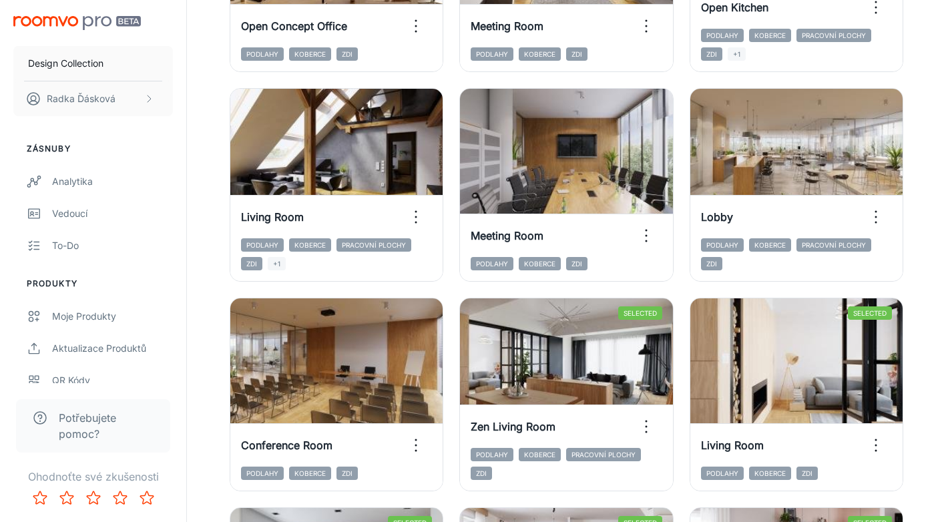
scroll to position [1382, 0]
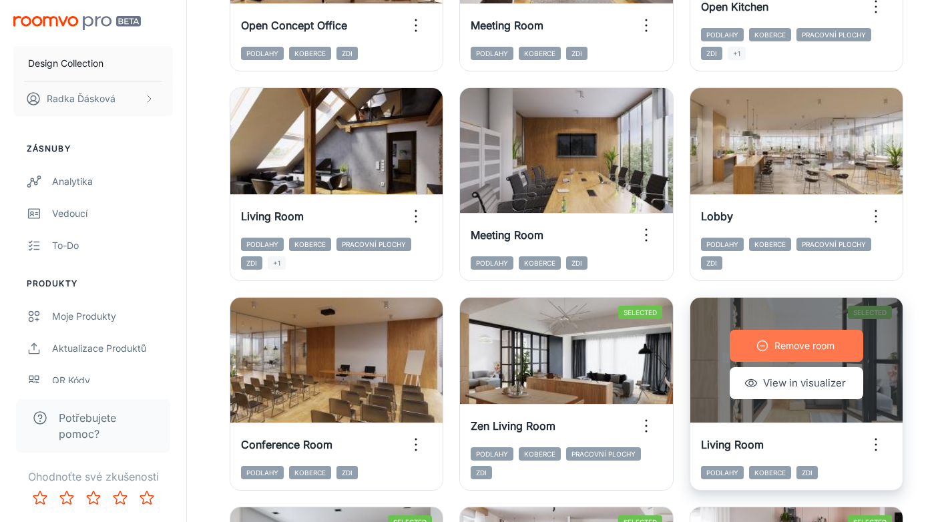
click at [782, 350] on p "Remove room" at bounding box center [804, 345] width 60 height 15
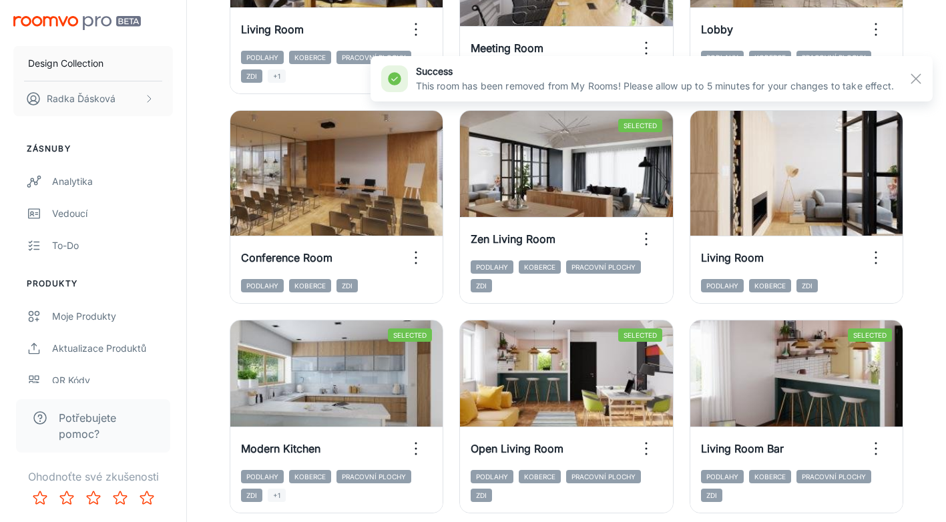
scroll to position [1596, 0]
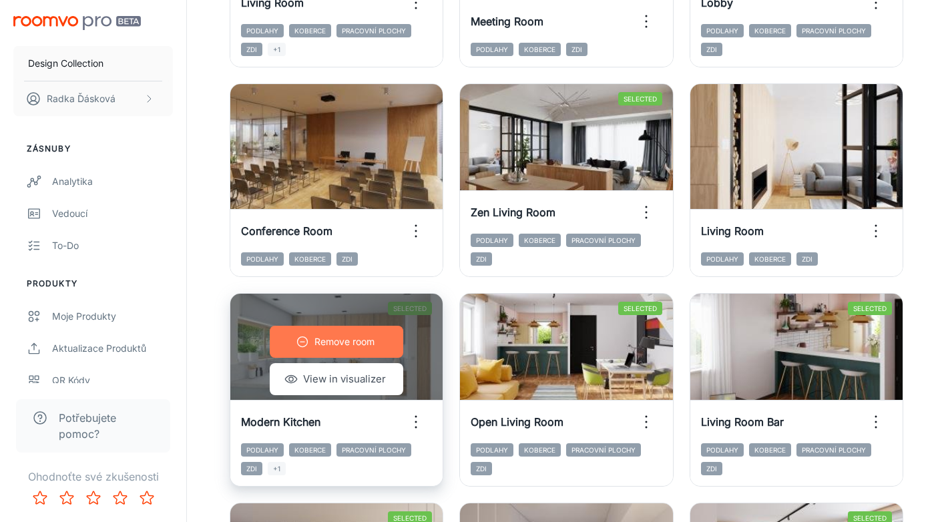
click at [352, 340] on p "Remove room" at bounding box center [344, 341] width 60 height 15
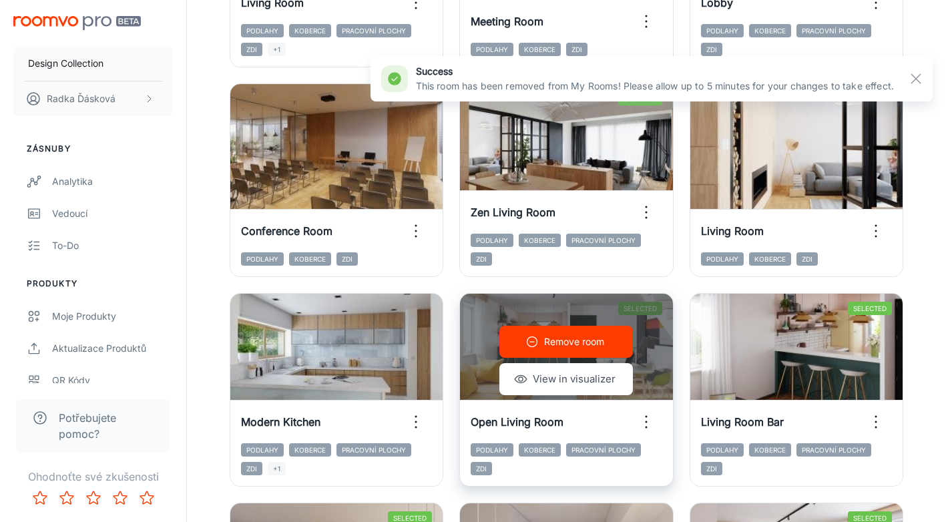
click at [542, 340] on button "Remove room" at bounding box center [565, 342] width 133 height 32
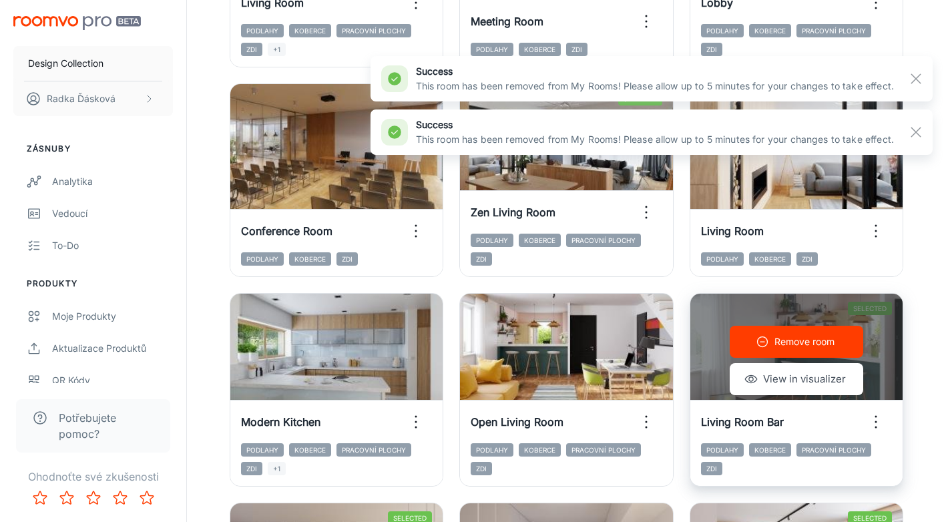
click at [767, 338] on icon "button" at bounding box center [762, 341] width 13 height 13
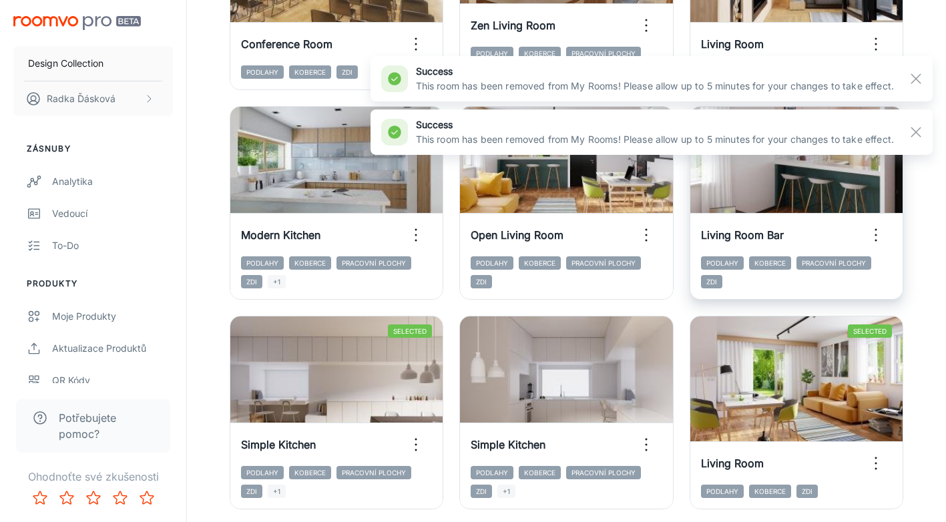
scroll to position [1809, 0]
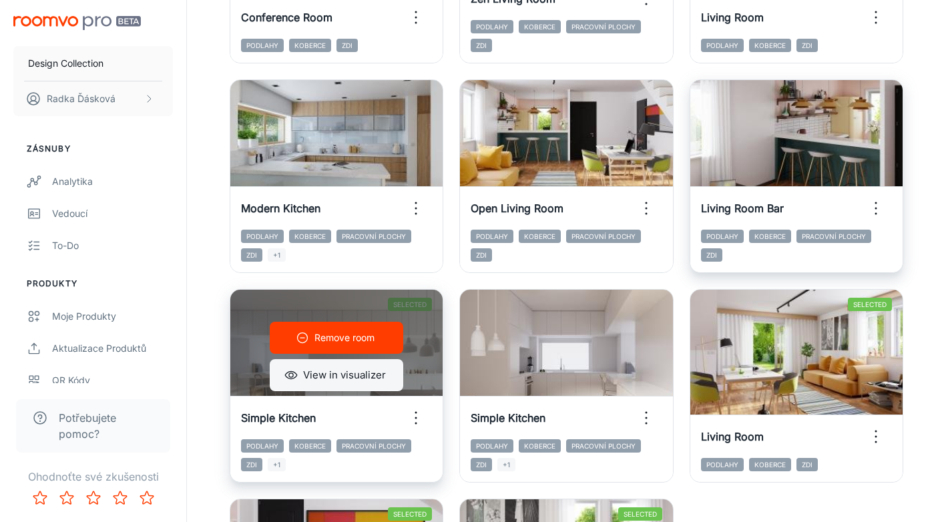
click at [322, 377] on button "View in visualizer" at bounding box center [336, 375] width 133 height 32
click at [357, 336] on p "Remove room" at bounding box center [344, 337] width 60 height 15
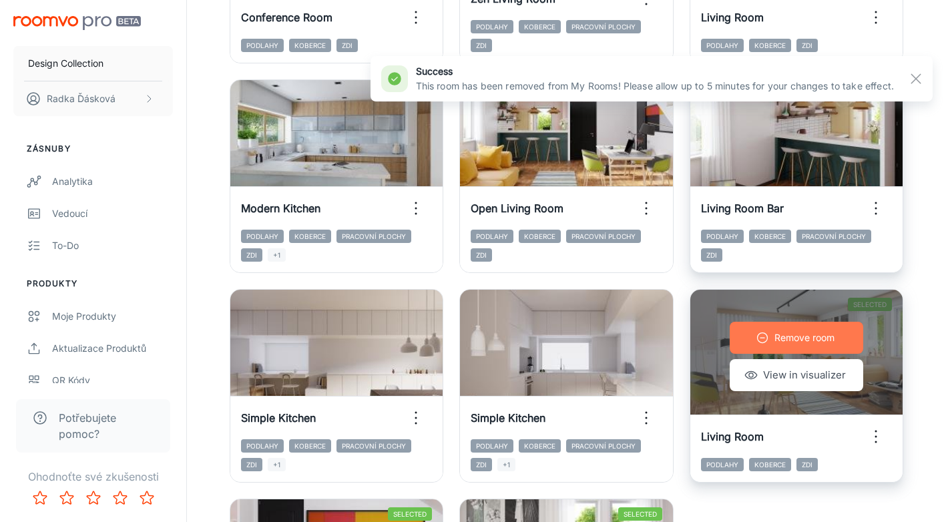
click at [821, 340] on p "Remove room" at bounding box center [804, 337] width 60 height 15
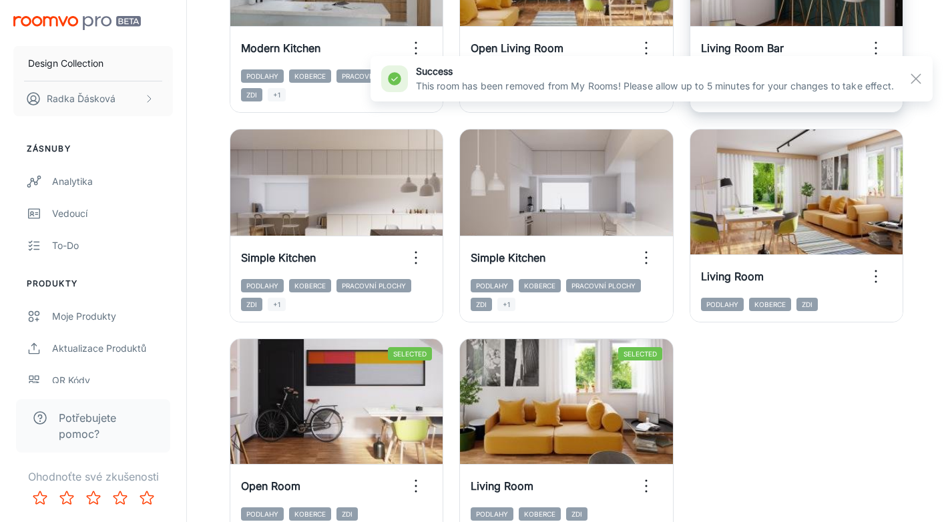
scroll to position [1996, 0]
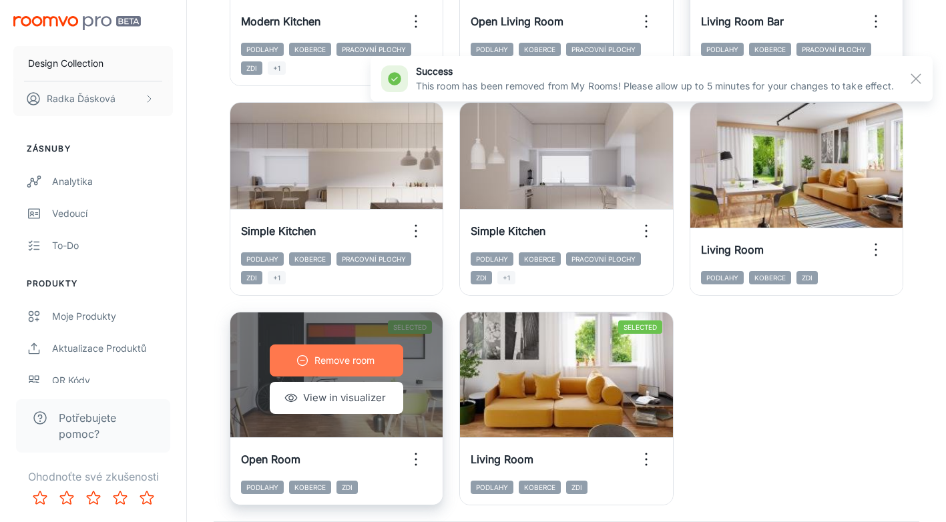
click at [385, 359] on button "Remove room" at bounding box center [336, 360] width 133 height 32
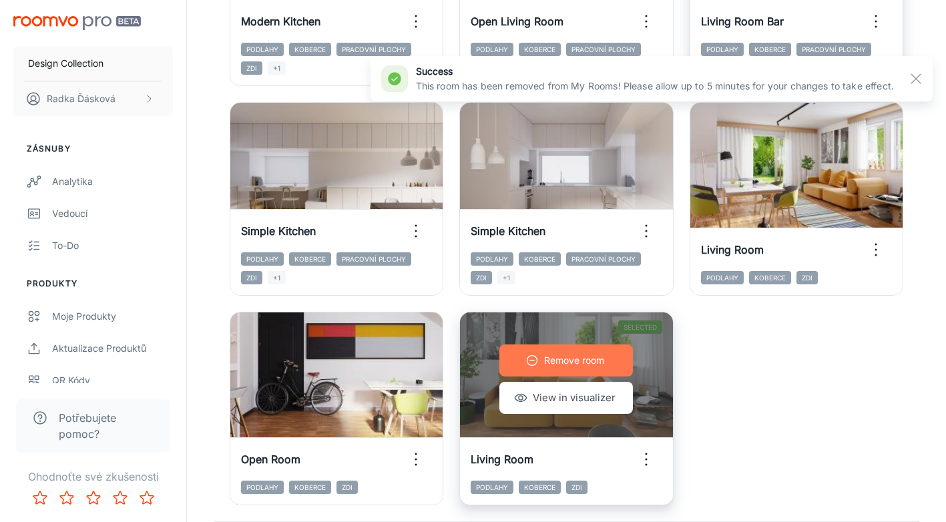
click at [559, 352] on button "Remove room" at bounding box center [565, 360] width 133 height 32
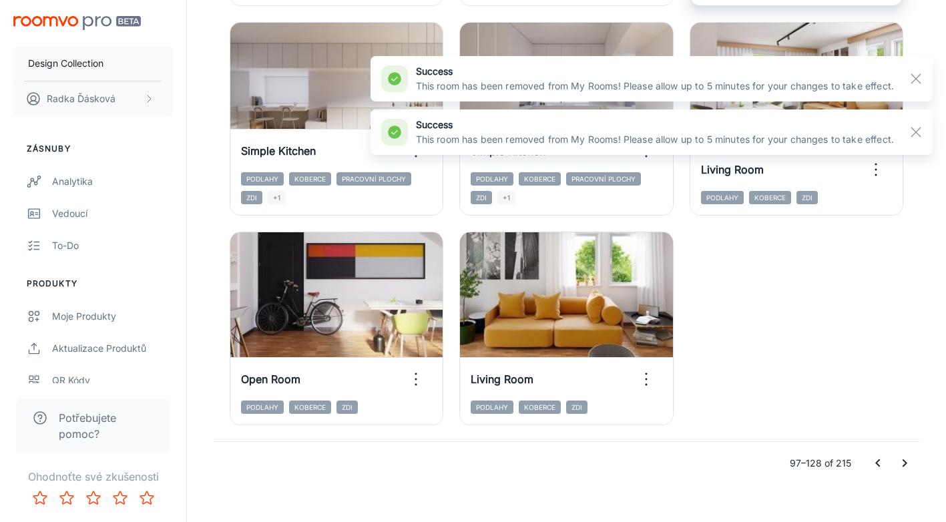
scroll to position [2092, 0]
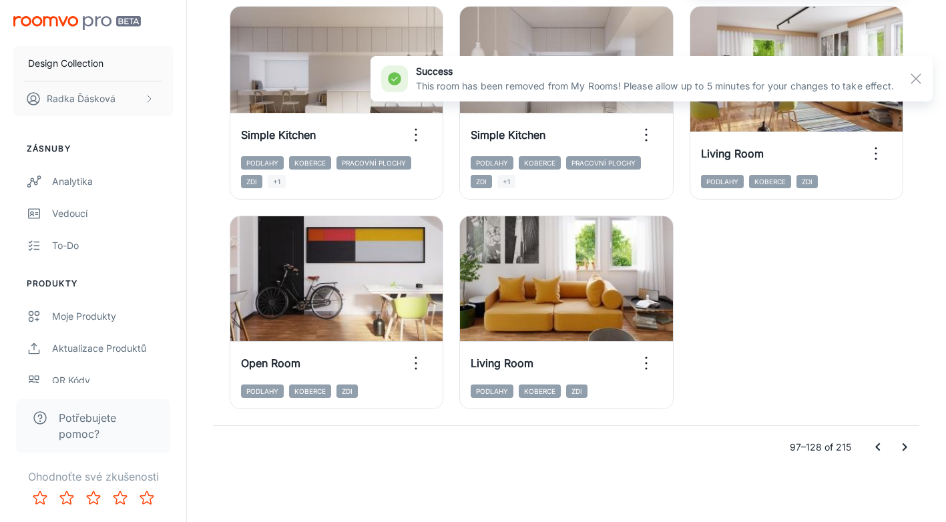
click at [896, 444] on icon "Go to next page" at bounding box center [904, 447] width 16 height 16
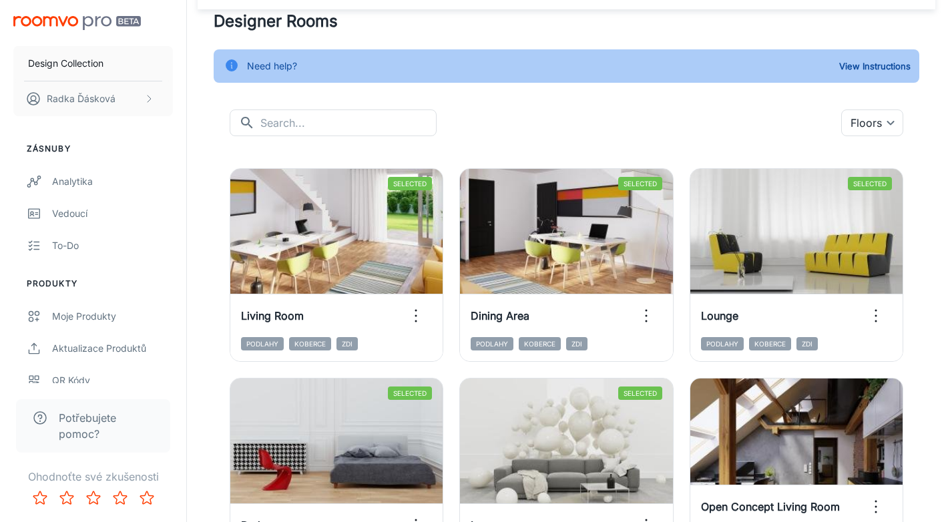
scroll to position [0, 0]
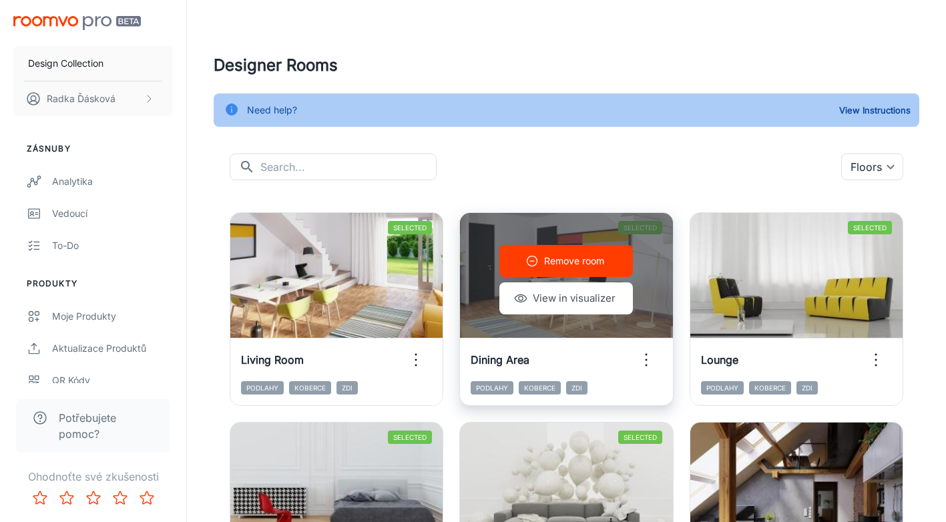
click at [553, 260] on p "Remove room" at bounding box center [574, 261] width 60 height 15
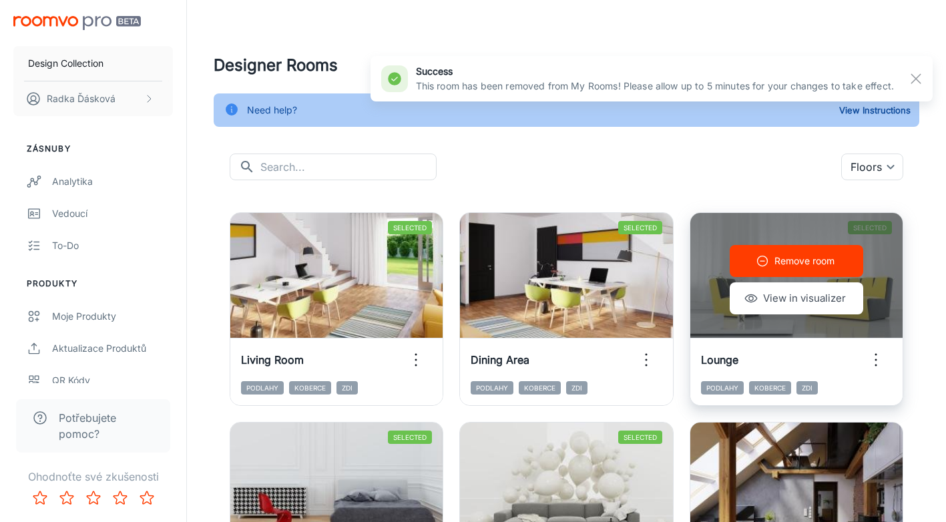
click at [784, 265] on p "Remove room" at bounding box center [804, 261] width 60 height 15
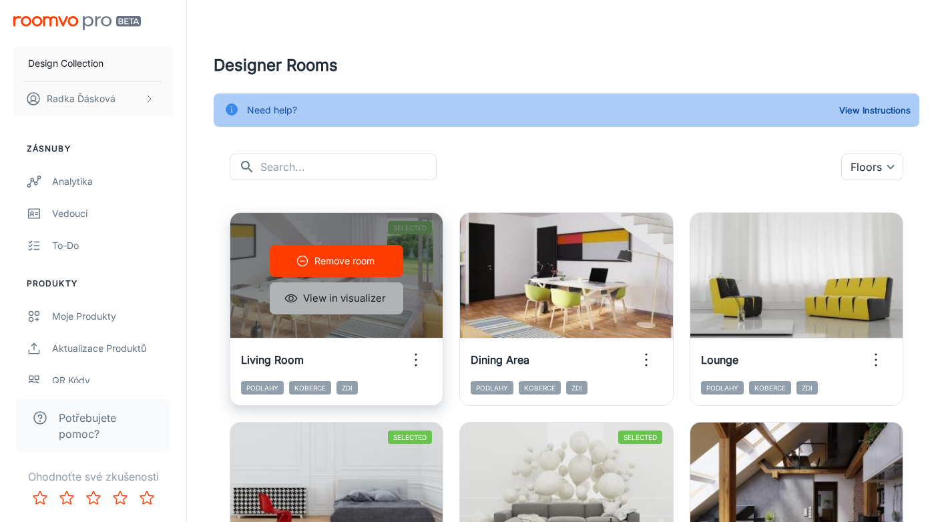
click at [339, 292] on button "View in visualizer" at bounding box center [336, 298] width 133 height 32
click at [358, 265] on p "Remove room" at bounding box center [344, 261] width 60 height 15
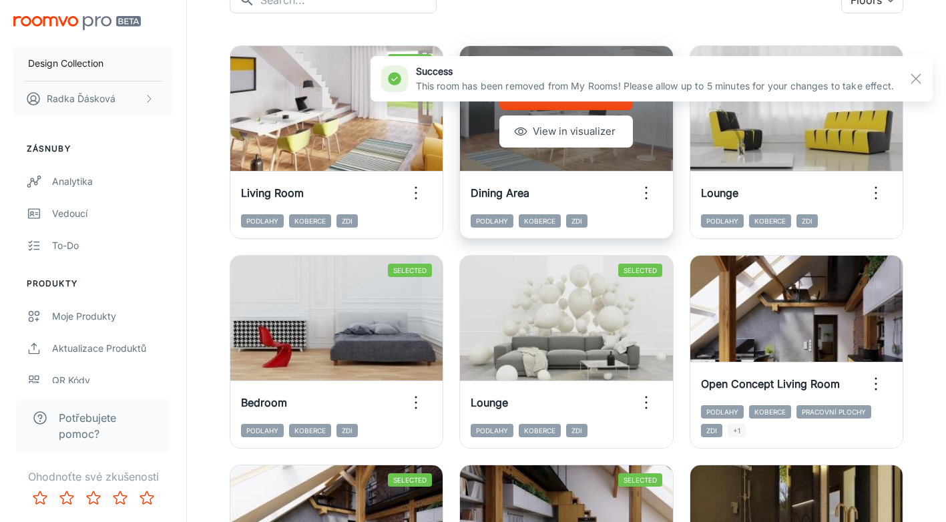
scroll to position [175, 0]
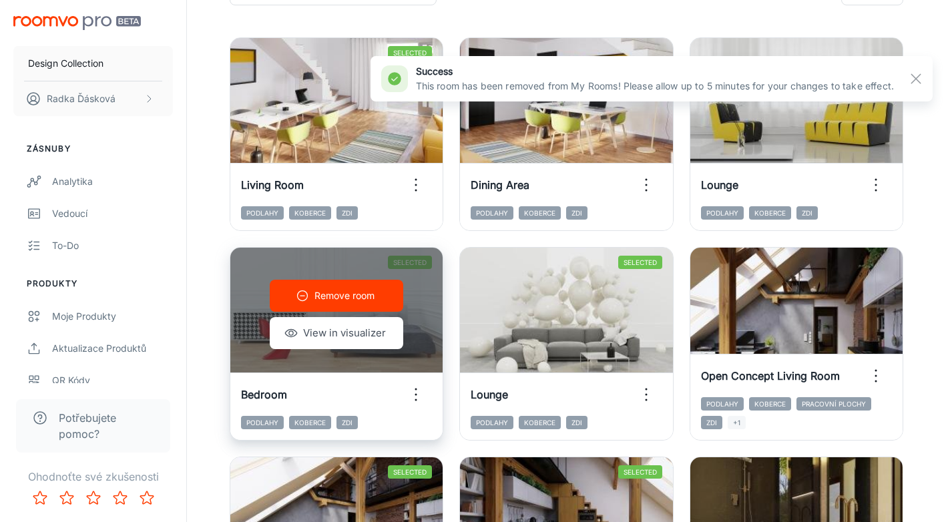
click at [336, 294] on p "Remove room" at bounding box center [344, 295] width 60 height 15
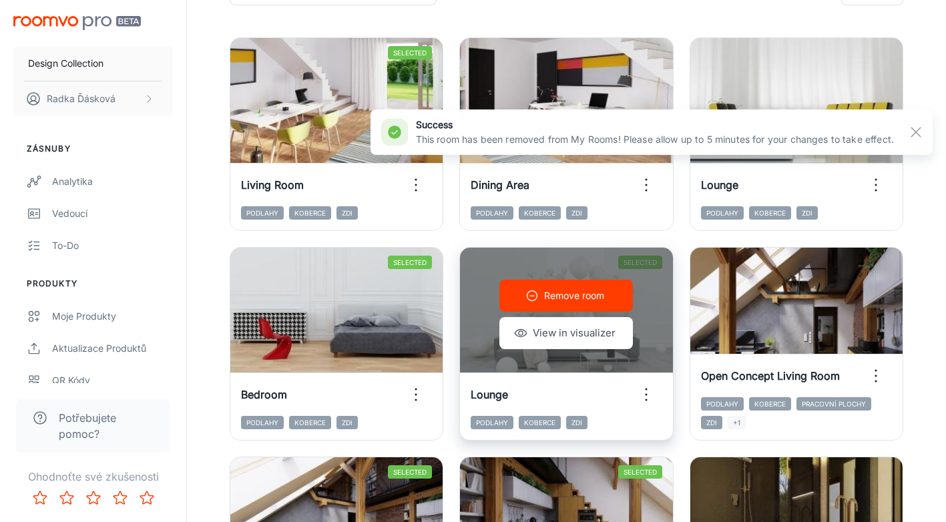
click at [577, 300] on p "Remove room" at bounding box center [574, 295] width 60 height 15
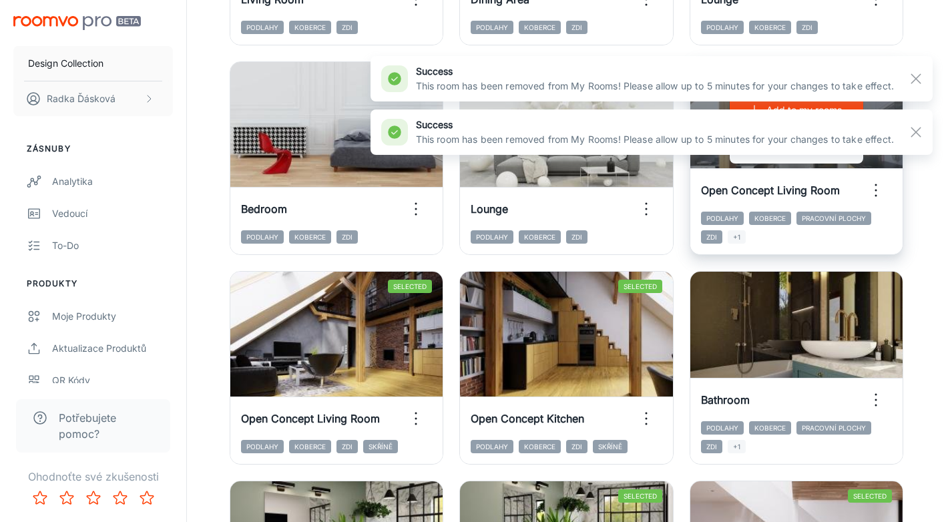
scroll to position [389, 0]
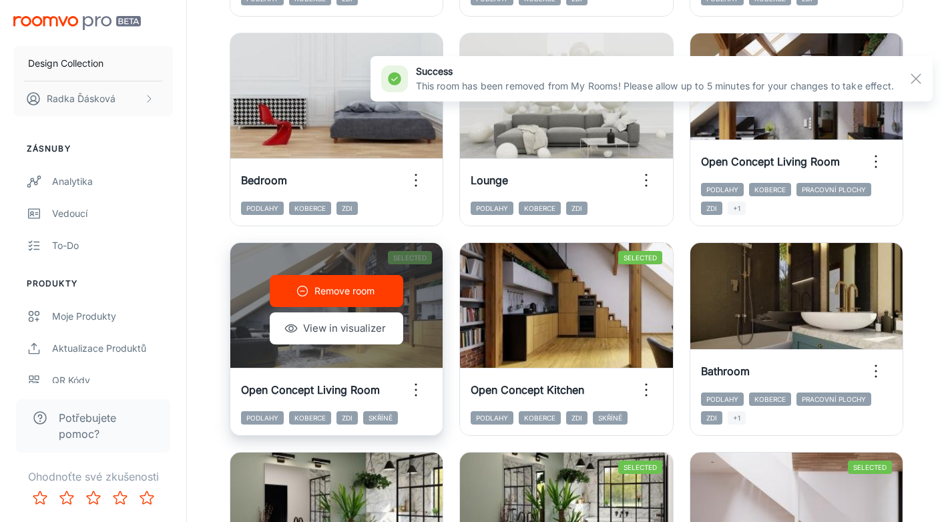
click at [358, 297] on p "Remove room" at bounding box center [344, 291] width 60 height 15
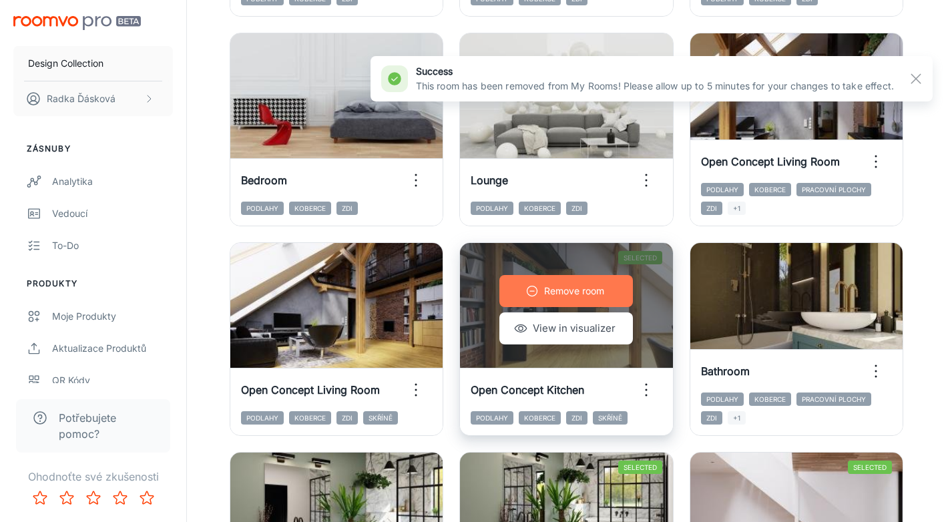
click at [563, 299] on button "Remove room" at bounding box center [565, 291] width 133 height 32
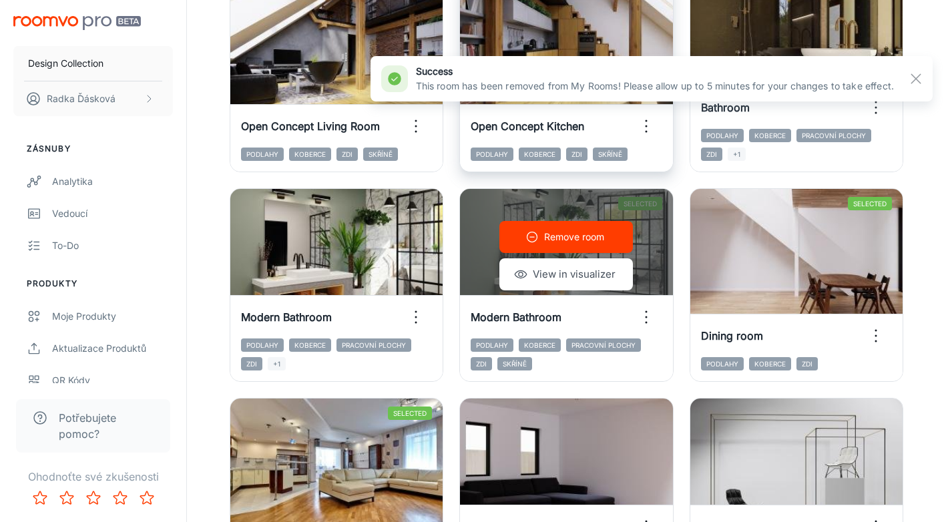
scroll to position [667, 0]
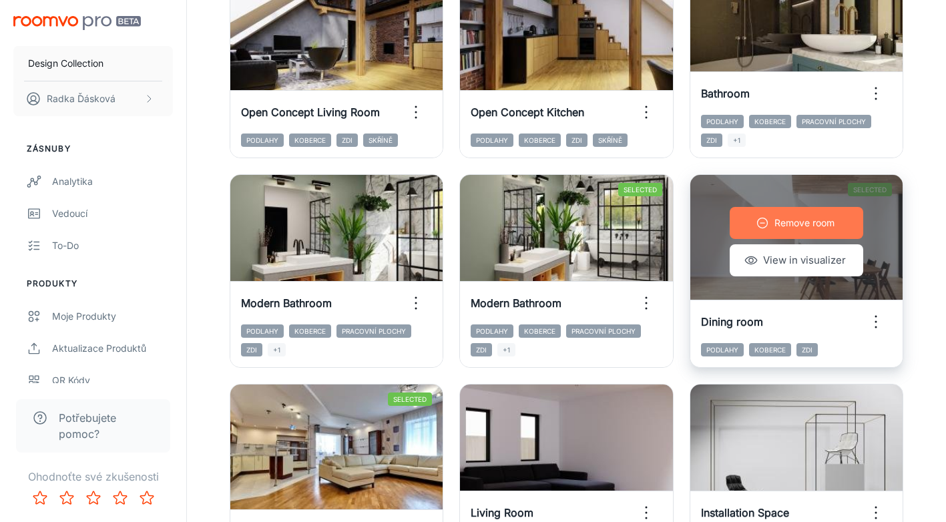
click at [804, 226] on p "Remove room" at bounding box center [804, 223] width 60 height 15
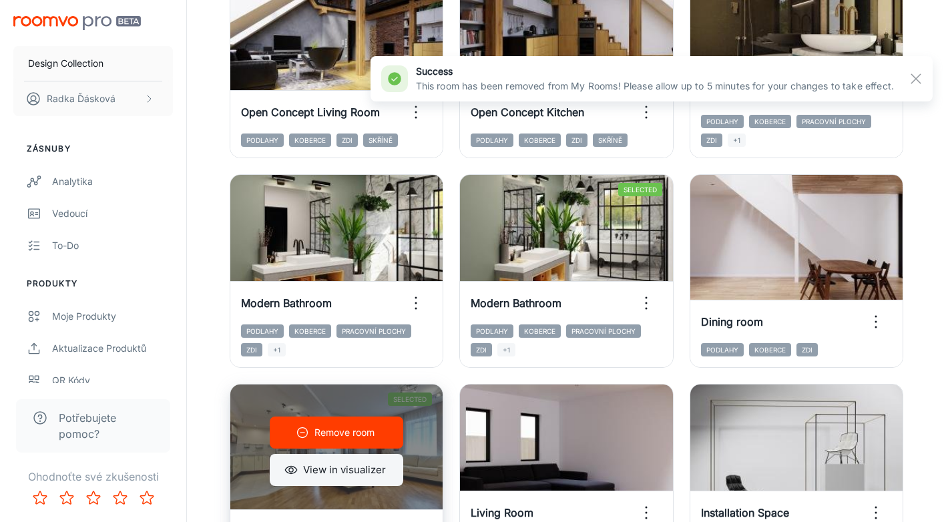
click at [359, 469] on button "View in visualizer" at bounding box center [336, 470] width 133 height 32
click at [336, 433] on p "Remove room" at bounding box center [344, 432] width 60 height 15
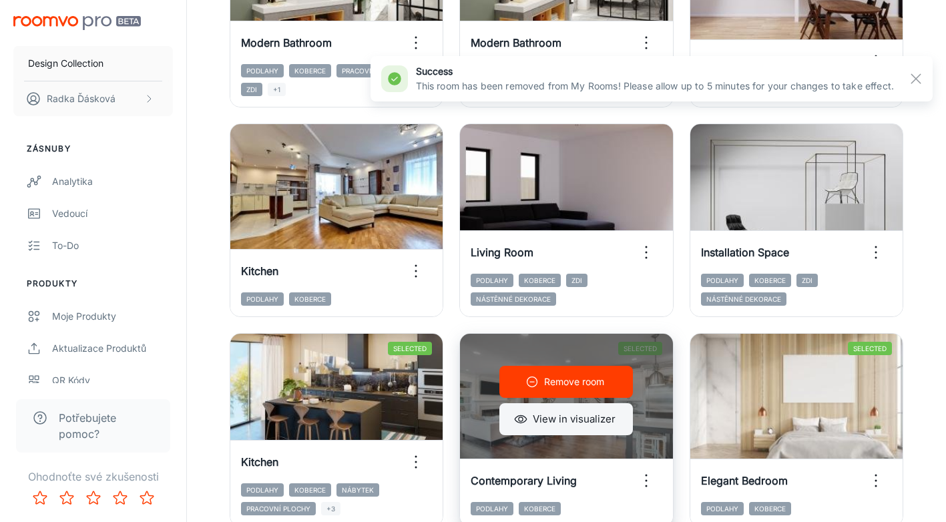
scroll to position [928, 0]
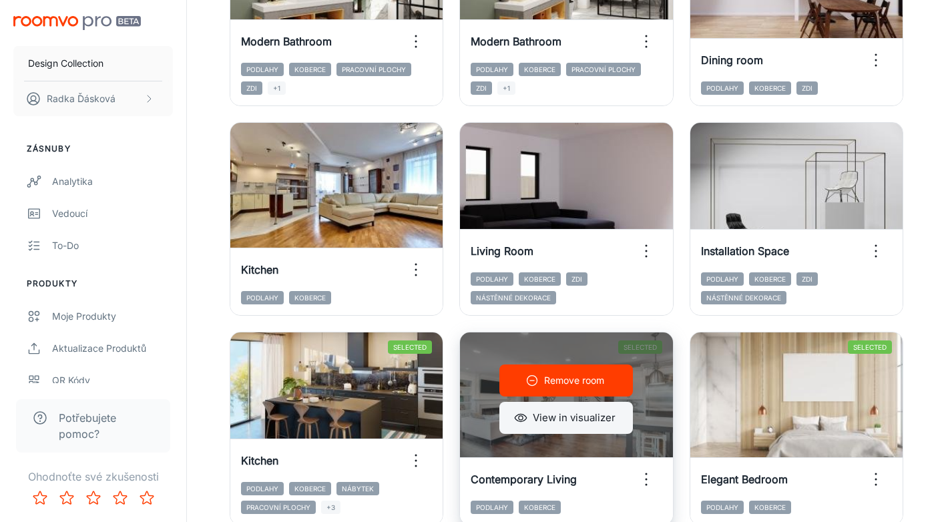
click at [559, 418] on button "View in visualizer" at bounding box center [565, 418] width 133 height 32
click at [559, 384] on p "Remove room" at bounding box center [574, 380] width 60 height 15
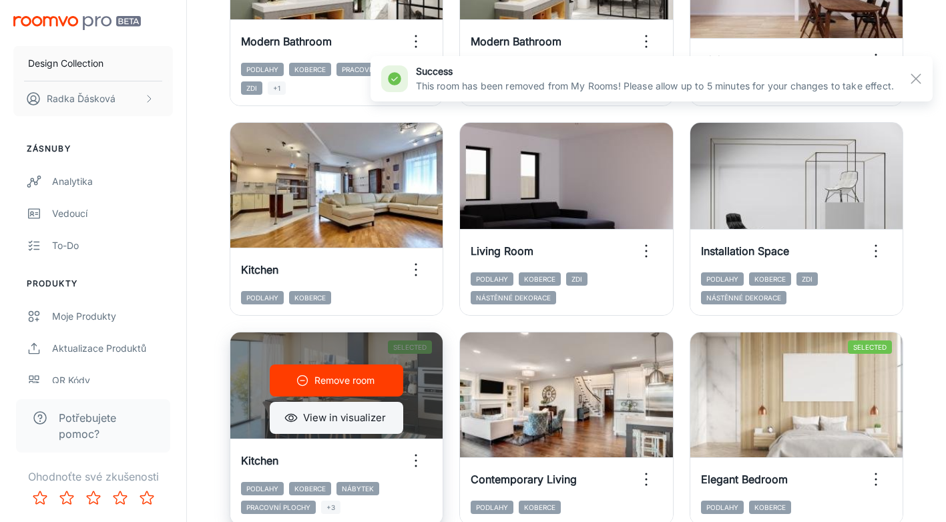
click at [356, 418] on button "View in visualizer" at bounding box center [336, 418] width 133 height 32
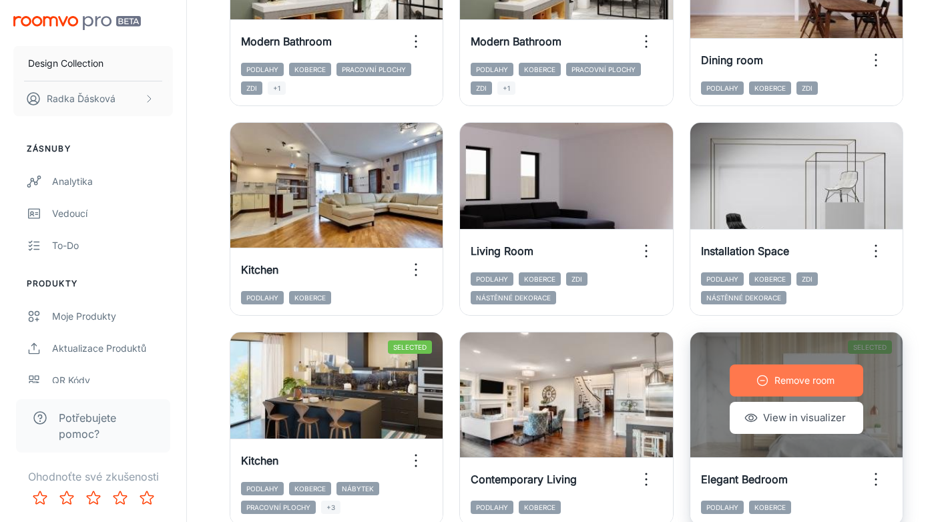
click at [817, 388] on button "Remove room" at bounding box center [796, 380] width 133 height 32
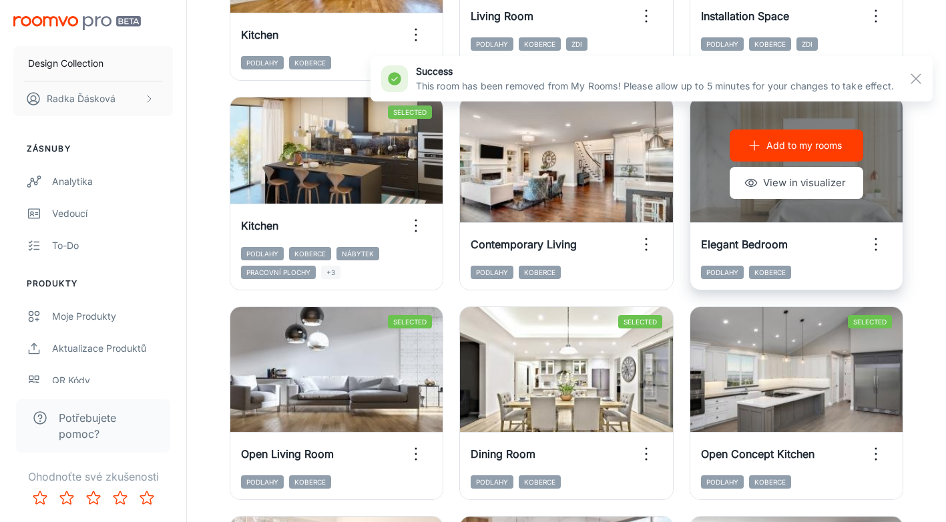
scroll to position [1181, 0]
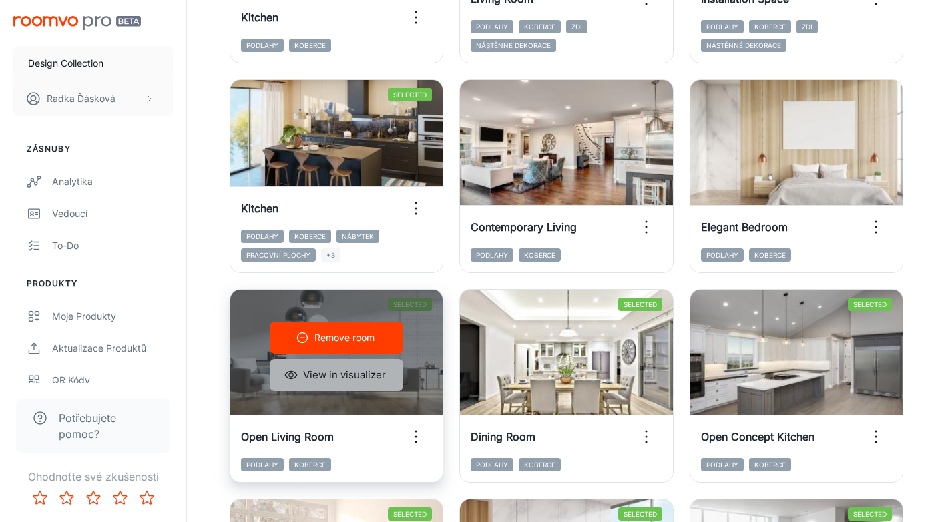
click at [379, 370] on button "View in visualizer" at bounding box center [336, 375] width 133 height 32
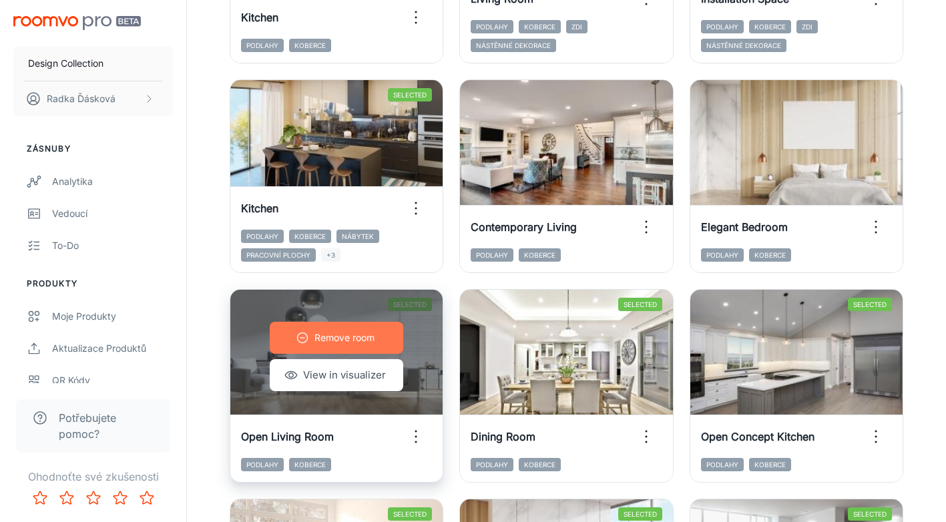
click at [389, 332] on button "Remove room" at bounding box center [336, 338] width 133 height 32
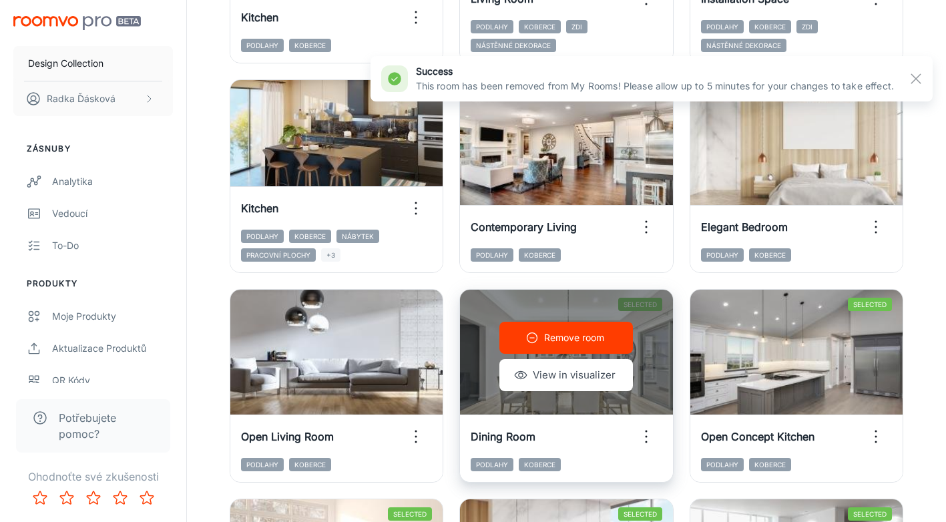
click at [563, 334] on p "Remove room" at bounding box center [574, 337] width 60 height 15
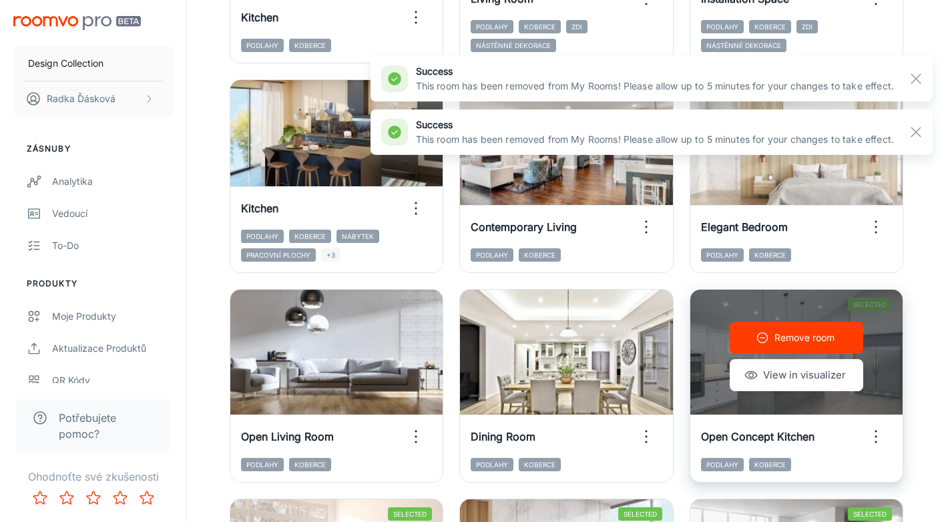
click at [788, 340] on p "Remove room" at bounding box center [804, 337] width 60 height 15
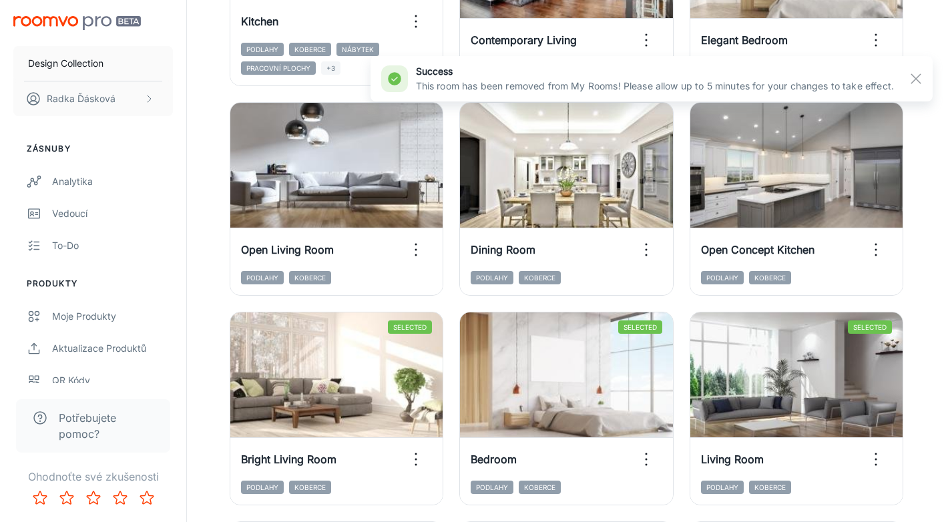
scroll to position [1394, 0]
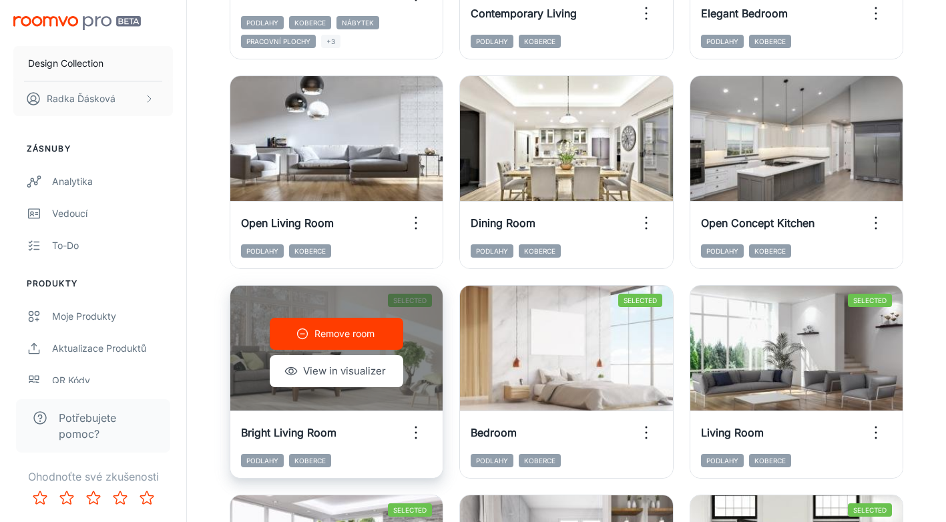
click at [347, 333] on p "Remove room" at bounding box center [344, 333] width 60 height 15
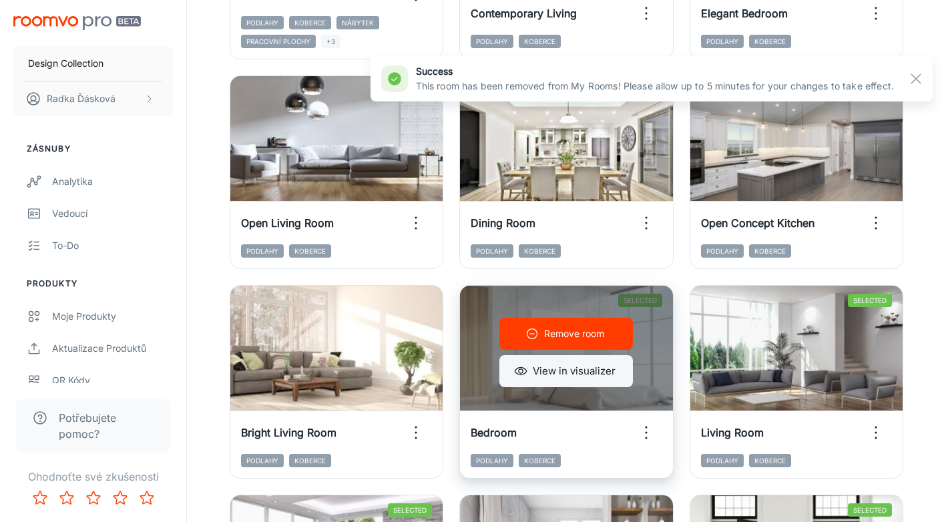
click at [583, 376] on button "View in visualizer" at bounding box center [565, 371] width 133 height 32
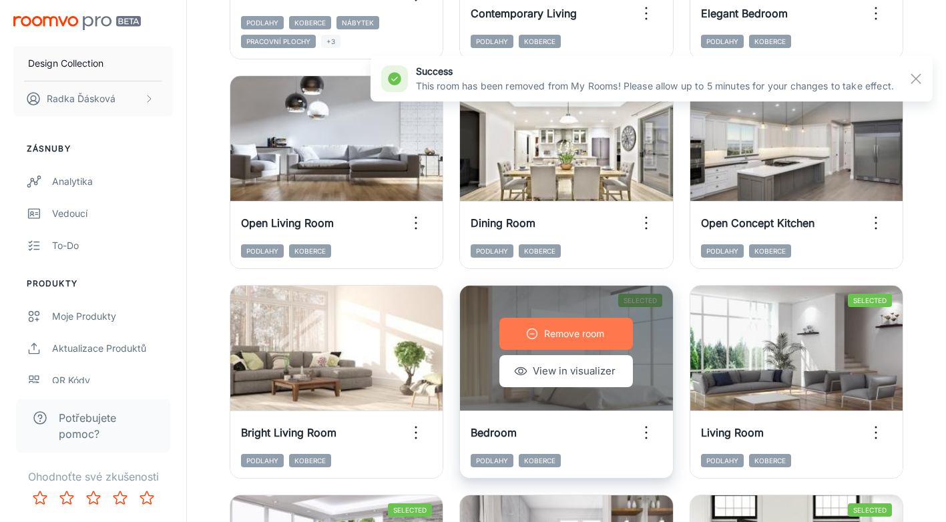
click at [609, 335] on button "Remove room" at bounding box center [565, 334] width 133 height 32
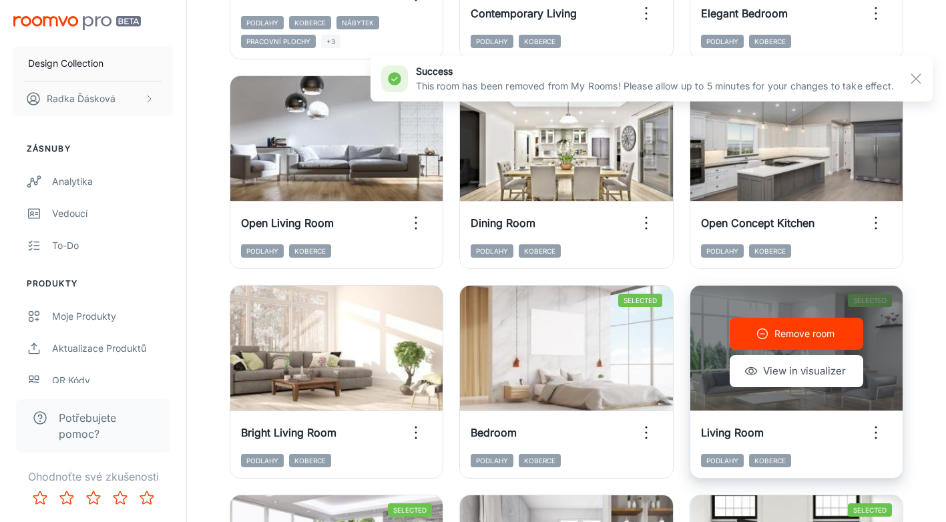
click at [764, 330] on icon "button" at bounding box center [762, 333] width 13 height 13
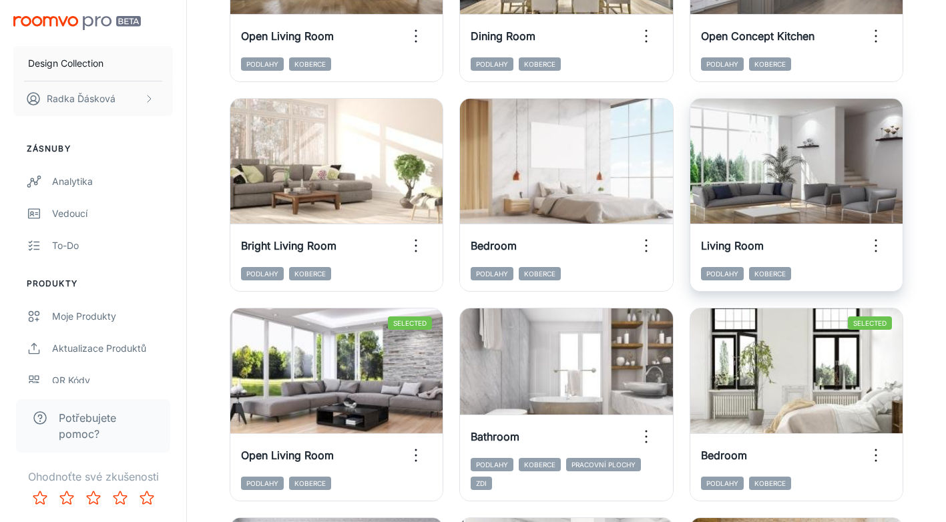
scroll to position [1608, 0]
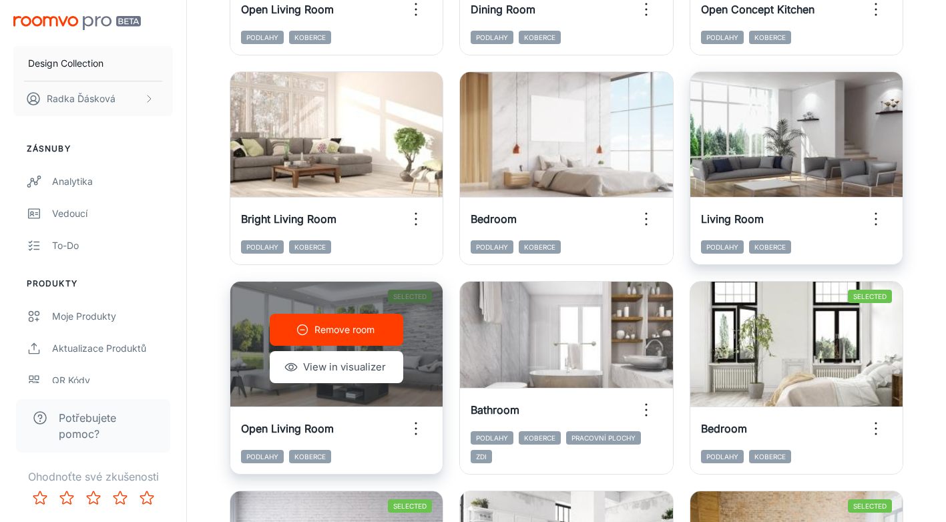
click at [366, 333] on p "Remove room" at bounding box center [344, 329] width 60 height 15
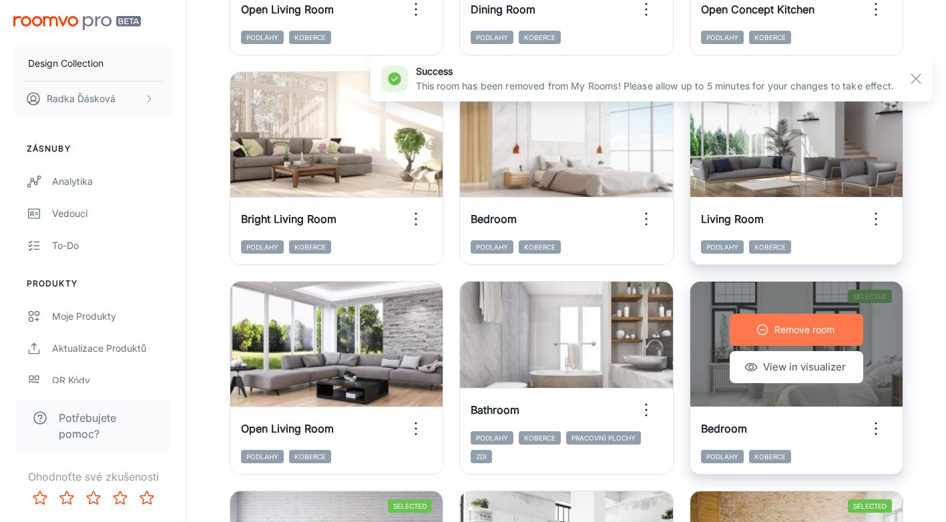
click at [786, 339] on button "Remove room" at bounding box center [796, 330] width 133 height 32
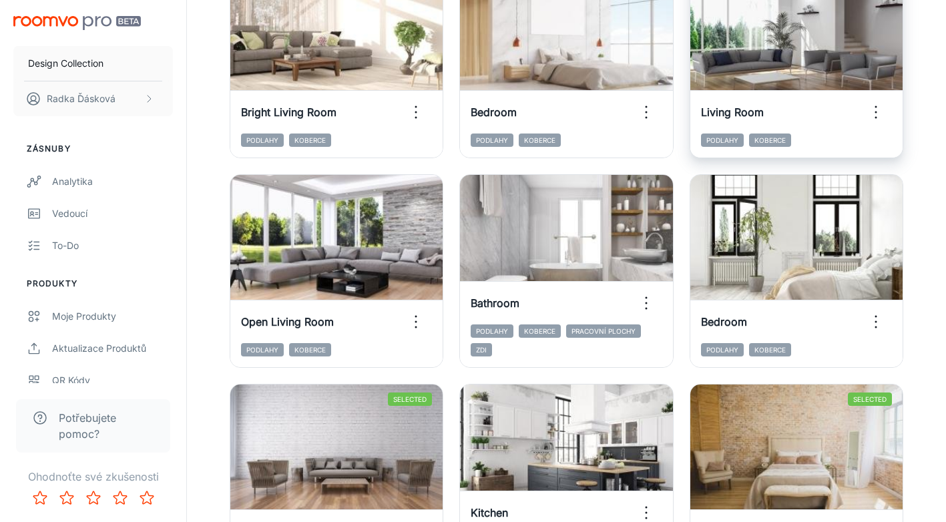
scroll to position [1741, 0]
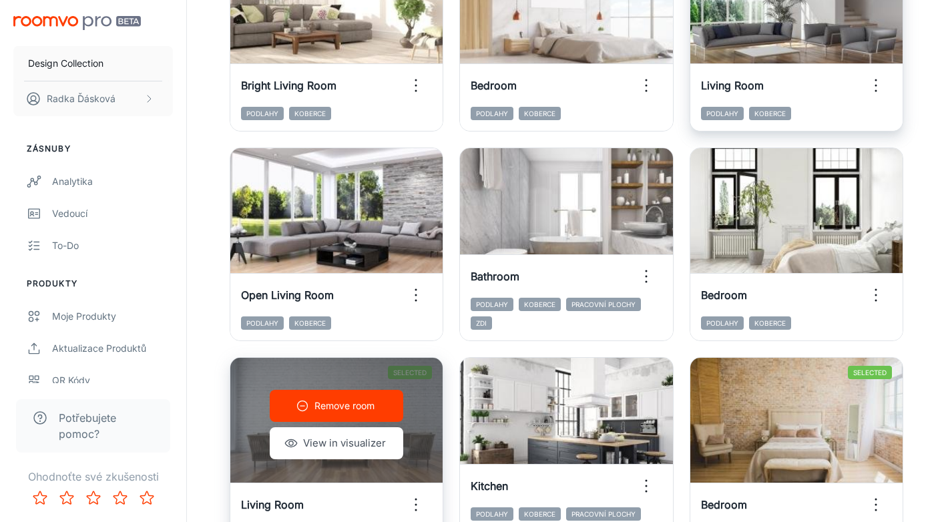
click at [332, 402] on p "Remove room" at bounding box center [344, 405] width 60 height 15
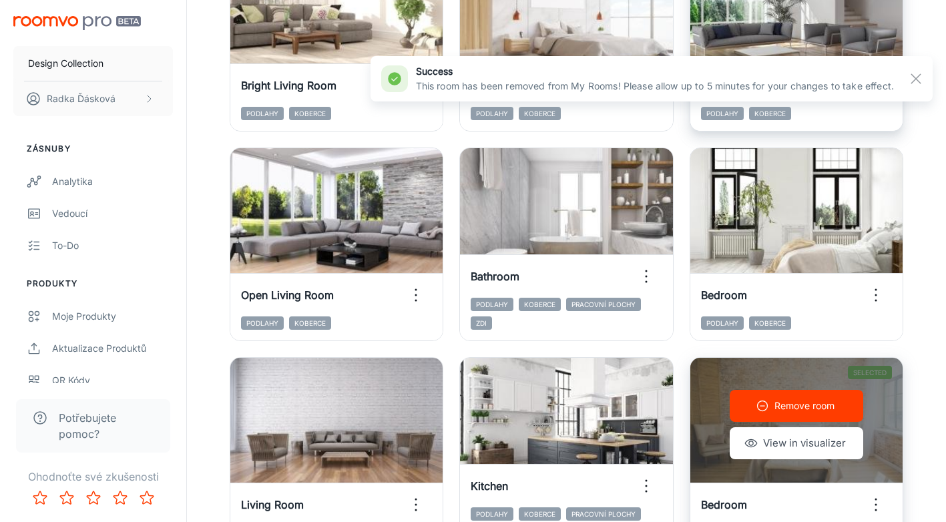
click at [810, 408] on p "Remove room" at bounding box center [804, 405] width 60 height 15
